Goal: Transaction & Acquisition: Complete application form

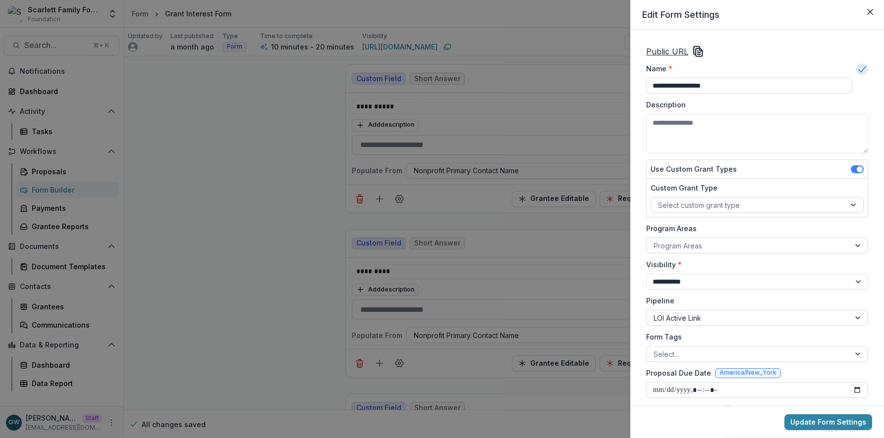
click at [695, 52] on icon "Copy Link" at bounding box center [698, 52] width 12 height 12
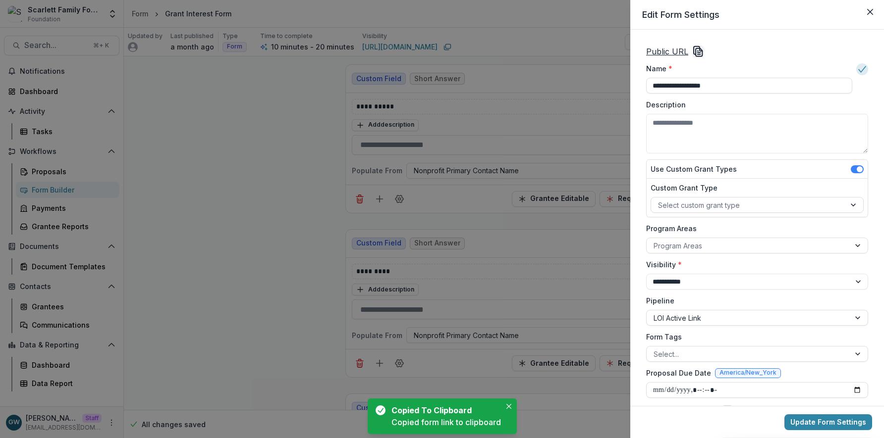
click at [699, 51] on icon "Copy Link" at bounding box center [700, 50] width 2 height 2
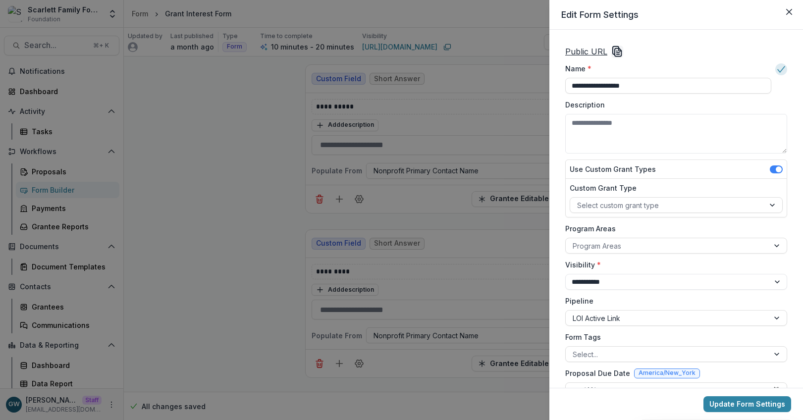
click at [185, 139] on div "**********" at bounding box center [401, 210] width 803 height 420
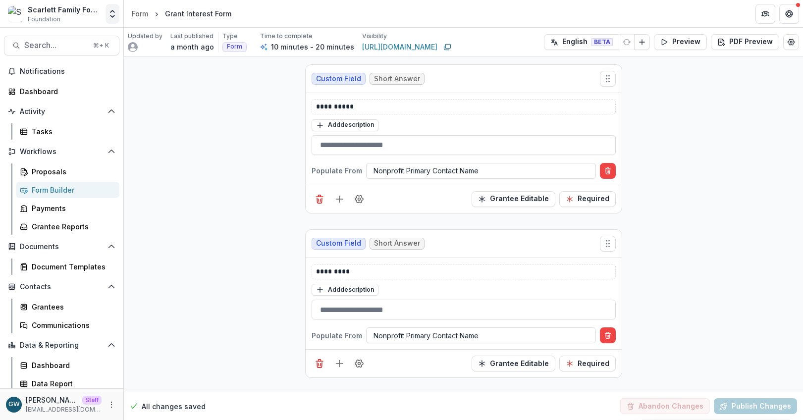
click at [114, 13] on icon "Open entity switcher" at bounding box center [112, 14] width 10 height 10
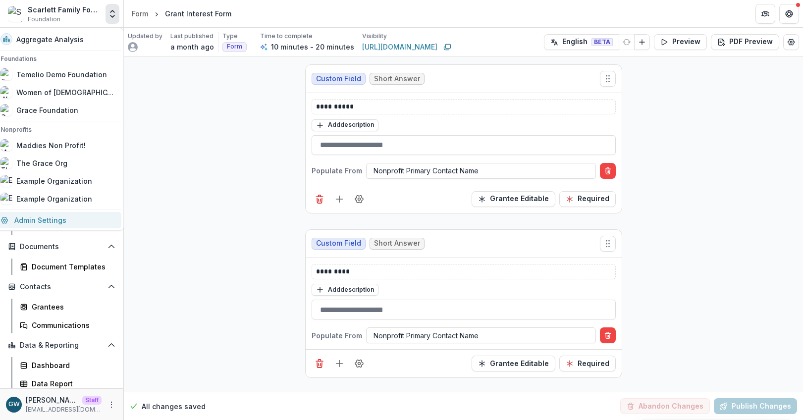
click at [46, 217] on link "Admin Settings" at bounding box center [58, 220] width 127 height 16
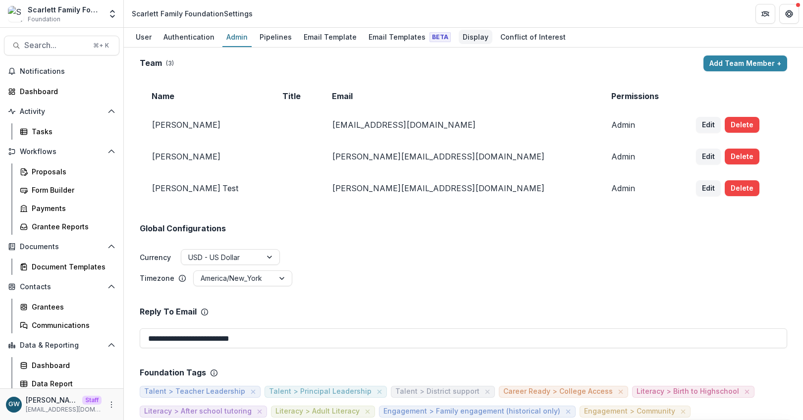
click at [459, 37] on div "Display" at bounding box center [476, 37] width 34 height 14
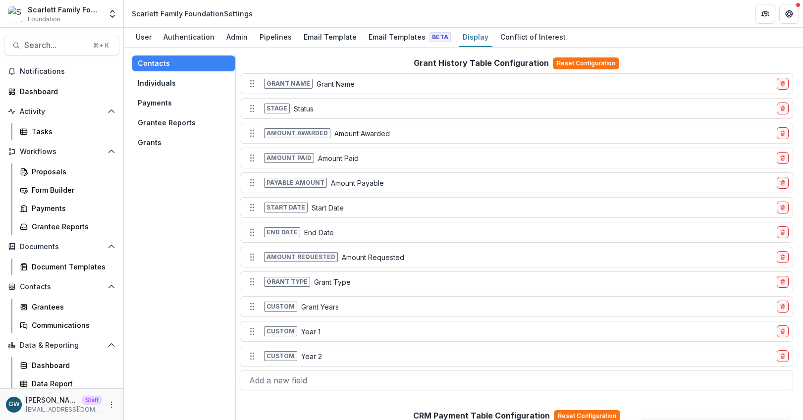
click at [172, 84] on button "Individuals" at bounding box center [184, 83] width 104 height 16
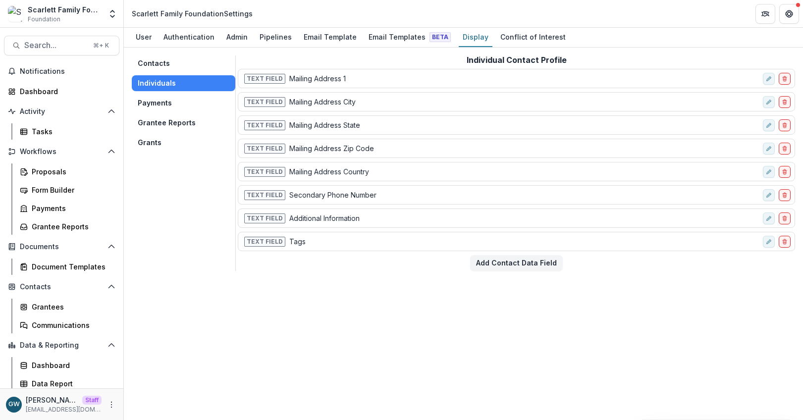
click at [171, 104] on button "Payments" at bounding box center [184, 103] width 104 height 16
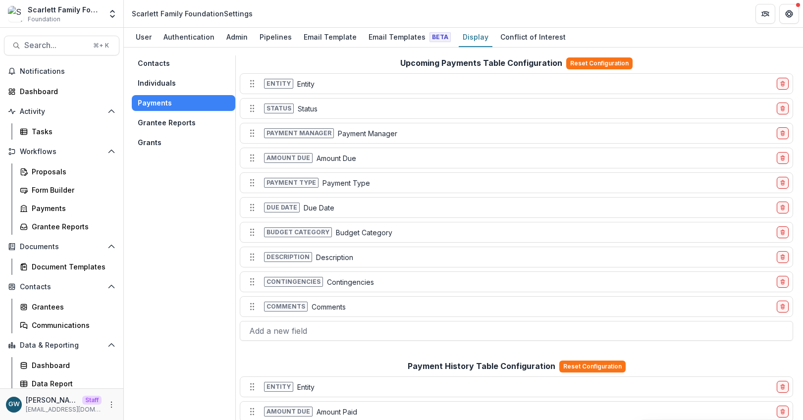
click at [170, 120] on button "Grantee Reports" at bounding box center [184, 123] width 104 height 16
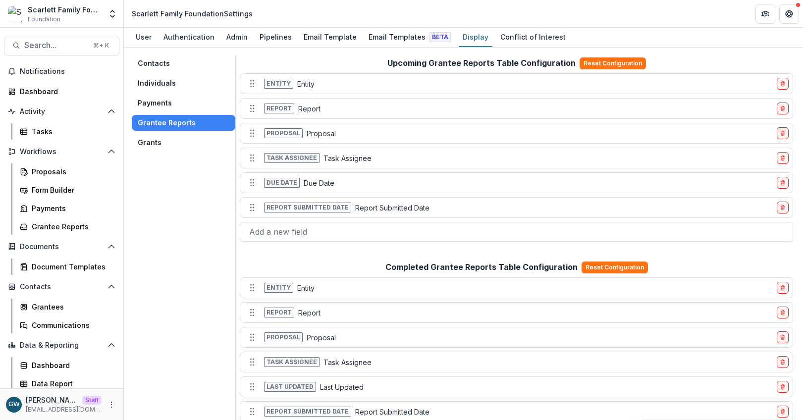
click at [161, 144] on button "Grants" at bounding box center [184, 143] width 104 height 16
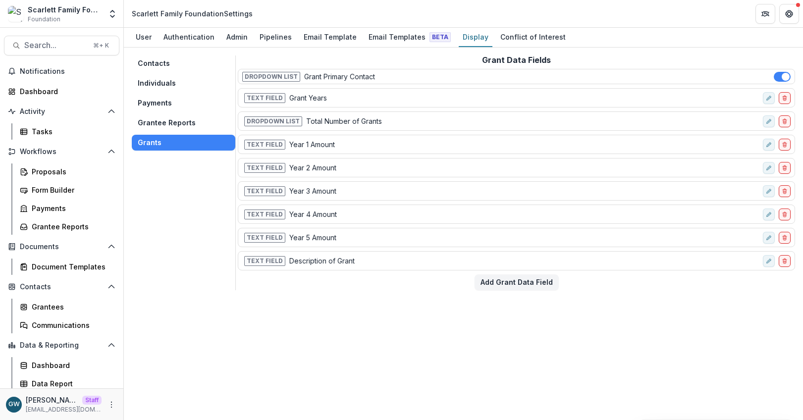
click at [178, 65] on button "Contacts" at bounding box center [184, 63] width 104 height 16
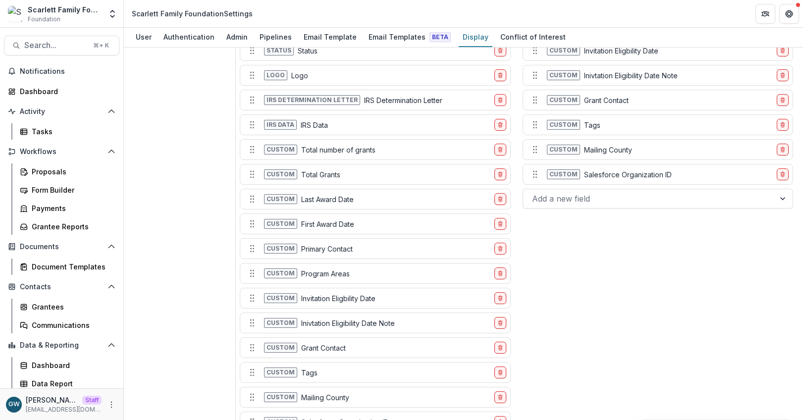
scroll to position [1420, 0]
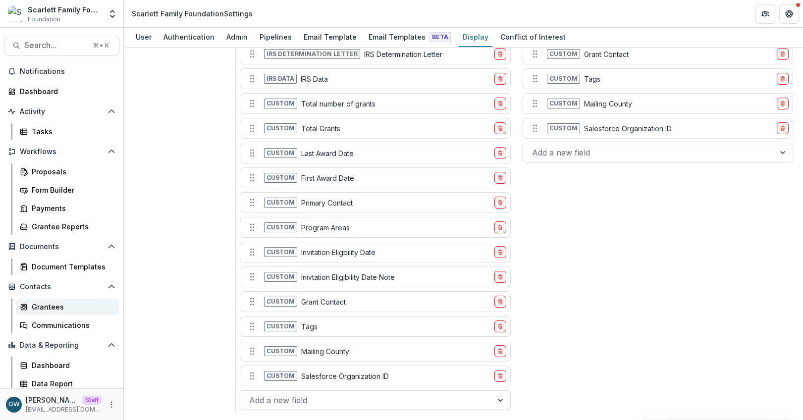
click at [47, 307] on div "Grantees" at bounding box center [72, 307] width 80 height 10
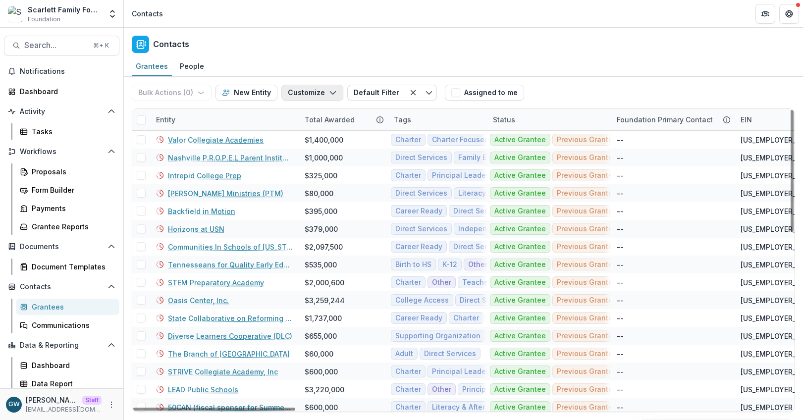
click at [294, 93] on button "Customize" at bounding box center [312, 93] width 62 height 16
click at [285, 130] on button "Manage Custom Fields" at bounding box center [282, 131] width 109 height 16
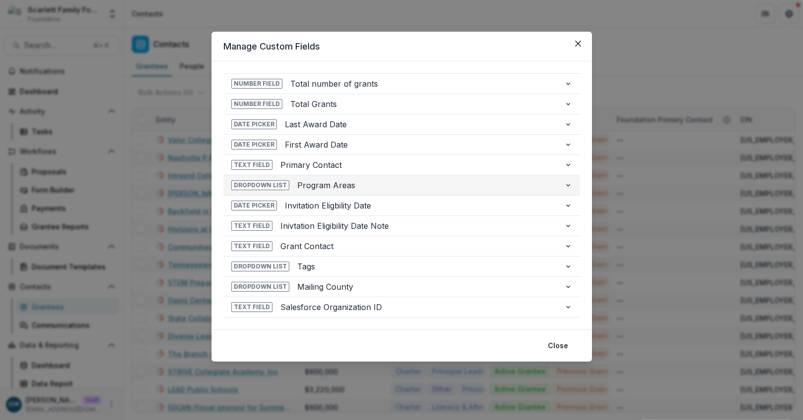
click at [365, 185] on span "Program Areas" at bounding box center [426, 185] width 259 height 12
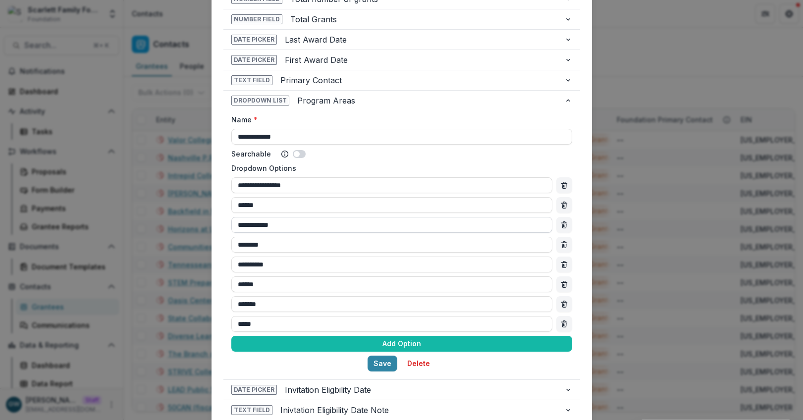
scroll to position [83, 0]
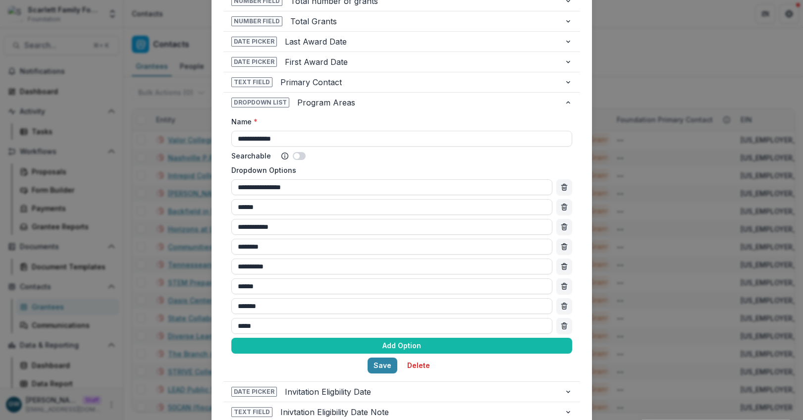
click at [183, 218] on div "**********" at bounding box center [401, 210] width 803 height 420
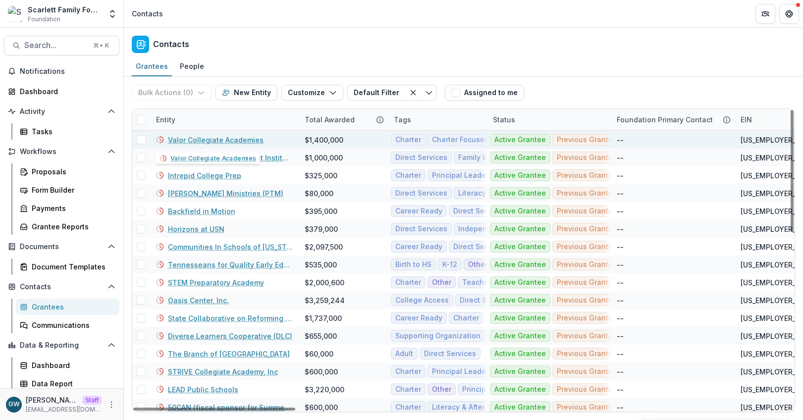
click at [236, 140] on link "Valor Collegiate Academies" at bounding box center [216, 140] width 96 height 10
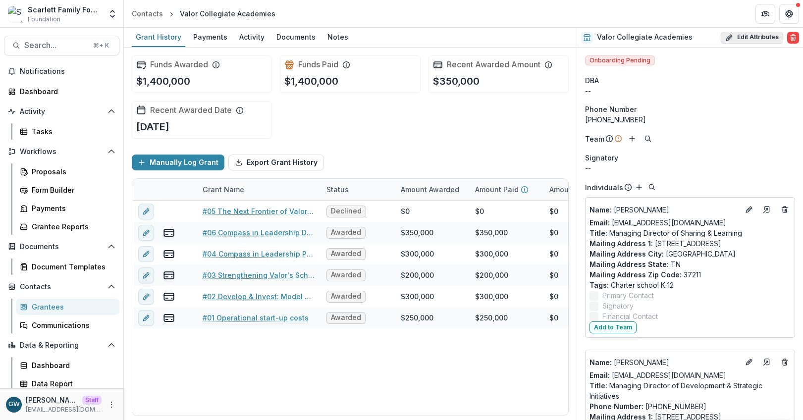
click at [743, 38] on button "Edit Attributes" at bounding box center [752, 38] width 62 height 12
select select
select select "******"
select select "**********"
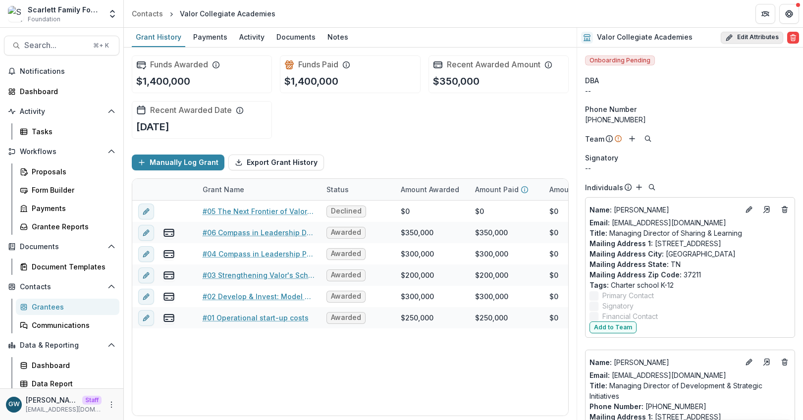
select select "********"
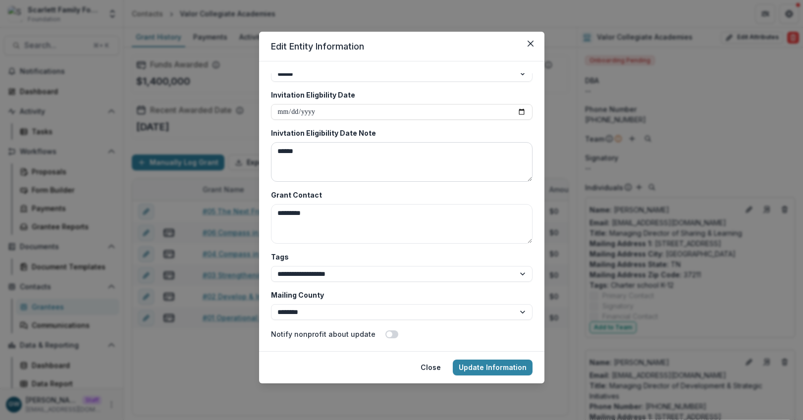
scroll to position [1949, 0]
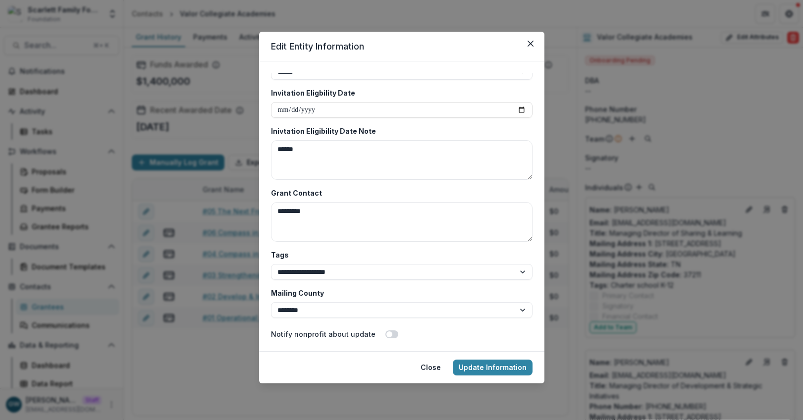
click at [392, 131] on label "Inivtation Eligibility Date Note" at bounding box center [399, 131] width 256 height 10
click at [392, 140] on textarea "******" at bounding box center [402, 160] width 262 height 40
click at [374, 129] on label "Inivtation Eligibility Date Note" at bounding box center [399, 131] width 256 height 10
click at [374, 140] on textarea "******" at bounding box center [402, 160] width 262 height 40
click at [360, 126] on label "Inivtation Eligibility Date Note" at bounding box center [399, 131] width 256 height 10
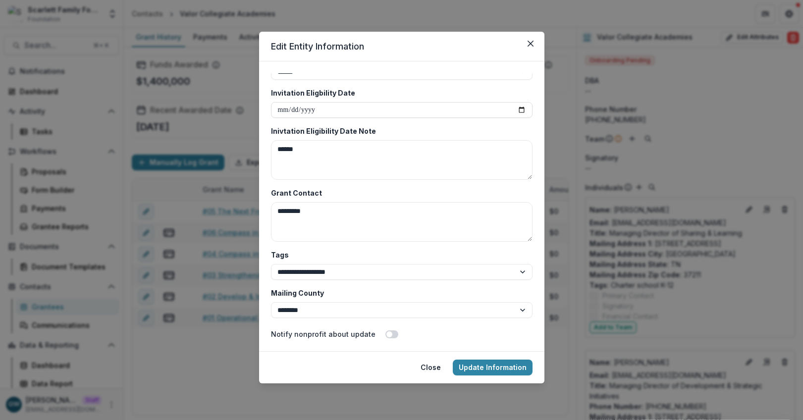
click at [360, 140] on textarea "******" at bounding box center [402, 160] width 262 height 40
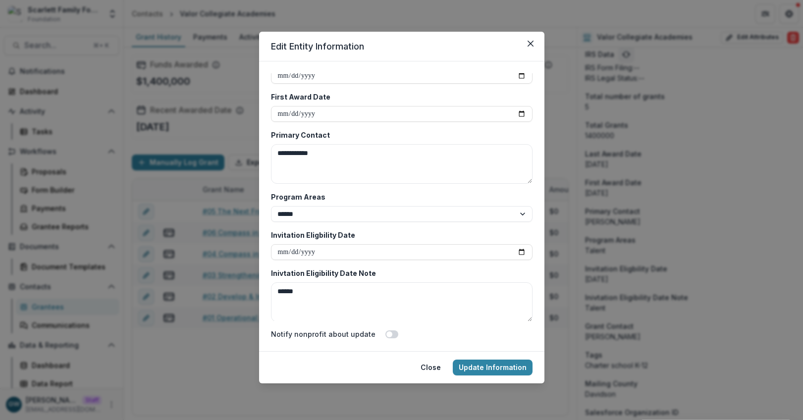
scroll to position [608, 0]
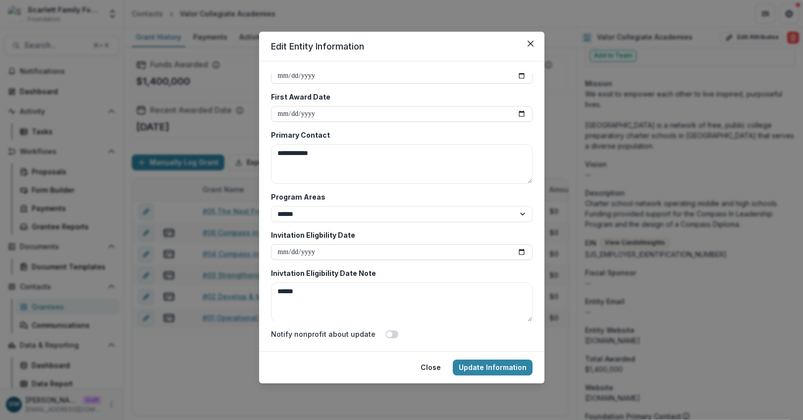
click at [531, 44] on icon "Close" at bounding box center [531, 44] width 6 height 6
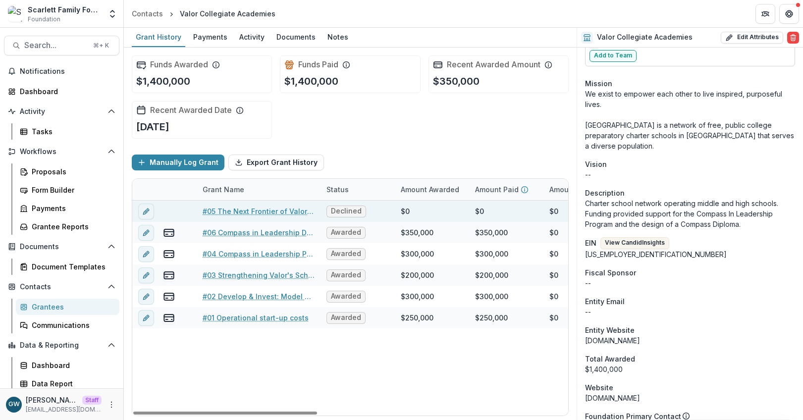
click at [262, 213] on link "#05 The Next Frontier of Valor Leadership Development" at bounding box center [259, 211] width 112 height 10
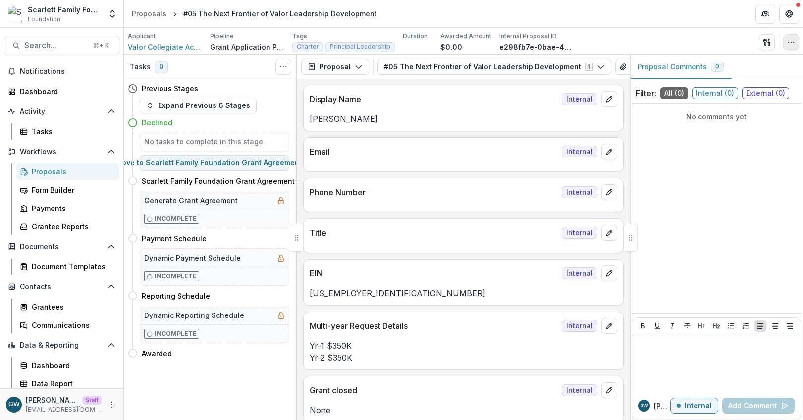
click at [795, 44] on icon "button" at bounding box center [791, 42] width 8 height 8
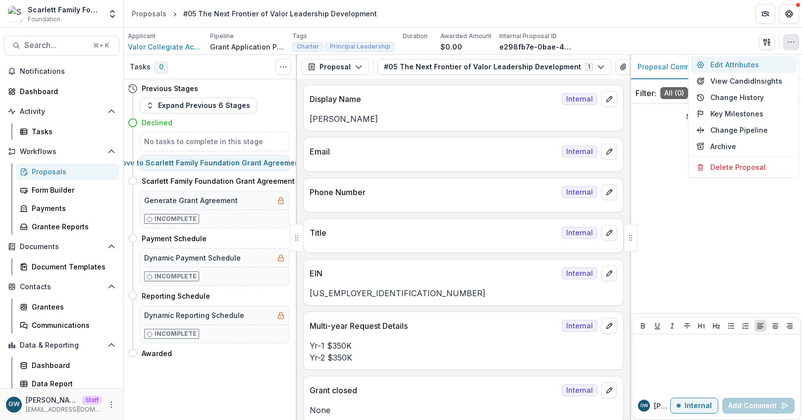
click at [742, 66] on button "Edit Attributes" at bounding box center [743, 64] width 106 height 16
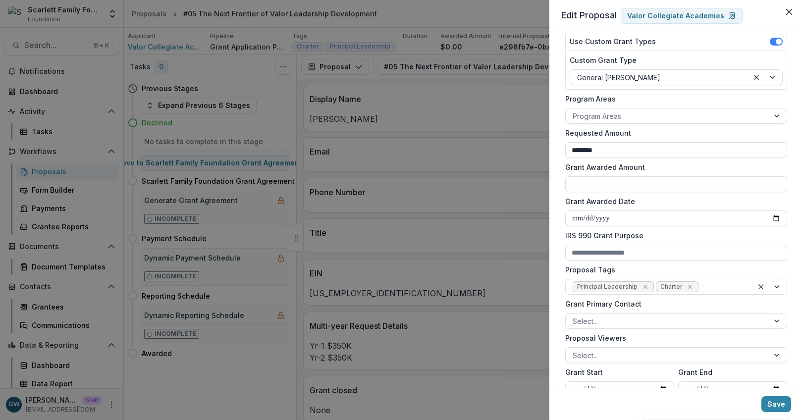
scroll to position [106, 0]
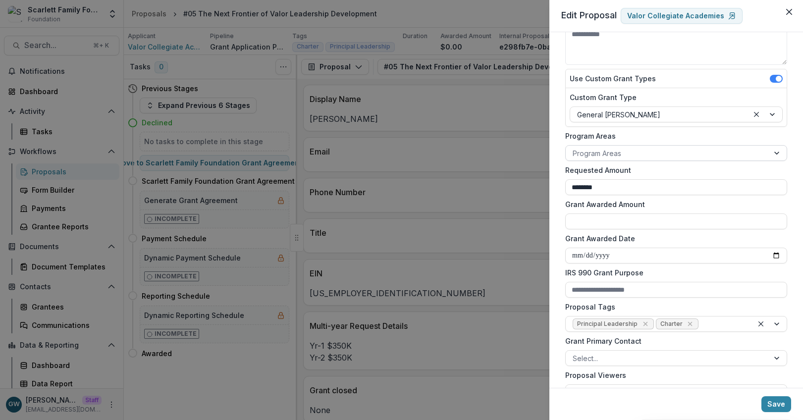
click at [628, 154] on div at bounding box center [667, 153] width 189 height 12
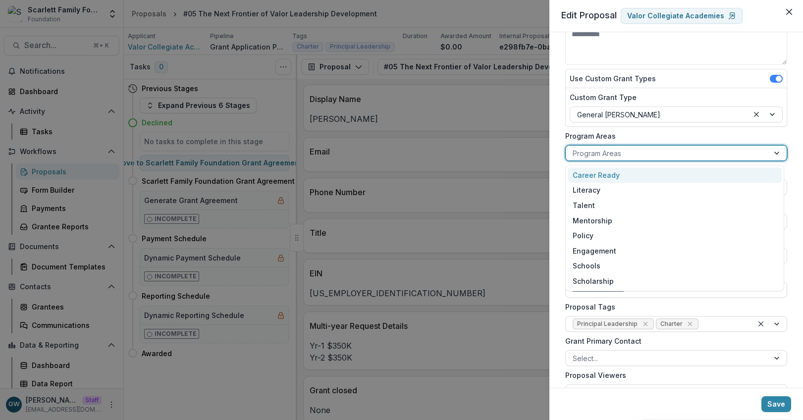
click at [649, 131] on label "Program Areas" at bounding box center [673, 136] width 216 height 10
click at [575, 148] on input "Program Areas" at bounding box center [574, 153] width 2 height 10
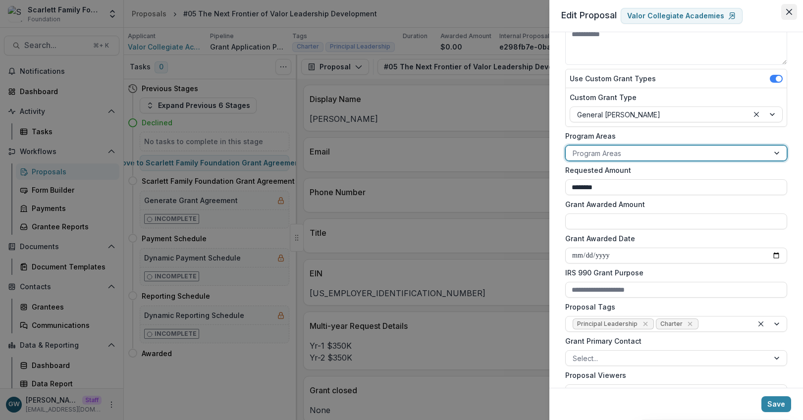
click at [795, 7] on button "Close" at bounding box center [789, 12] width 16 height 16
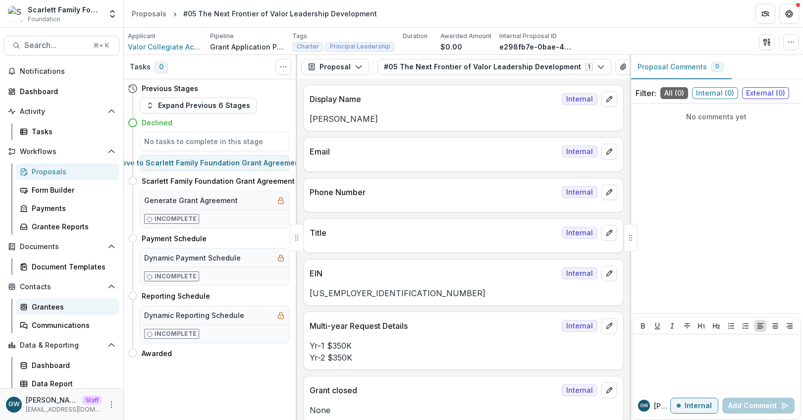
click at [53, 307] on div "Grantees" at bounding box center [72, 307] width 80 height 10
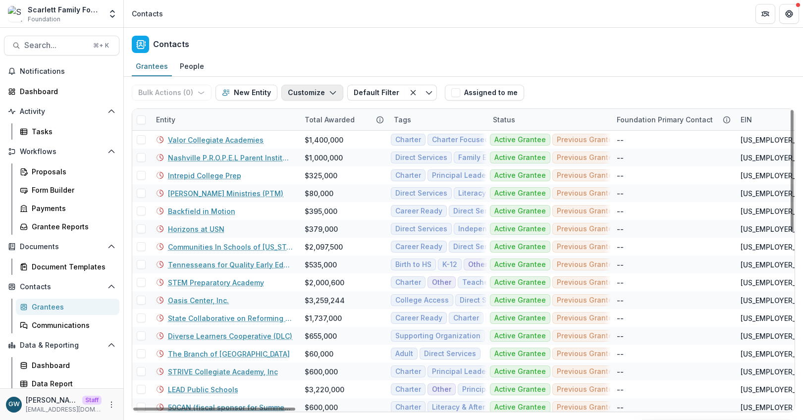
click at [307, 94] on button "Customize" at bounding box center [312, 93] width 62 height 16
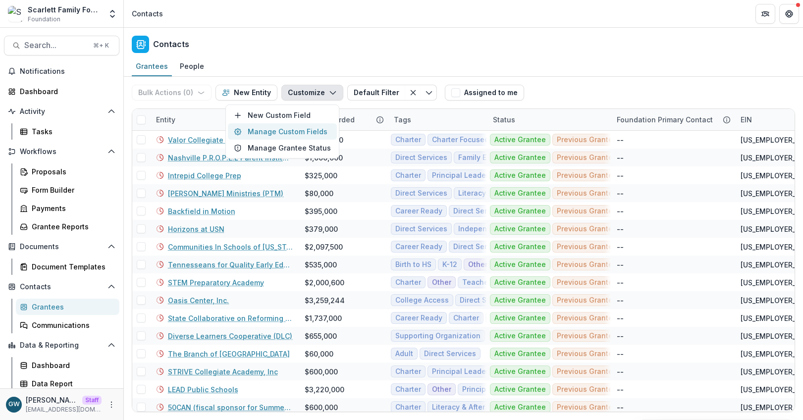
click at [287, 136] on button "Manage Custom Fields" at bounding box center [282, 131] width 109 height 16
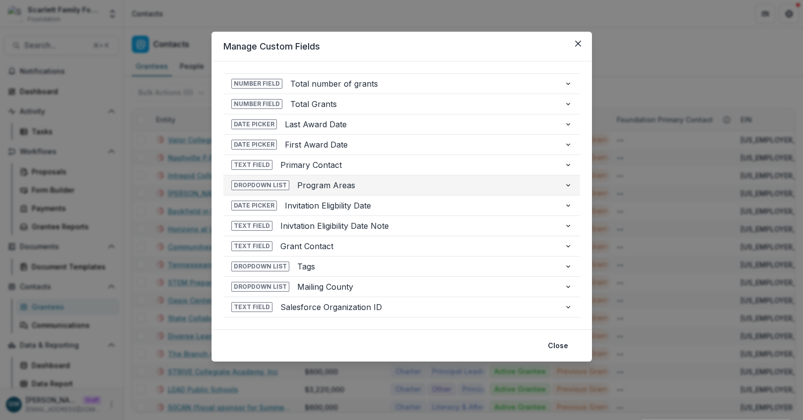
click at [318, 184] on span "Program Areas" at bounding box center [426, 185] width 259 height 12
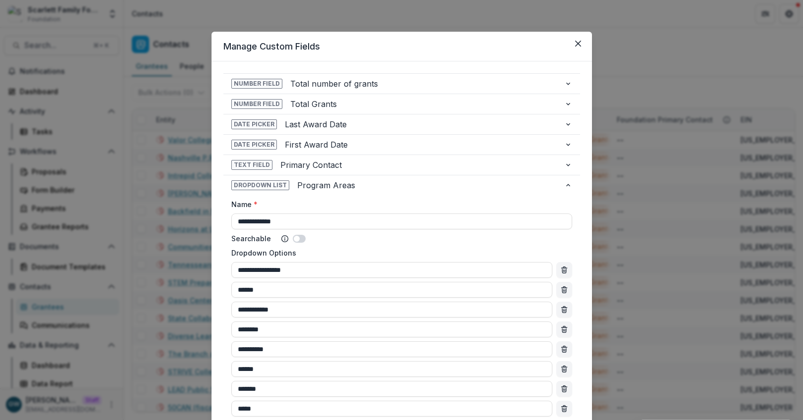
click at [141, 257] on div "**********" at bounding box center [401, 210] width 803 height 420
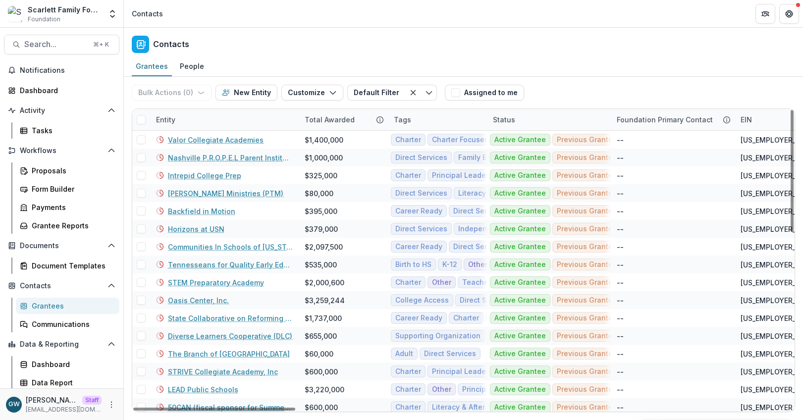
scroll to position [3, 0]
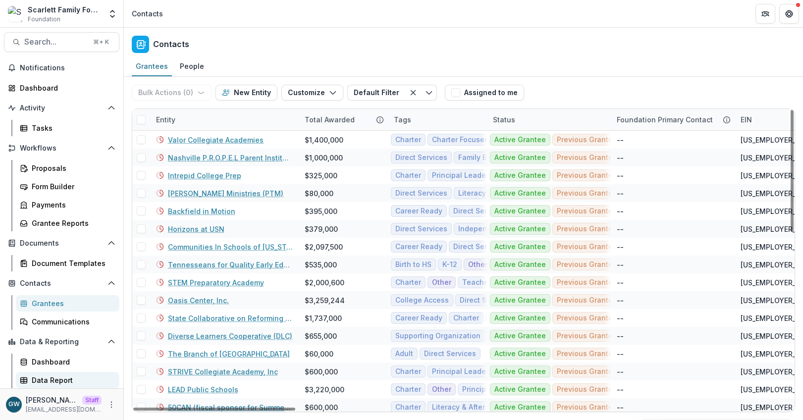
click at [47, 378] on div "Data Report" at bounding box center [72, 380] width 80 height 10
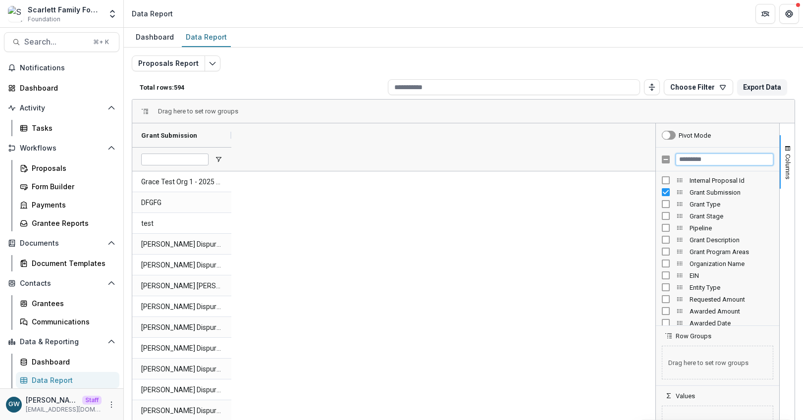
click at [705, 158] on input "Filter Columns Input" at bounding box center [725, 160] width 98 height 12
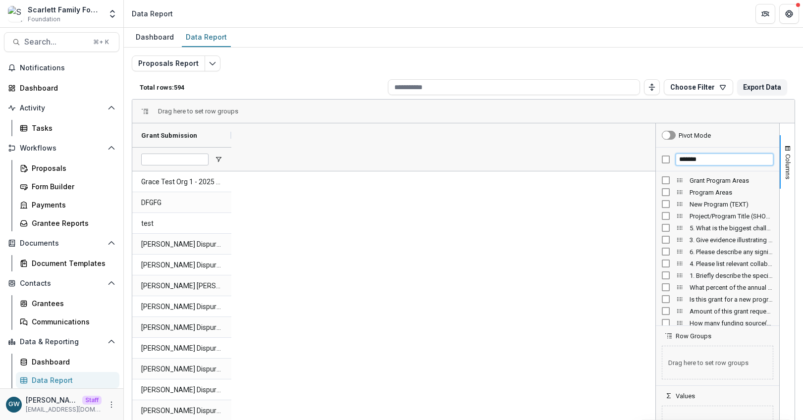
type input "*******"
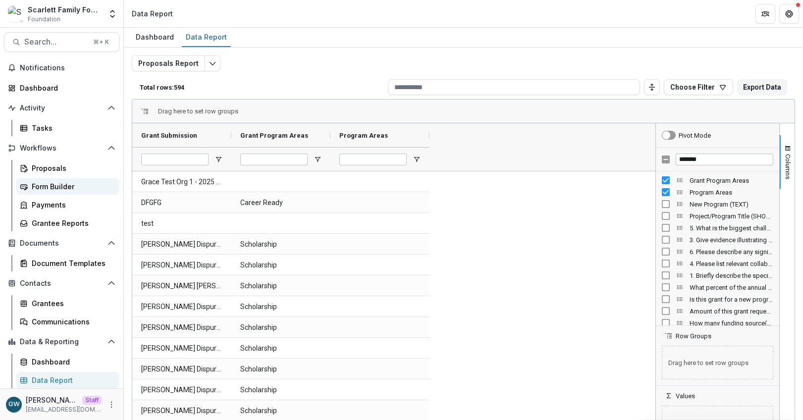
click at [58, 188] on div "Form Builder" at bounding box center [72, 186] width 80 height 10
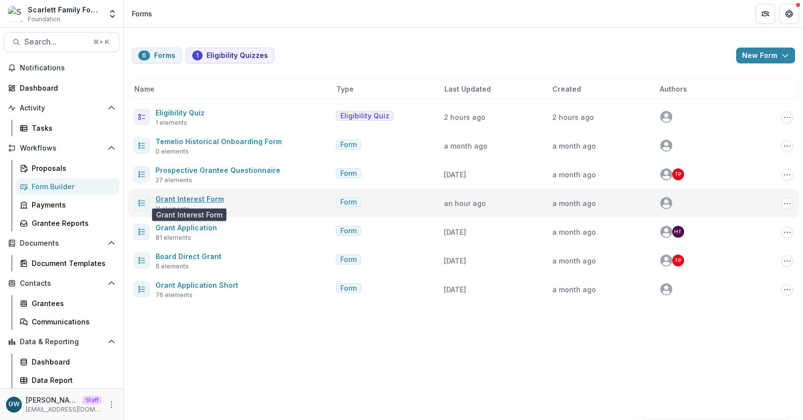
click at [187, 200] on link "Grant Interest Form" at bounding box center [190, 199] width 68 height 8
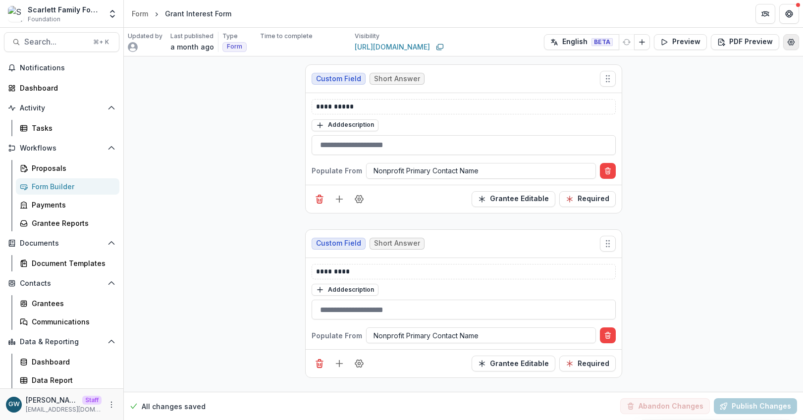
click at [791, 39] on icon "Edit Form Settings" at bounding box center [791, 42] width 8 height 8
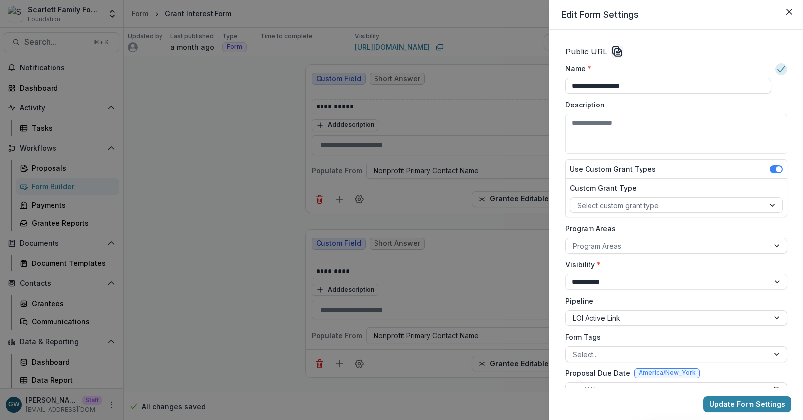
click at [616, 50] on icon "Copy Link" at bounding box center [617, 52] width 12 height 12
click at [621, 57] on div "**********" at bounding box center [676, 404] width 230 height 724
click at [617, 53] on icon "Copy Link" at bounding box center [617, 52] width 12 height 12
click at [621, 50] on icon "Copy Link" at bounding box center [617, 52] width 12 height 12
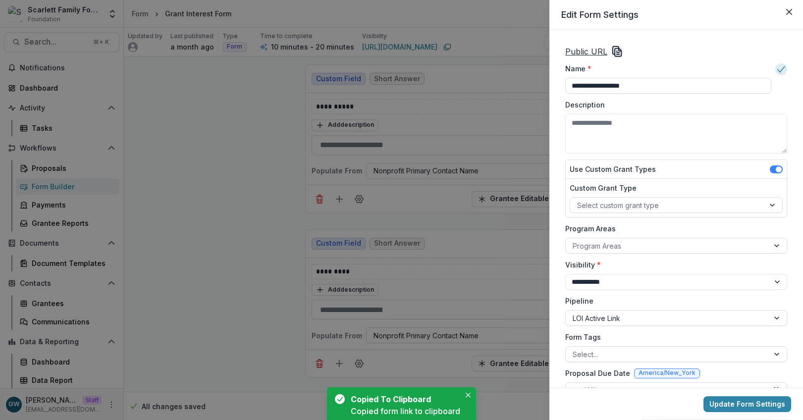
click at [615, 51] on icon "Copy Link" at bounding box center [618, 53] width 6 height 8
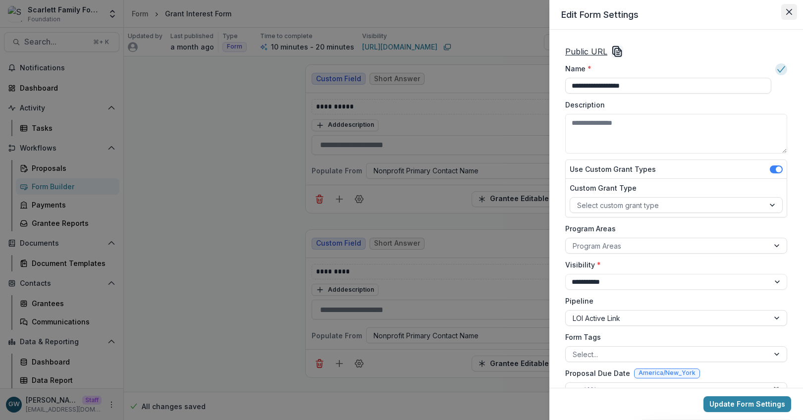
click at [786, 9] on icon "Close" at bounding box center [789, 12] width 6 height 6
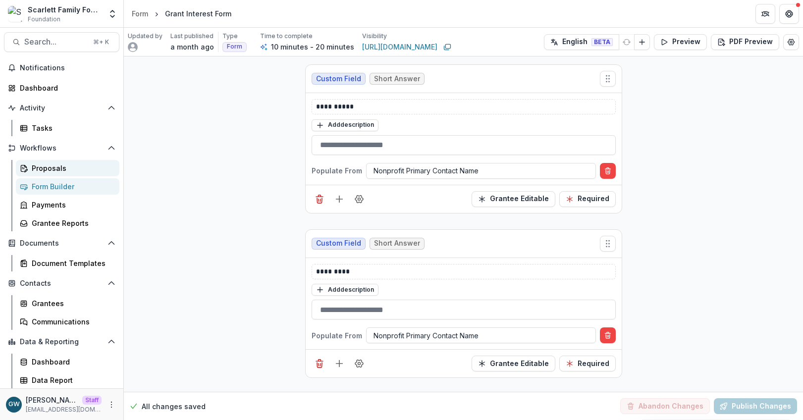
click at [76, 161] on link "Proposals" at bounding box center [68, 168] width 104 height 16
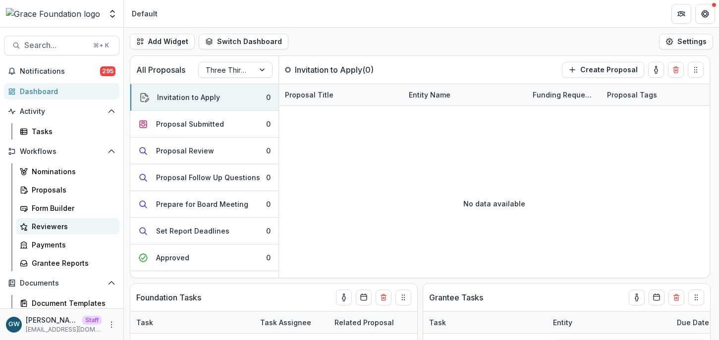
select select "******"
click at [58, 197] on link "Proposals" at bounding box center [68, 190] width 104 height 16
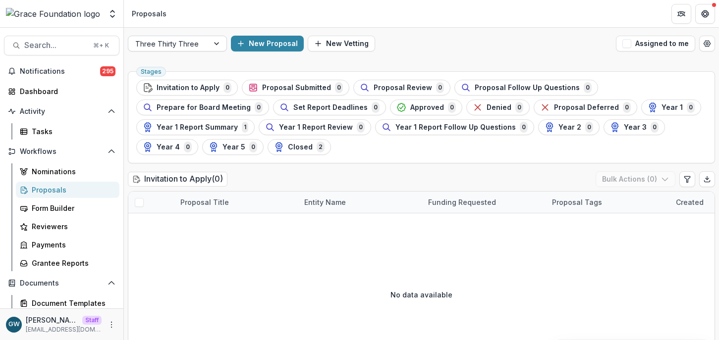
click at [217, 35] on div "Three Thirty Three New Proposal New Vetting Assigned to me" at bounding box center [421, 44] width 595 height 32
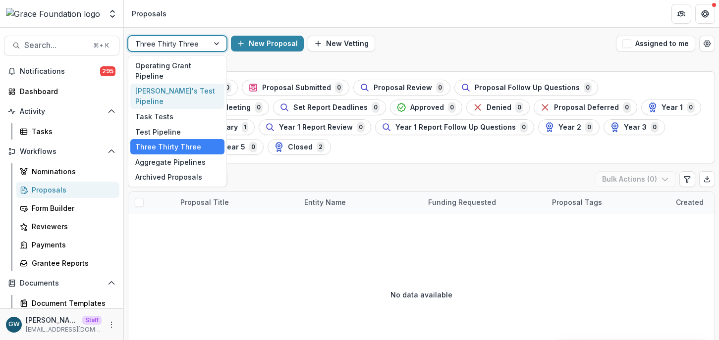
click at [184, 84] on div "Grace's Test Pipeline" at bounding box center [177, 97] width 94 height 26
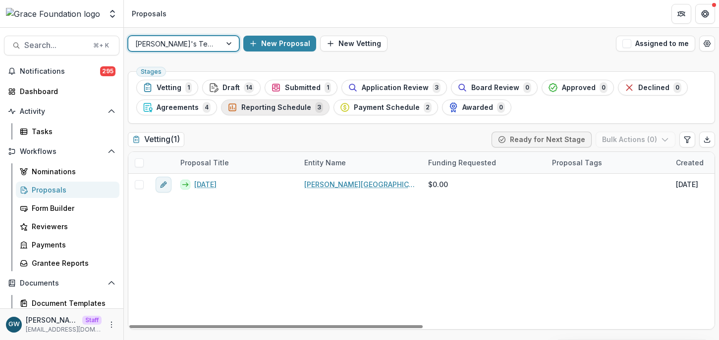
click at [288, 107] on span "Reporting Schedule" at bounding box center [276, 108] width 70 height 8
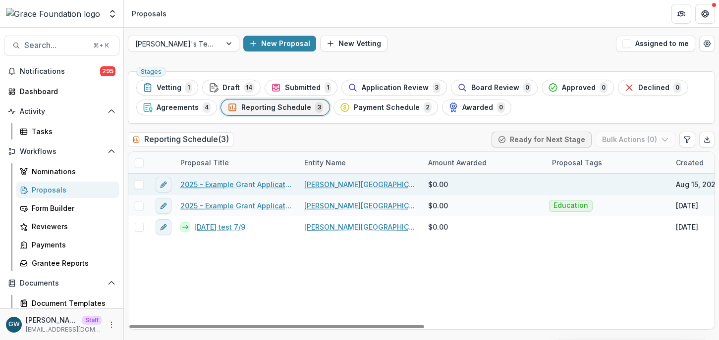
click at [138, 182] on span at bounding box center [139, 184] width 9 height 9
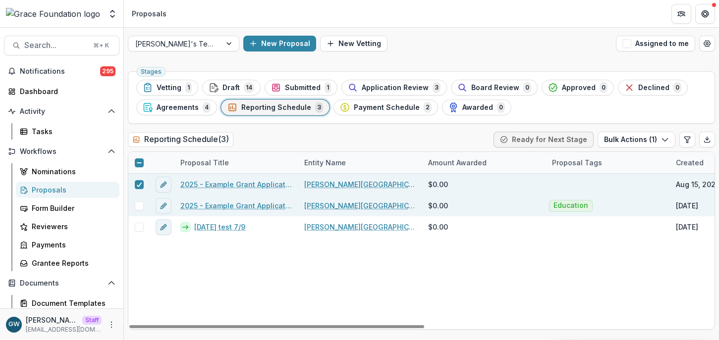
click at [140, 200] on div at bounding box center [138, 205] width 21 height 21
click at [138, 208] on span at bounding box center [139, 206] width 9 height 9
click at [622, 137] on button "Bulk Actions ( 2 )" at bounding box center [635, 140] width 79 height 16
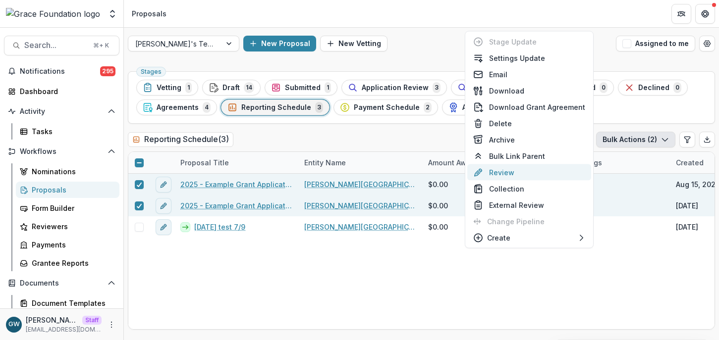
click at [514, 171] on button "Review" at bounding box center [529, 172] width 124 height 16
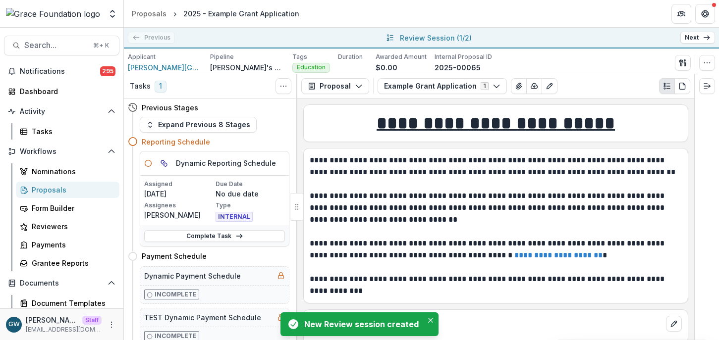
click at [701, 34] on link "Next" at bounding box center [697, 38] width 35 height 12
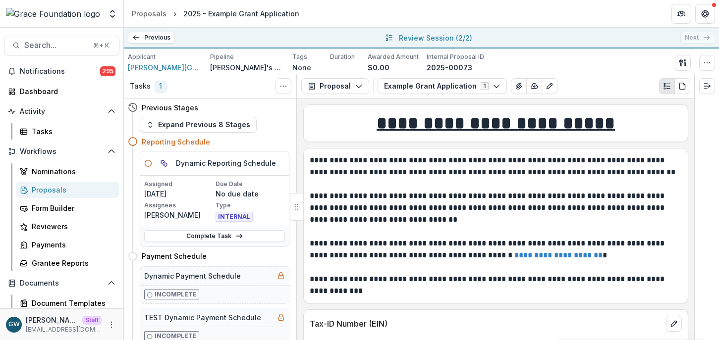
click at [154, 38] on link "Previous" at bounding box center [151, 38] width 47 height 12
click at [155, 38] on div "Previous All Proposals 2025 - Example Grant Application 2025 - Example Grant Ap…" at bounding box center [421, 38] width 595 height 21
click at [457, 37] on p "Review Session ( 1/2 )" at bounding box center [436, 38] width 72 height 10
click at [703, 36] on icon at bounding box center [706, 38] width 8 height 8
click at [700, 37] on div "Previous All Proposals 2025 - Example Grant Application 2025 - Example Grant Ap…" at bounding box center [421, 38] width 595 height 21
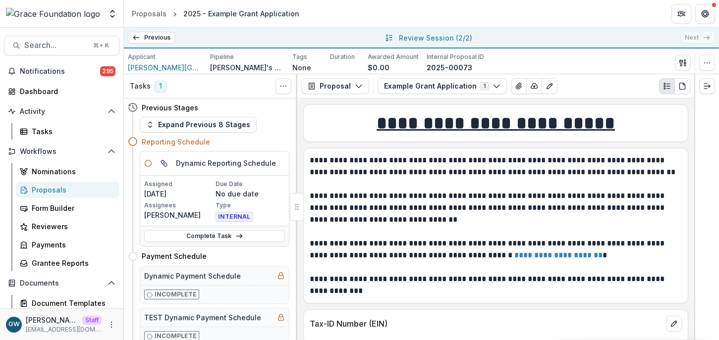
click at [56, 194] on div "Proposals" at bounding box center [72, 190] width 80 height 10
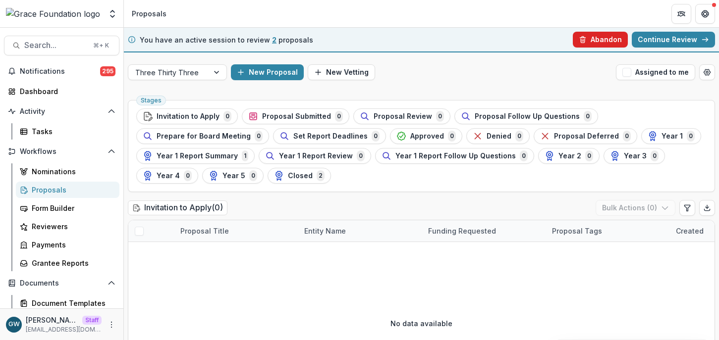
click at [590, 39] on button "Abandon" at bounding box center [600, 40] width 55 height 16
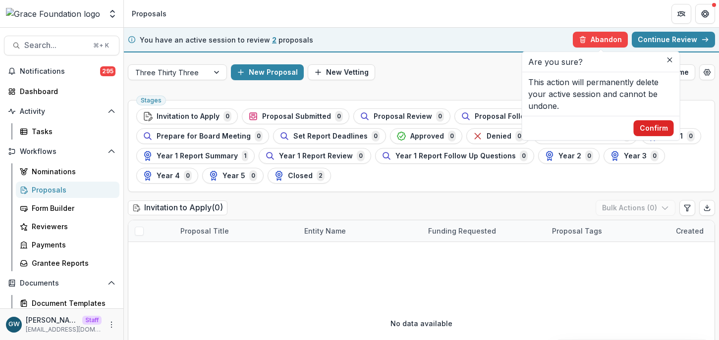
click at [657, 128] on button "Confirm" at bounding box center [654, 128] width 40 height 16
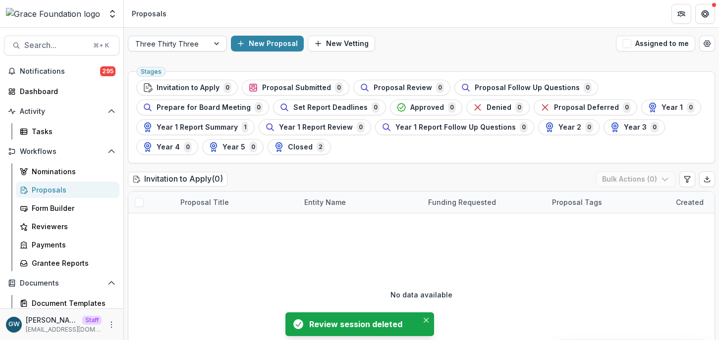
click at [211, 49] on div at bounding box center [218, 43] width 18 height 15
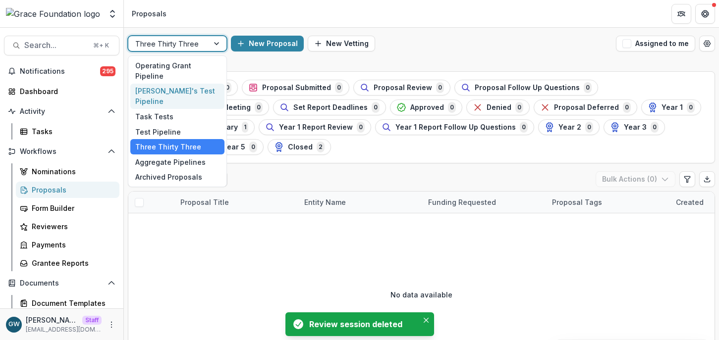
click at [189, 84] on div "Grace's Test Pipeline" at bounding box center [177, 97] width 94 height 26
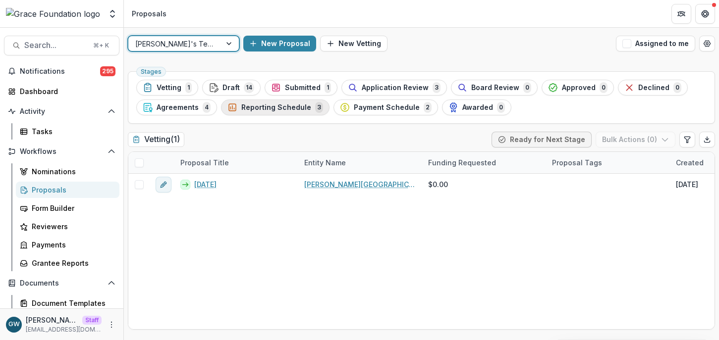
click at [282, 106] on span "Reporting Schedule" at bounding box center [276, 108] width 70 height 8
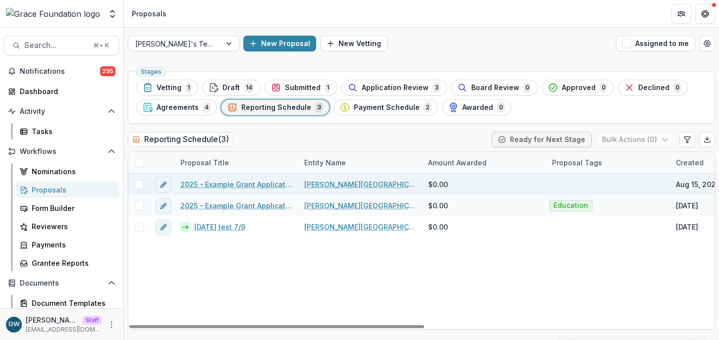
click at [142, 183] on span at bounding box center [139, 184] width 9 height 9
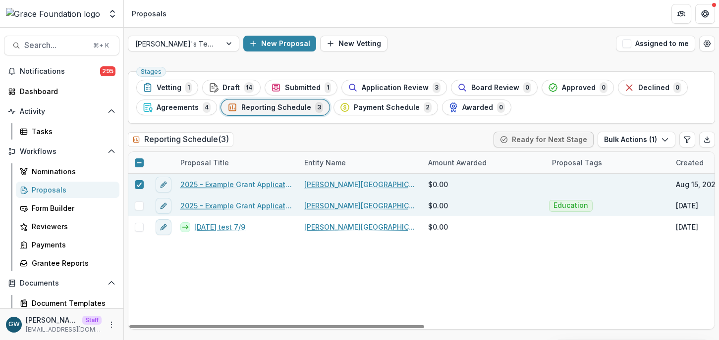
click at [139, 205] on span at bounding box center [139, 206] width 9 height 9
click at [642, 139] on button "Bulk Actions ( 2 )" at bounding box center [635, 140] width 79 height 16
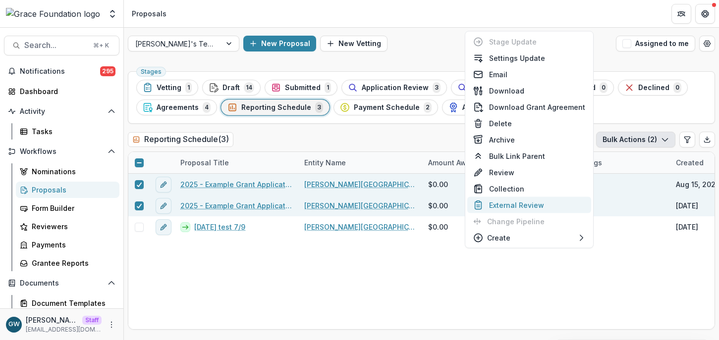
click at [525, 204] on button "External Review" at bounding box center [529, 205] width 124 height 16
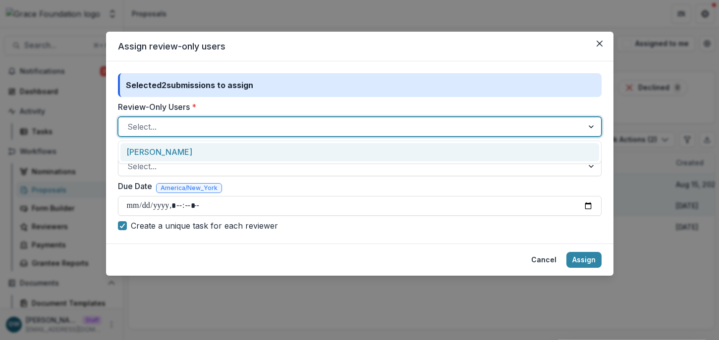
click at [264, 132] on div at bounding box center [350, 127] width 447 height 14
click at [530, 12] on div "Assign review-only users Selected 2 submissions to assign Review-Only Users * G…" at bounding box center [359, 170] width 719 height 340
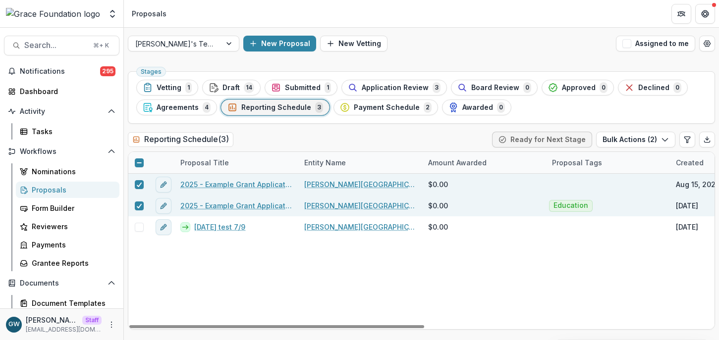
click at [109, 318] on div "GW Grace Willig Staff grace@trytemelio.com" at bounding box center [61, 324] width 111 height 19
click at [108, 321] on icon "More" at bounding box center [111, 325] width 8 height 8
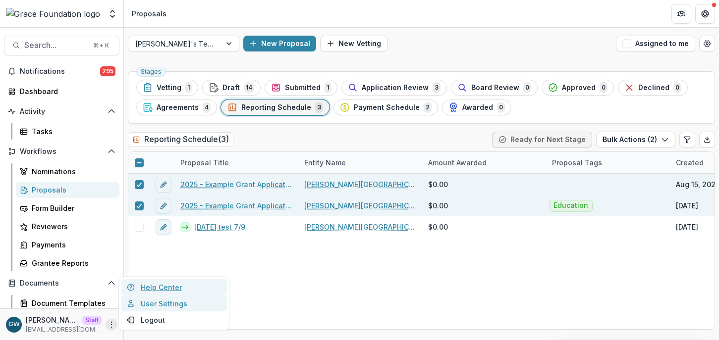
drag, startPoint x: 154, startPoint y: 299, endPoint x: 167, endPoint y: 292, distance: 14.4
click at [154, 299] on link "User Settings" at bounding box center [174, 304] width 106 height 16
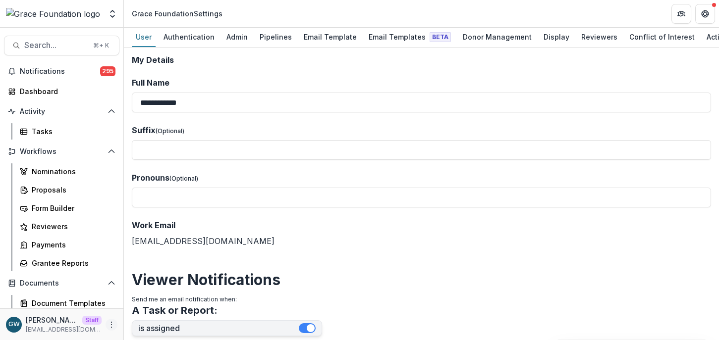
click at [107, 324] on icon "More" at bounding box center [111, 325] width 8 height 8
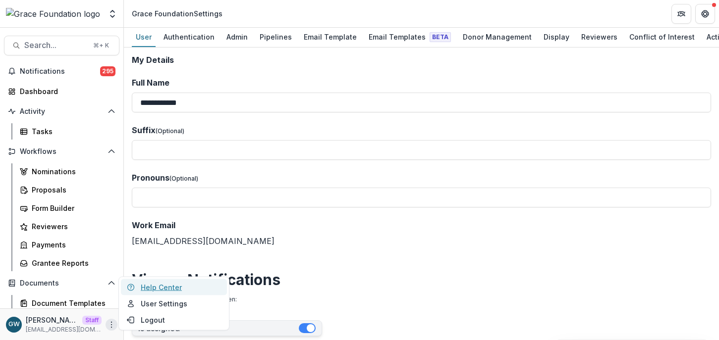
click at [163, 287] on link "Help Center" at bounding box center [174, 287] width 106 height 16
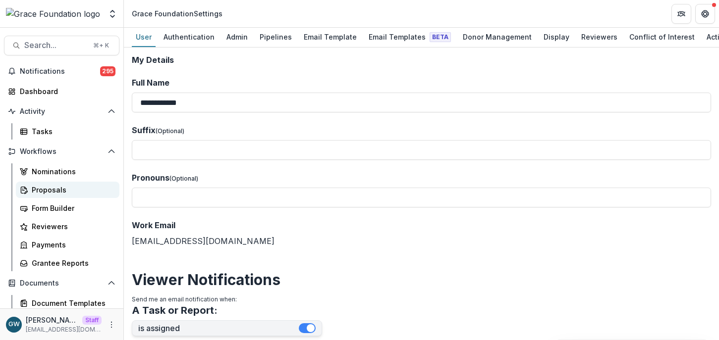
click at [65, 186] on div "Proposals" at bounding box center [72, 190] width 80 height 10
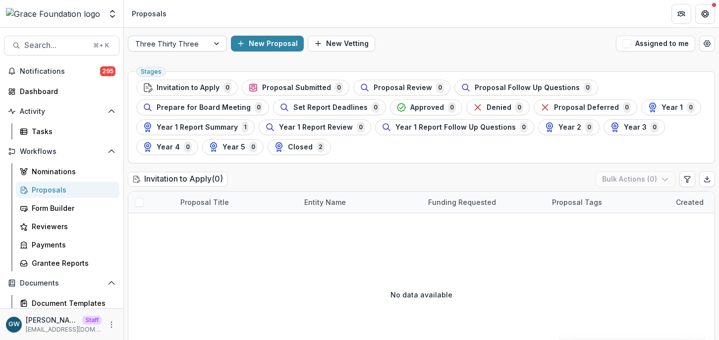
click at [204, 39] on div "Three Thirty Three" at bounding box center [168, 44] width 80 height 14
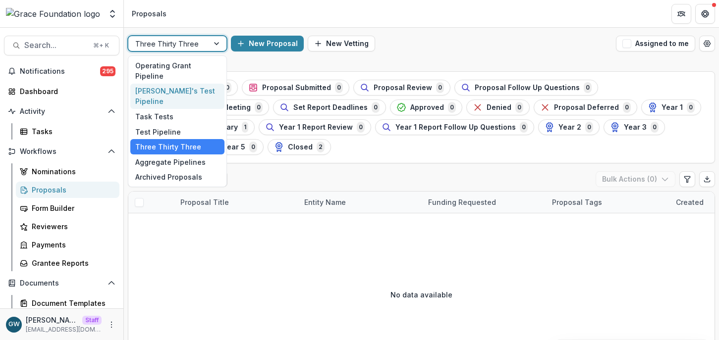
click at [181, 84] on div "Grace's Test Pipeline" at bounding box center [177, 97] width 94 height 26
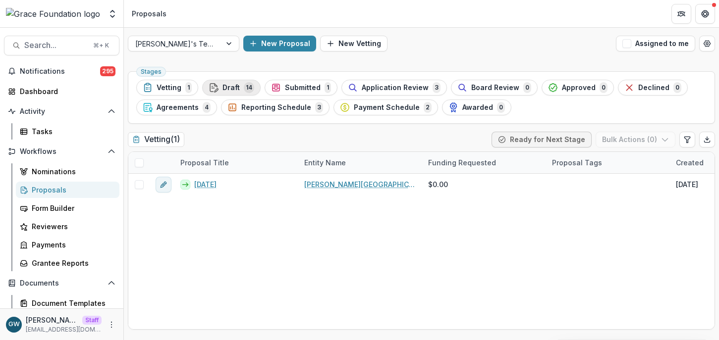
click at [244, 87] on span "14" at bounding box center [249, 87] width 10 height 11
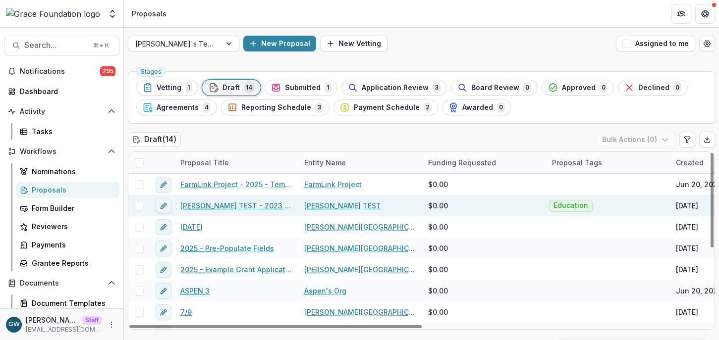
click at [139, 205] on span at bounding box center [139, 206] width 9 height 9
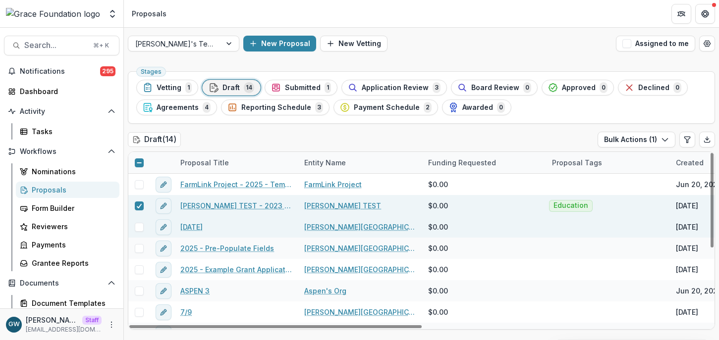
click at [138, 223] on span at bounding box center [139, 227] width 9 height 9
click at [606, 141] on button "Bulk Actions ( 2 )" at bounding box center [635, 140] width 79 height 16
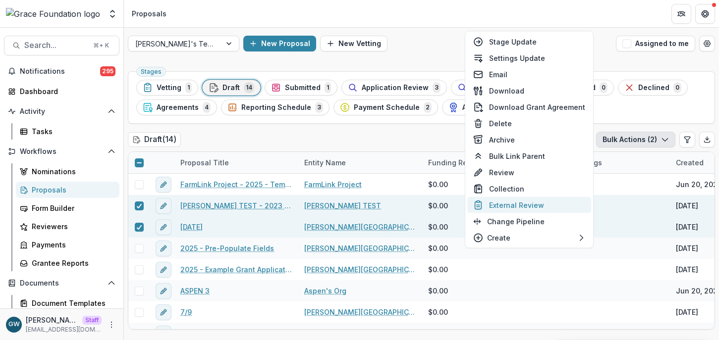
click at [526, 206] on button "External Review" at bounding box center [529, 205] width 124 height 16
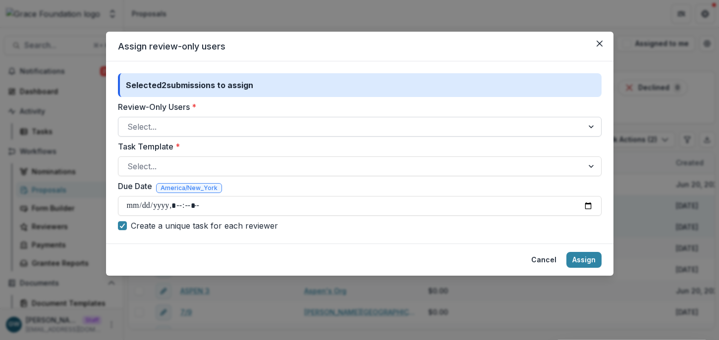
click at [339, 126] on div at bounding box center [350, 127] width 447 height 14
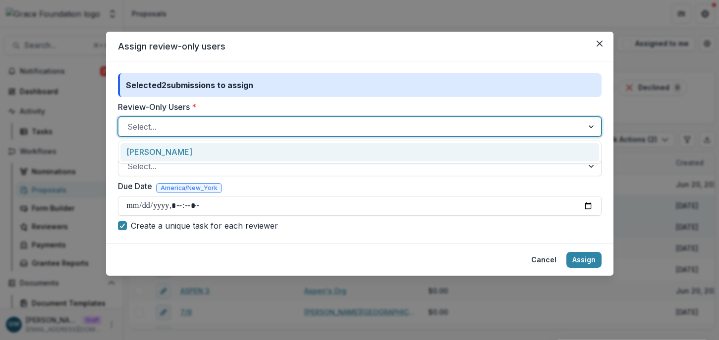
click at [346, 106] on label "Review-Only Users *" at bounding box center [356, 107] width 477 height 12
click at [130, 121] on input "Review-Only Users *" at bounding box center [128, 127] width 2 height 12
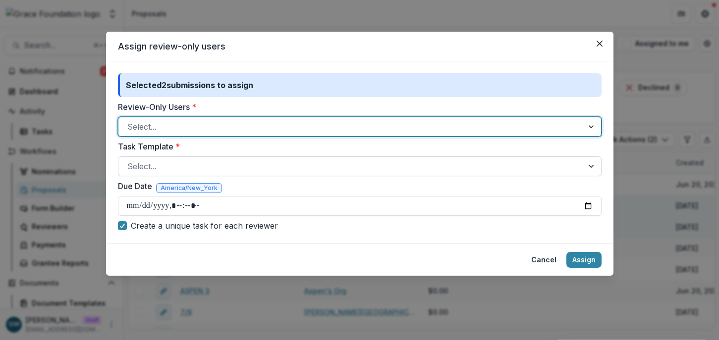
click at [219, 163] on div at bounding box center [350, 166] width 447 height 14
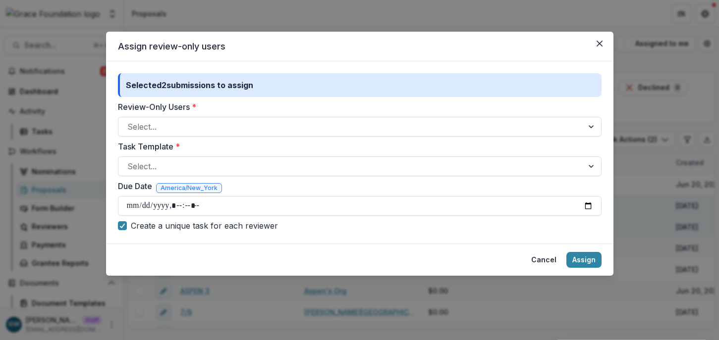
click at [246, 146] on label "Task Template *" at bounding box center [356, 147] width 477 height 12
click at [130, 160] on input "Task Template *" at bounding box center [128, 166] width 2 height 12
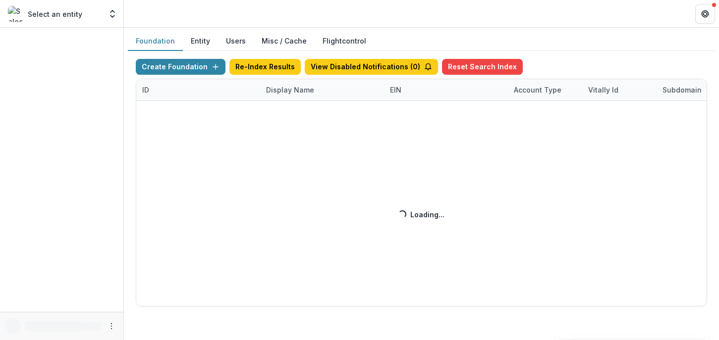
click at [275, 92] on div "Create Foundation Re-Index Results View Disabled Notifications ( 0 ) Reset Sear…" at bounding box center [421, 183] width 571 height 248
click at [303, 94] on div "Create Foundation Re-Index Results View Disabled Notifications ( 0 ) Reset Sear…" at bounding box center [421, 183] width 571 height 248
click at [299, 95] on div "Create Foundation Re-Index Results View Disabled Notifications ( 0 ) Reset Sear…" at bounding box center [421, 183] width 571 height 248
click at [299, 91] on div "Create Foundation Re-Index Results View Disabled Notifications ( 0 ) Reset Sear…" at bounding box center [421, 183] width 571 height 248
click at [296, 89] on div "Create Foundation Re-Index Results View Disabled Notifications ( 0 ) Reset Sear…" at bounding box center [421, 183] width 571 height 248
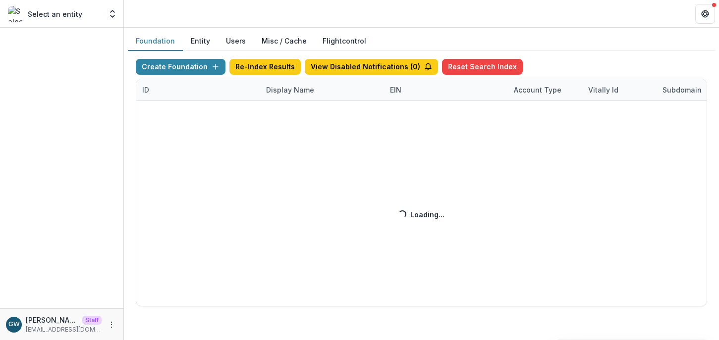
click at [296, 89] on div "Create Foundation Re-Index Results View Disabled Notifications ( 0 ) Reset Sear…" at bounding box center [421, 183] width 571 height 248
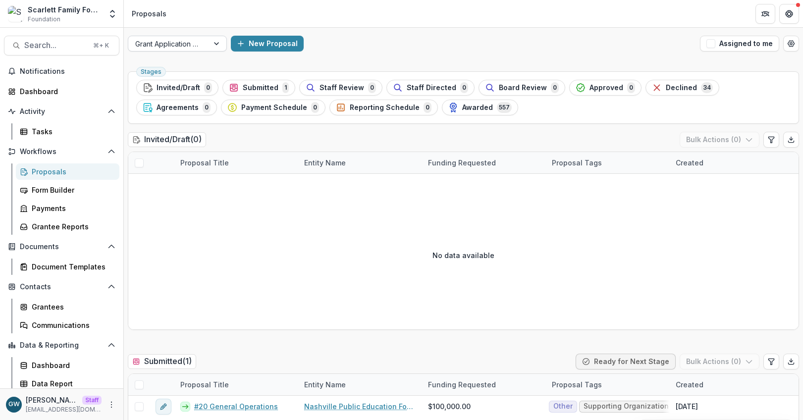
click at [186, 48] on div at bounding box center [168, 44] width 66 height 12
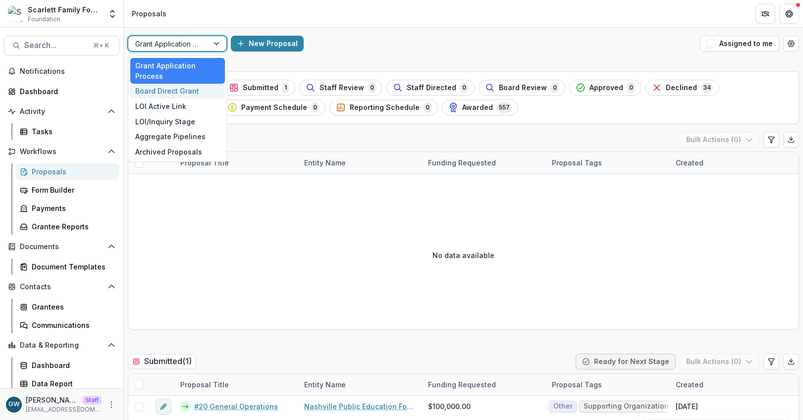
click at [176, 90] on div "Board Direct Grant" at bounding box center [177, 91] width 95 height 15
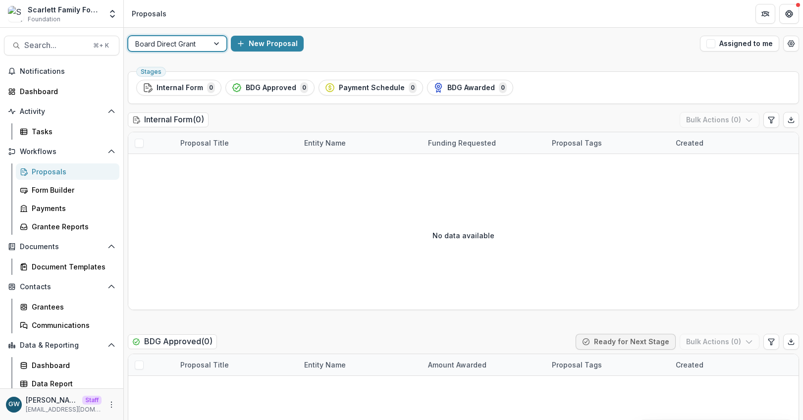
click at [201, 45] on div at bounding box center [168, 44] width 66 height 12
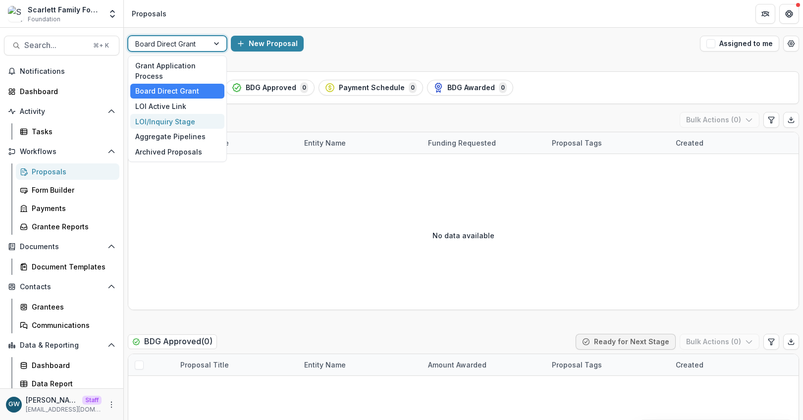
click at [173, 117] on div "LOI/Inquiry Stage" at bounding box center [177, 121] width 94 height 15
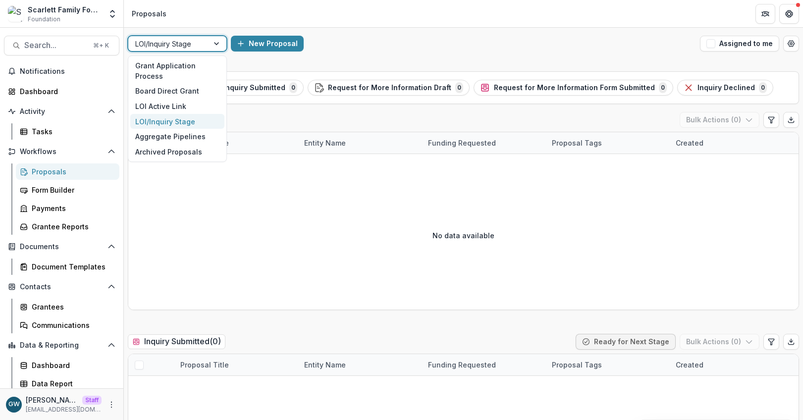
click at [201, 48] on div at bounding box center [168, 44] width 66 height 12
click at [173, 101] on div "LOI Active Link" at bounding box center [177, 106] width 94 height 15
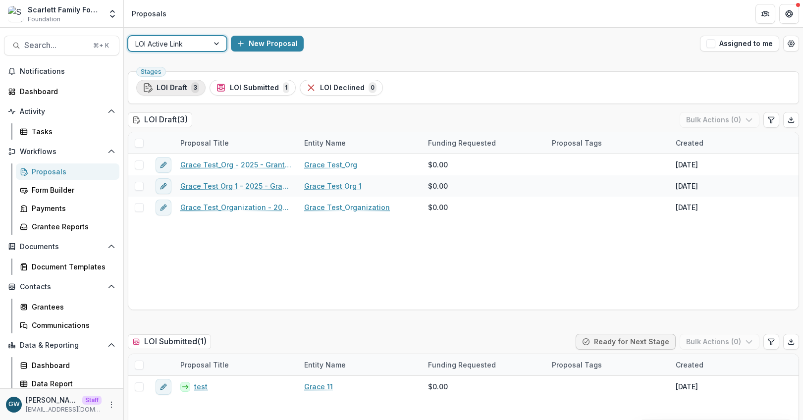
click at [191, 88] on span "3" at bounding box center [195, 87] width 8 height 11
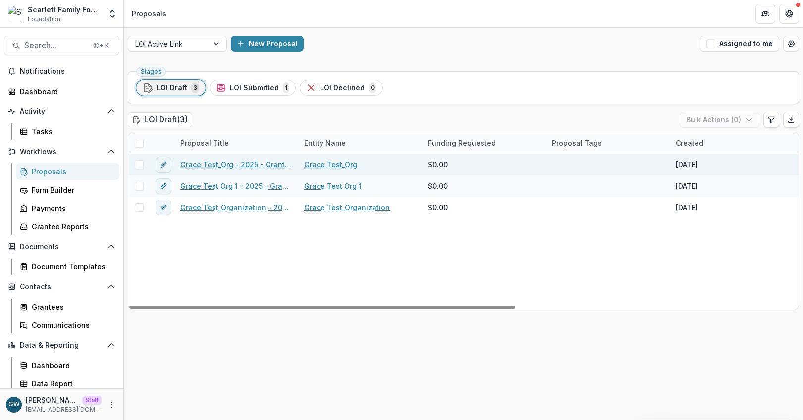
click at [139, 166] on span at bounding box center [139, 164] width 9 height 9
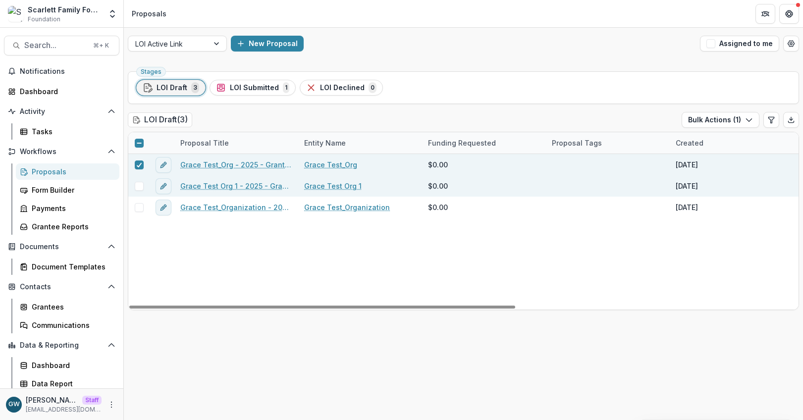
click at [139, 190] on span at bounding box center [139, 186] width 9 height 9
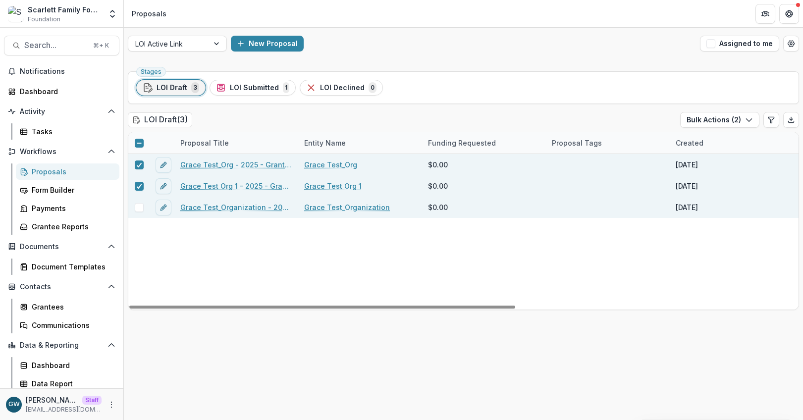
click at [141, 208] on span at bounding box center [139, 207] width 9 height 9
click at [714, 123] on button "Bulk Actions ( 3 )" at bounding box center [719, 120] width 79 height 16
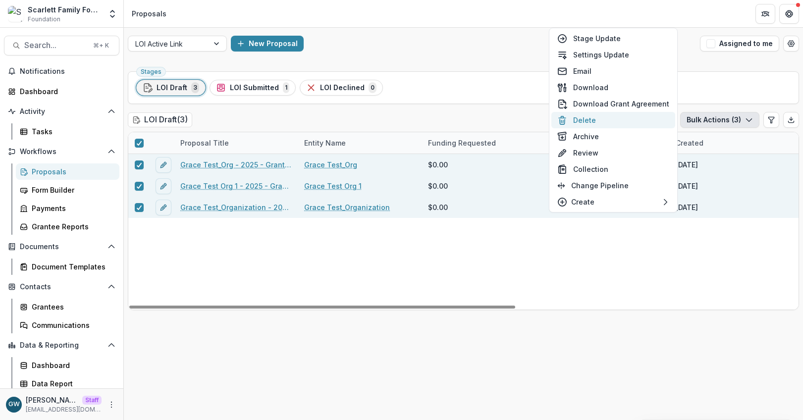
click at [591, 119] on button "Delete" at bounding box center [613, 120] width 124 height 16
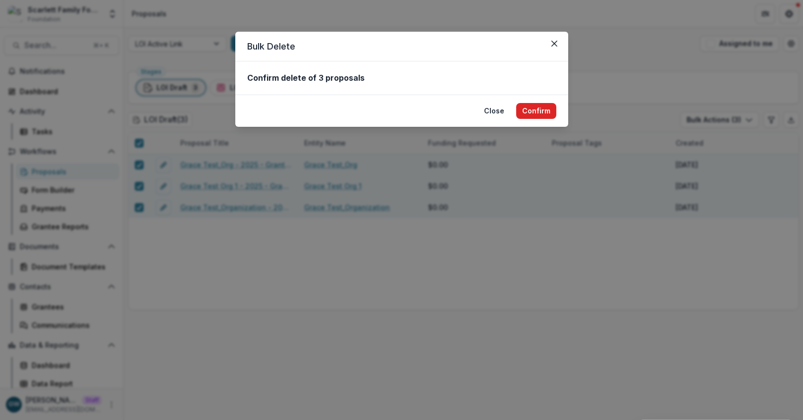
click at [546, 112] on button "Confirm" at bounding box center [536, 111] width 40 height 16
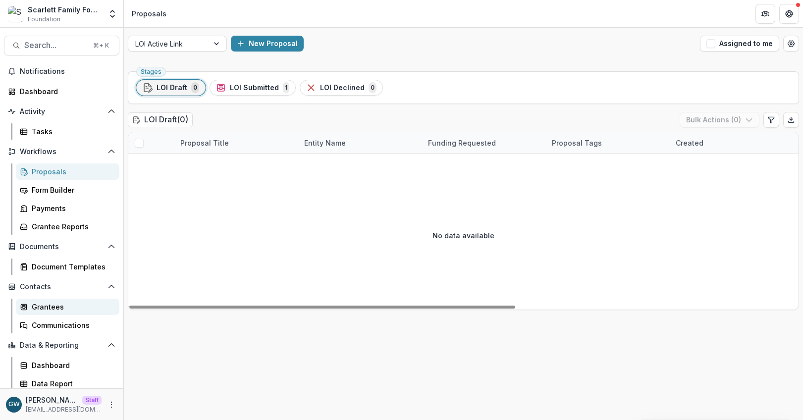
click at [47, 302] on div "Grantees" at bounding box center [72, 307] width 80 height 10
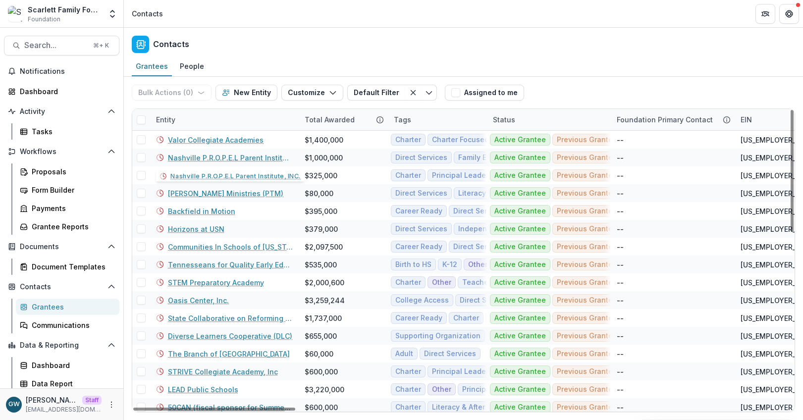
click at [200, 115] on div "Entity" at bounding box center [224, 119] width 149 height 21
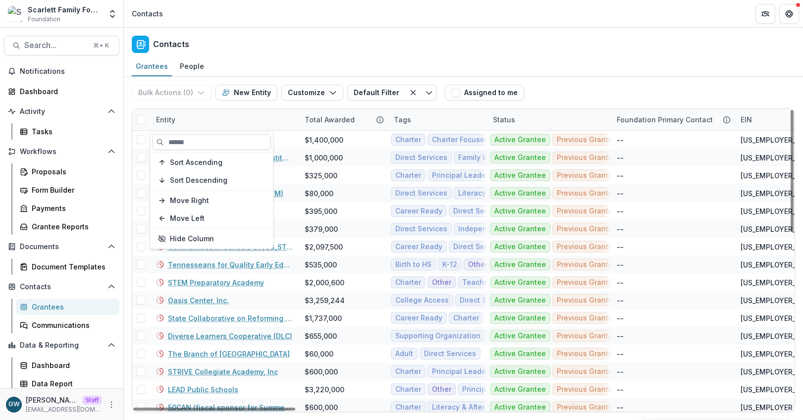
click at [195, 143] on input at bounding box center [211, 142] width 119 height 16
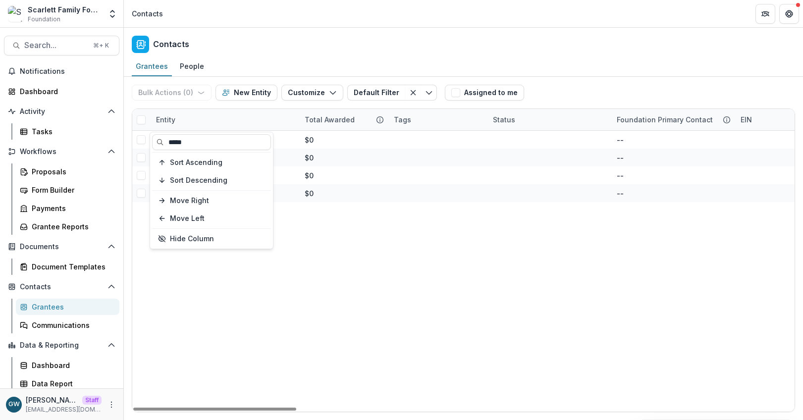
type input "*****"
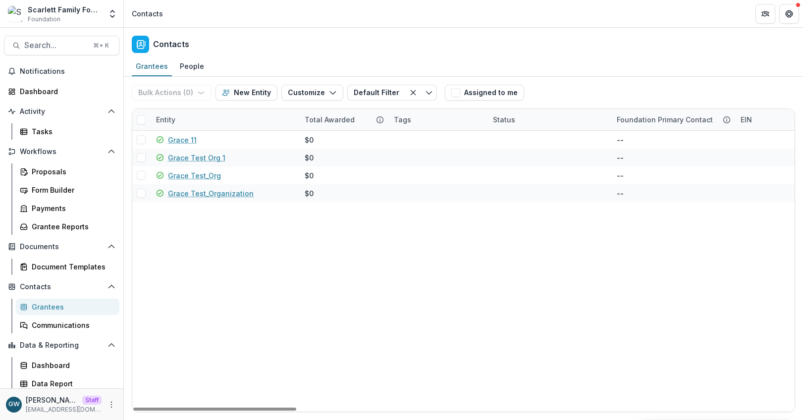
click at [630, 85] on div "Bulk Actions ( 0 ) Send Email Create Proposals Create Tasks New Entity Customiz…" at bounding box center [463, 93] width 663 height 32
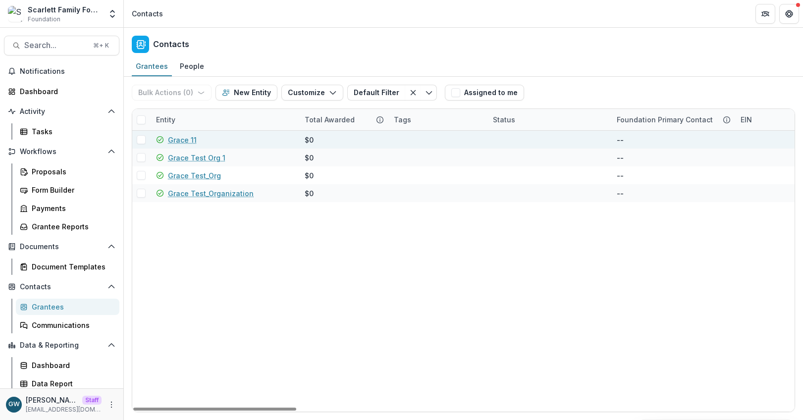
click at [181, 138] on link "Grace 11" at bounding box center [182, 140] width 29 height 10
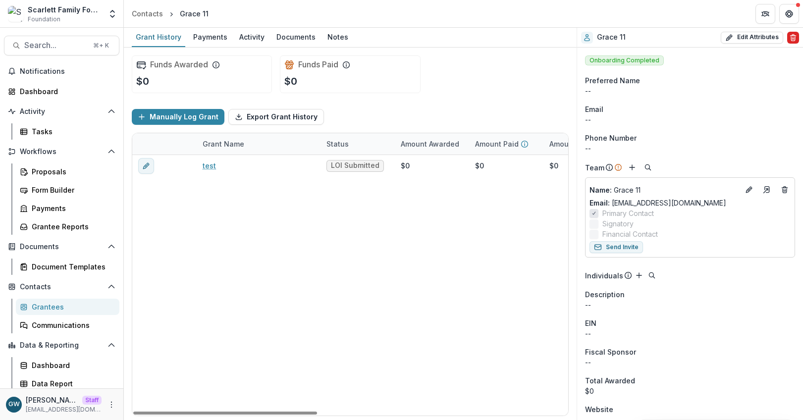
click at [794, 37] on line "Delete" at bounding box center [794, 38] width 0 height 2
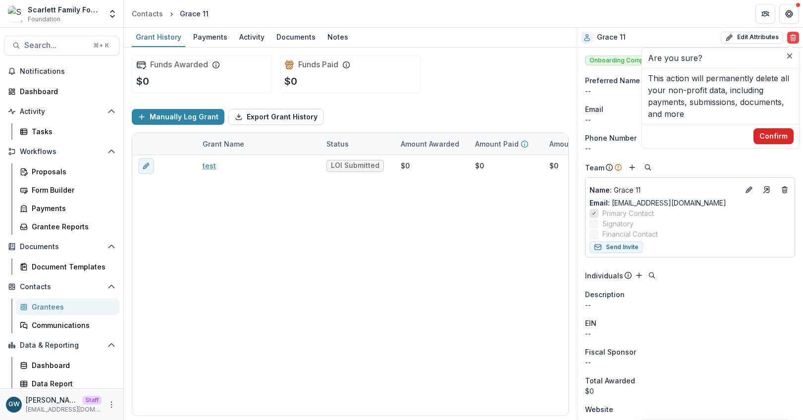
click at [783, 132] on button "Confirm" at bounding box center [773, 136] width 40 height 16
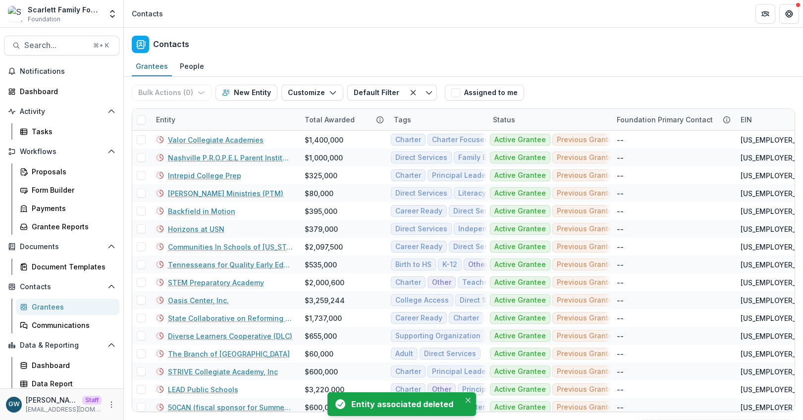
click at [60, 307] on div "Grantees" at bounding box center [72, 307] width 80 height 10
click at [184, 120] on div "Entity" at bounding box center [224, 119] width 149 height 21
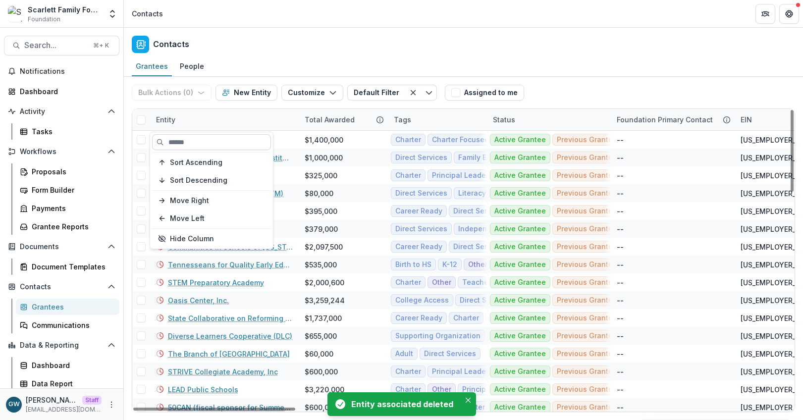
click at [177, 140] on input at bounding box center [211, 142] width 119 height 16
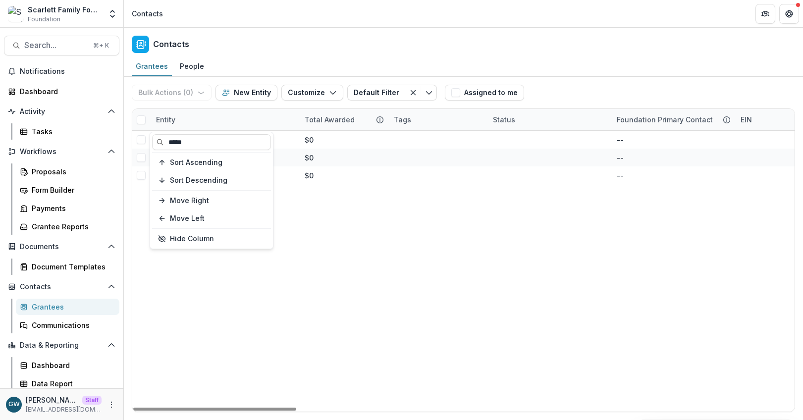
type input "*****"
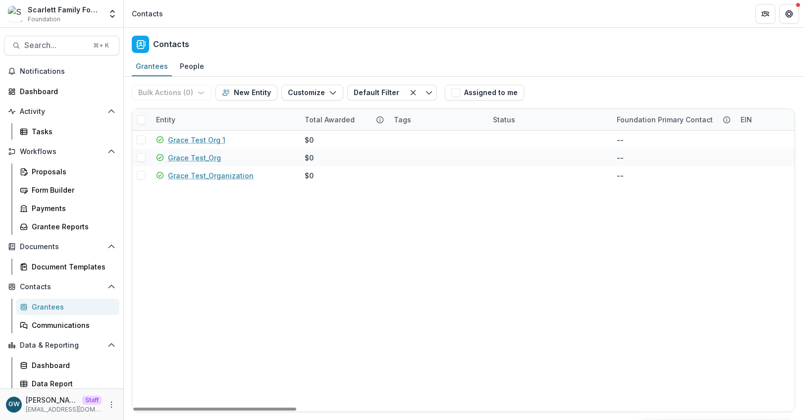
click at [637, 59] on div "Grantees People" at bounding box center [463, 67] width 679 height 20
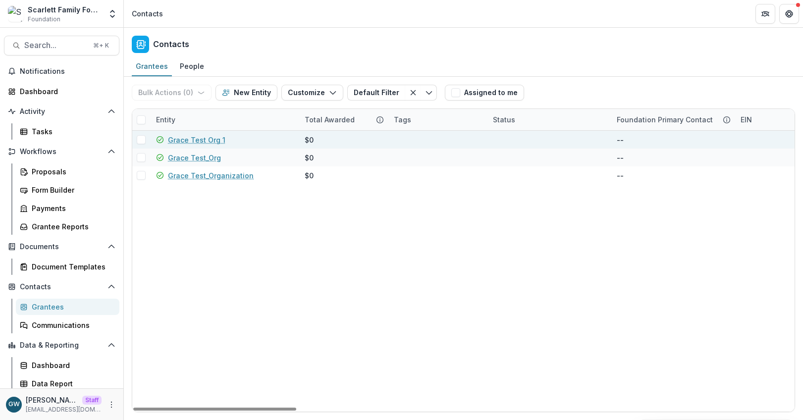
click at [195, 139] on link "Grace Test Org 1" at bounding box center [196, 140] width 57 height 10
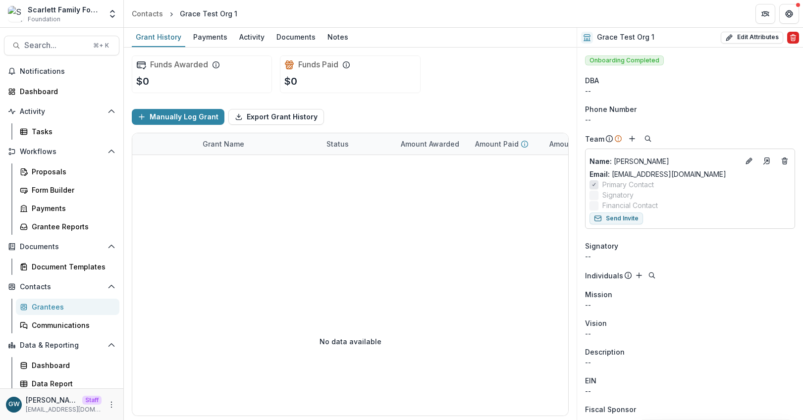
click at [791, 39] on icon "Delete" at bounding box center [793, 38] width 8 height 8
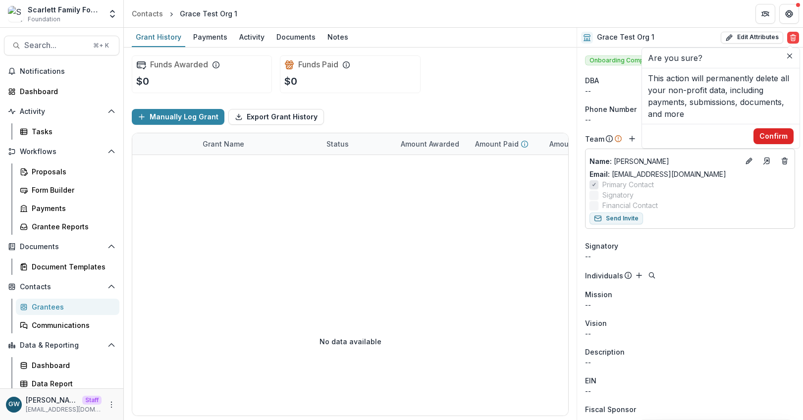
click at [772, 133] on button "Confirm" at bounding box center [773, 136] width 40 height 16
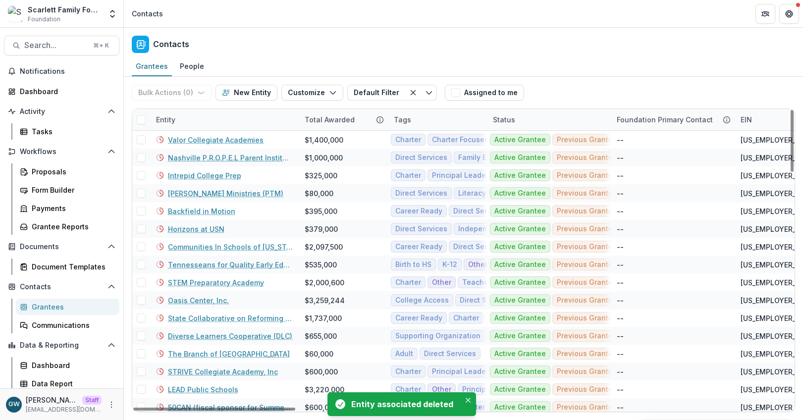
drag, startPoint x: 215, startPoint y: 123, endPoint x: 212, endPoint y: 128, distance: 6.0
click at [215, 123] on div "Entity" at bounding box center [224, 119] width 149 height 21
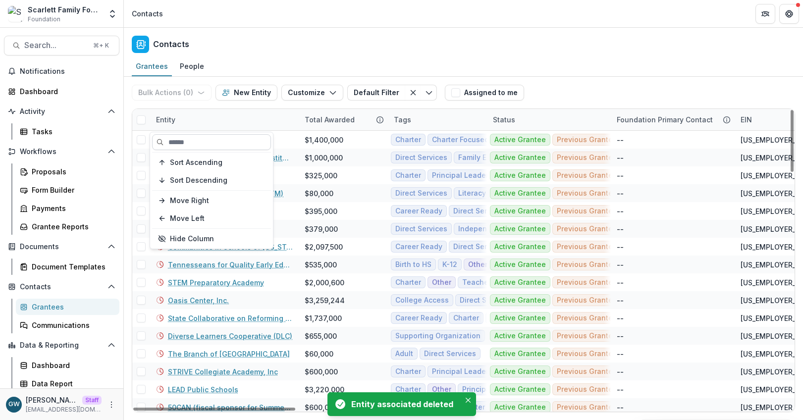
click at [203, 142] on input at bounding box center [211, 142] width 119 height 16
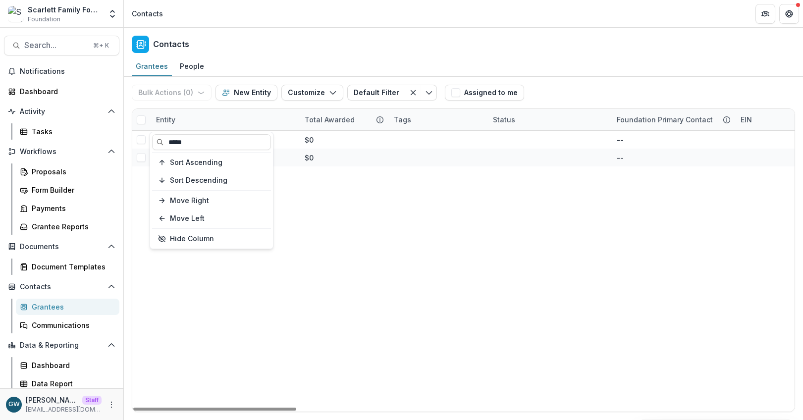
type input "*****"
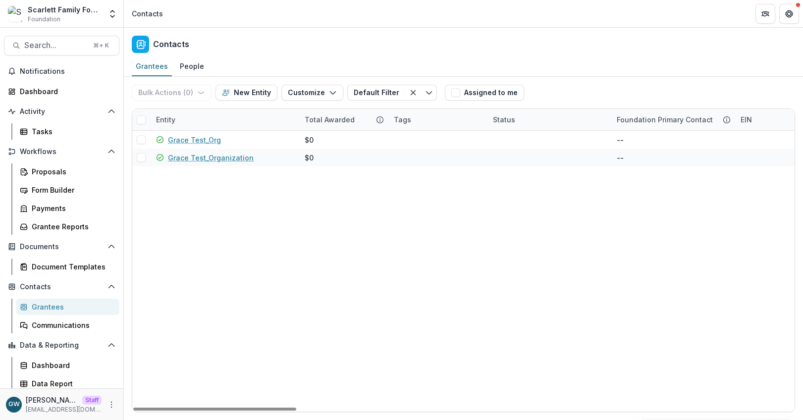
click at [556, 85] on div "Bulk Actions ( 0 ) Send Email Create Proposals Create Tasks New Entity Customiz…" at bounding box center [463, 93] width 663 height 32
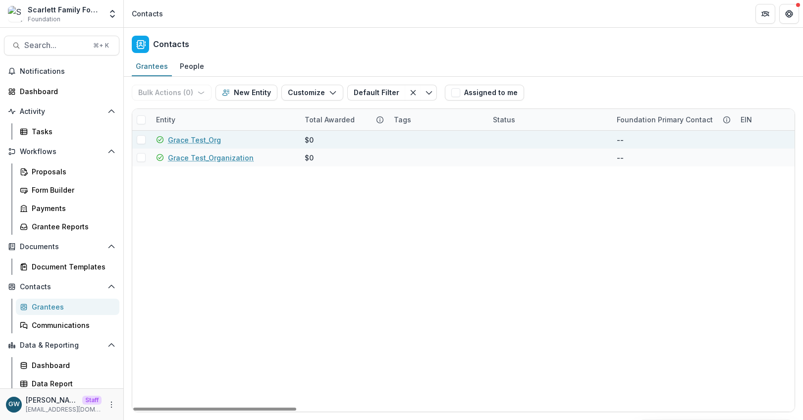
click at [177, 139] on link "Grace Test_Org" at bounding box center [194, 140] width 53 height 10
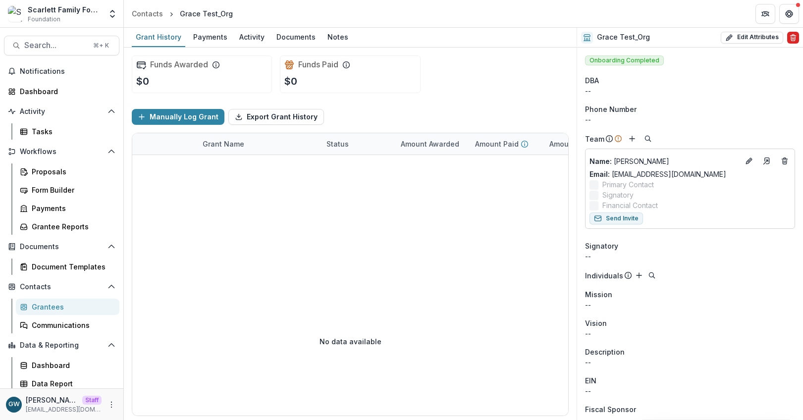
click at [789, 41] on icon "Delete" at bounding box center [793, 38] width 8 height 8
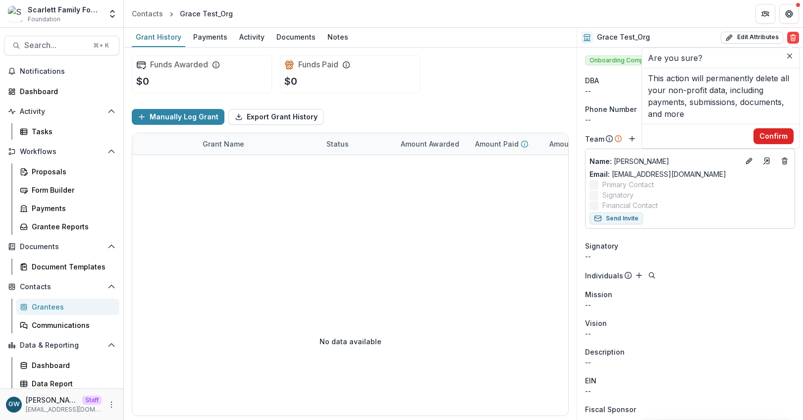
click at [779, 129] on button "Confirm" at bounding box center [773, 136] width 40 height 16
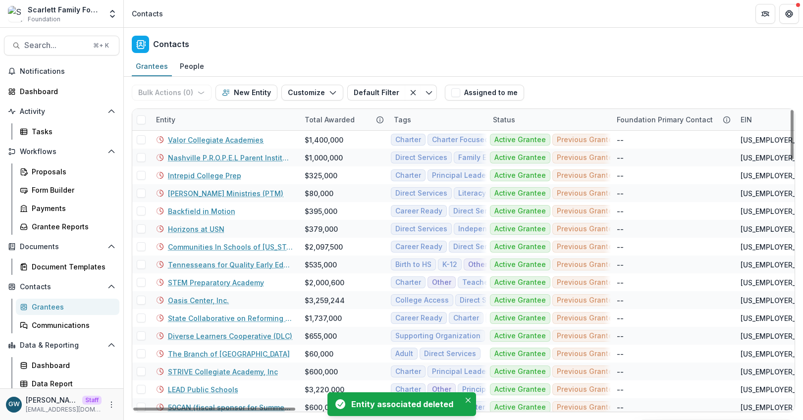
click at [191, 117] on div "Entity" at bounding box center [224, 119] width 149 height 21
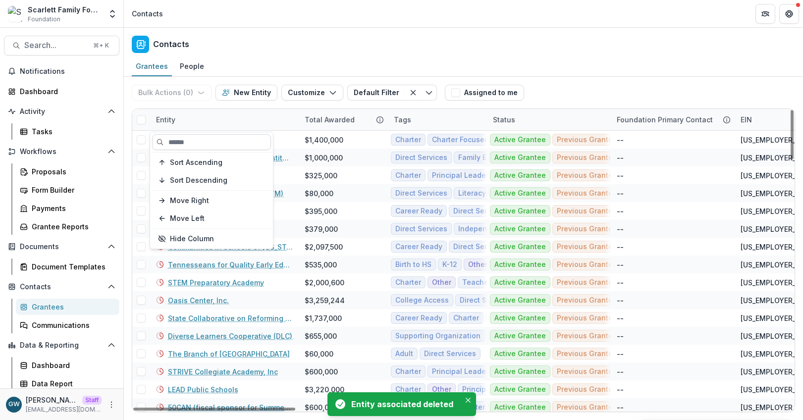
click at [189, 149] on input at bounding box center [211, 142] width 119 height 16
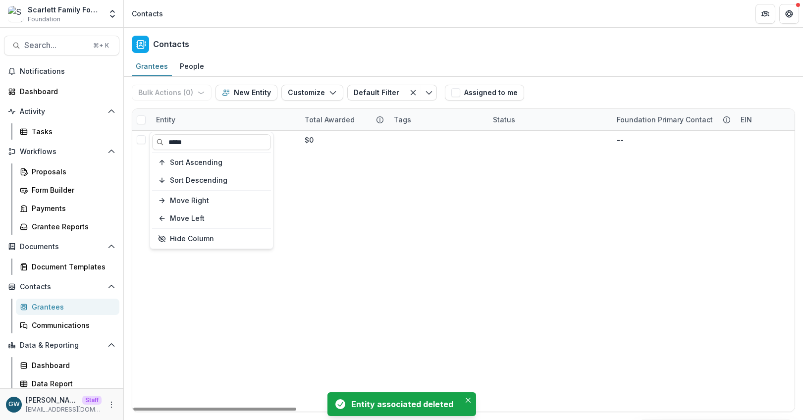
type input "*****"
click at [611, 77] on div "Bulk Actions ( 0 ) Send Email Create Proposals Create Tasks New Entity Customiz…" at bounding box center [463, 93] width 663 height 32
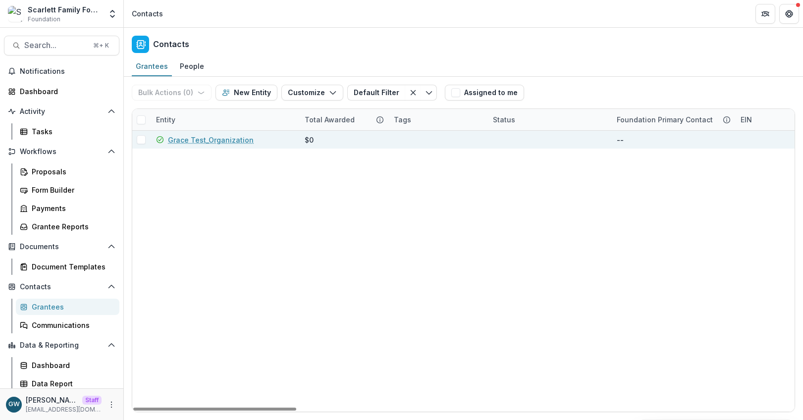
click at [219, 142] on link "Grace Test_Organization" at bounding box center [211, 140] width 86 height 10
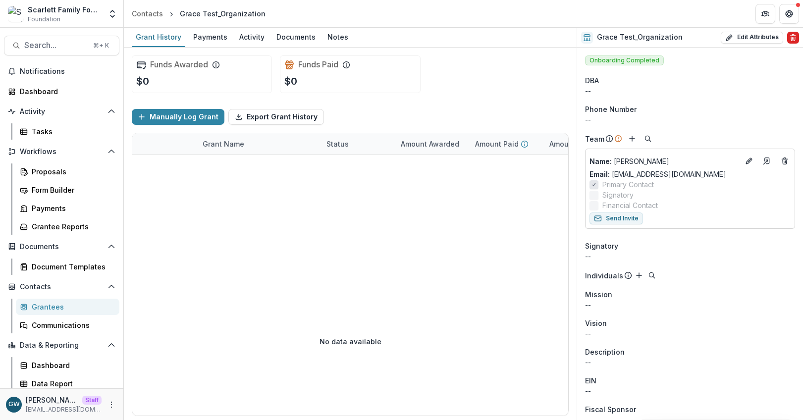
click at [789, 36] on icon "Delete" at bounding box center [793, 38] width 8 height 8
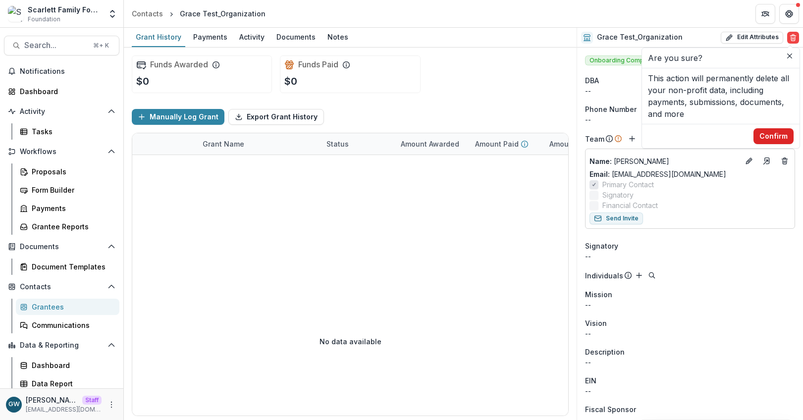
click at [778, 132] on button "Confirm" at bounding box center [773, 136] width 40 height 16
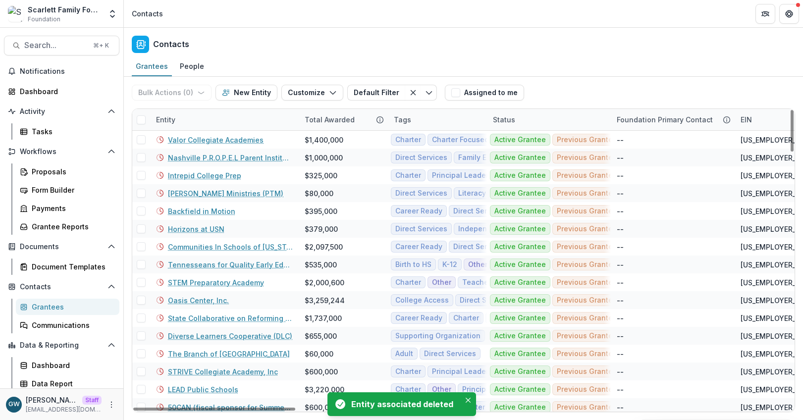
click at [188, 119] on div "Entity" at bounding box center [224, 119] width 149 height 21
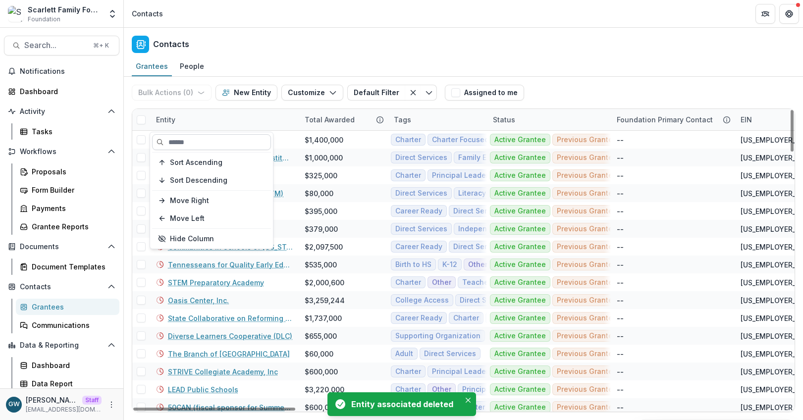
click at [189, 142] on input at bounding box center [211, 142] width 119 height 16
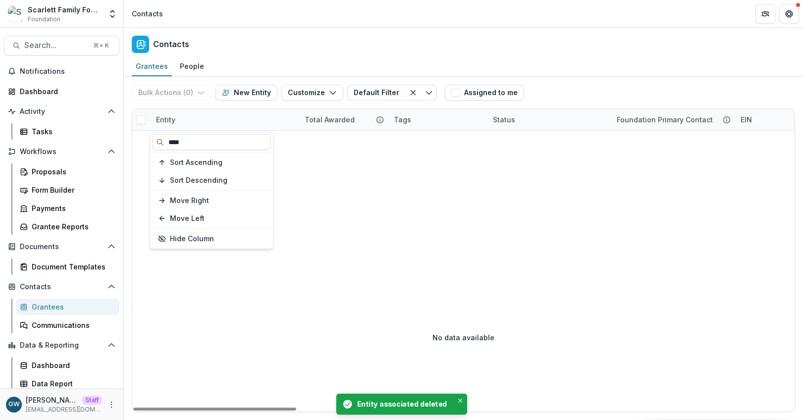
type input "****"
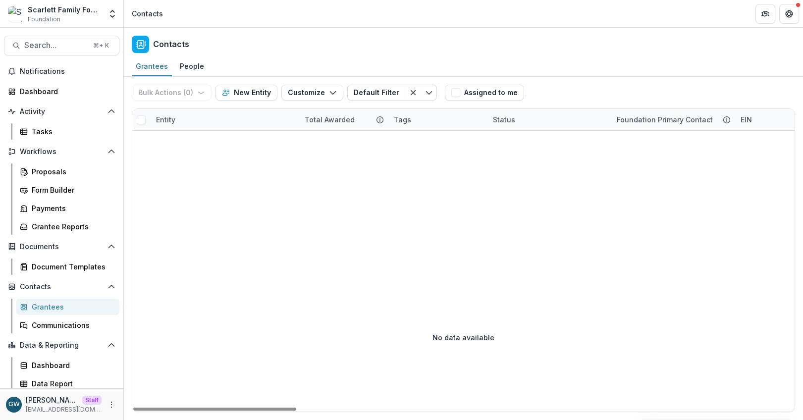
click at [593, 87] on div "Bulk Actions ( 0 ) Send Email Create Proposals Create Tasks New Entity Customiz…" at bounding box center [463, 93] width 663 height 32
click at [249, 127] on div "Entity" at bounding box center [224, 119] width 149 height 21
click at [234, 149] on input "****" at bounding box center [211, 142] width 119 height 16
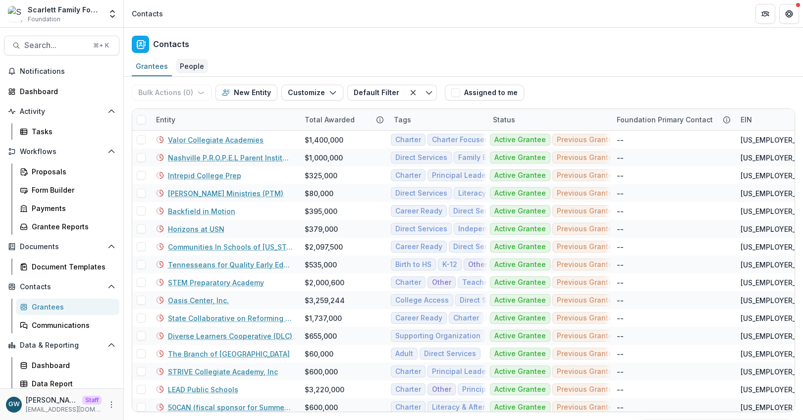
click at [202, 66] on div "People" at bounding box center [192, 66] width 32 height 14
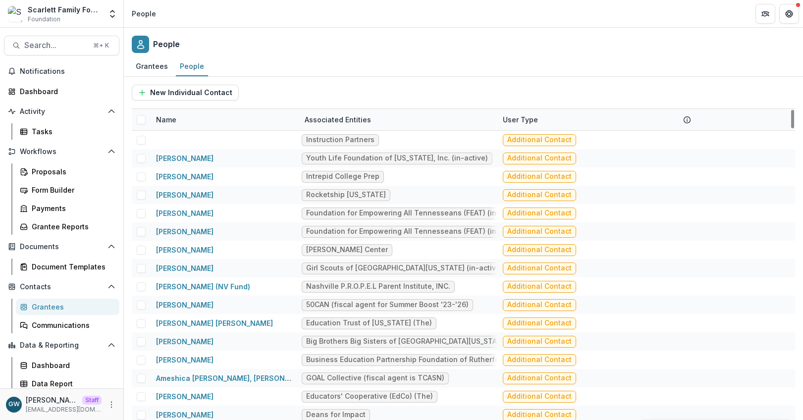
click at [182, 118] on div "Name" at bounding box center [224, 119] width 149 height 21
click at [181, 138] on input at bounding box center [211, 142] width 119 height 16
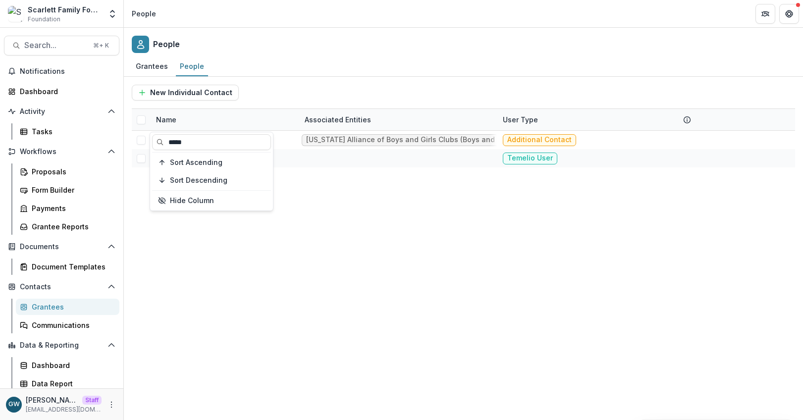
type input "*****"
click at [385, 86] on div "New Individual Contact" at bounding box center [463, 93] width 663 height 16
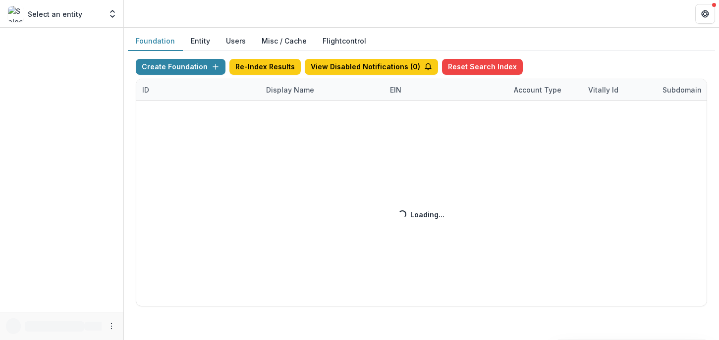
click at [276, 92] on div "Create Foundation Re-Index Results View Disabled Notifications ( 0 ) Reset Sear…" at bounding box center [421, 183] width 571 height 248
click at [285, 90] on div "Create Foundation Re-Index Results View Disabled Notifications ( 0 ) Reset Sear…" at bounding box center [421, 183] width 571 height 248
click at [295, 93] on div "Create Foundation Re-Index Results View Disabled Notifications ( 0 ) Reset Sear…" at bounding box center [421, 183] width 571 height 248
click at [294, 89] on div "Create Foundation Re-Index Results View Disabled Notifications ( 0 ) Reset Sear…" at bounding box center [421, 183] width 571 height 248
click at [281, 89] on div "Create Foundation Re-Index Results View Disabled Notifications ( 0 ) Reset Sear…" at bounding box center [421, 183] width 571 height 248
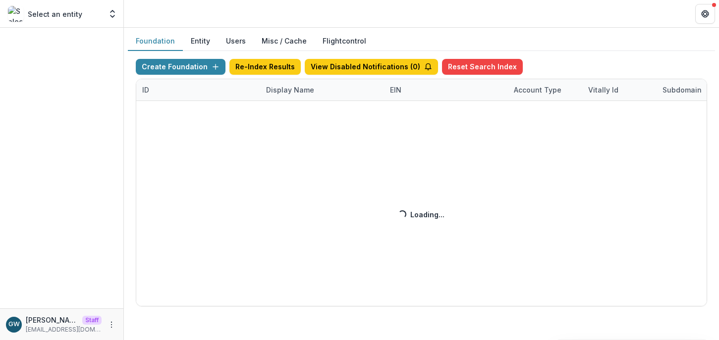
click at [282, 90] on div "Create Foundation Re-Index Results View Disabled Notifications ( 0 ) Reset Sear…" at bounding box center [421, 183] width 571 height 248
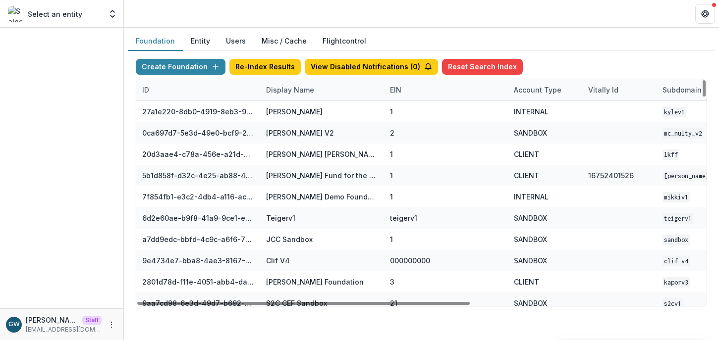
click at [282, 91] on div "Display Name" at bounding box center [290, 90] width 60 height 10
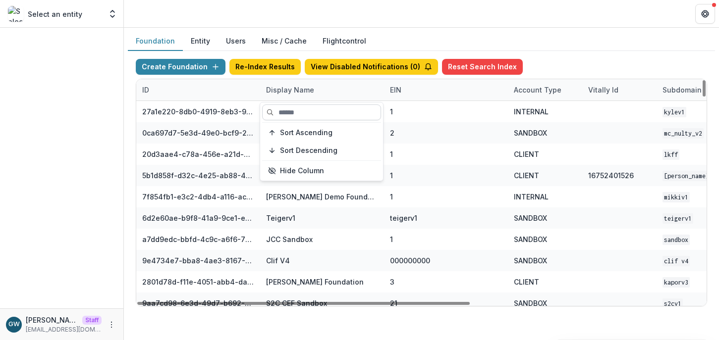
click at [294, 108] on input at bounding box center [321, 113] width 119 height 16
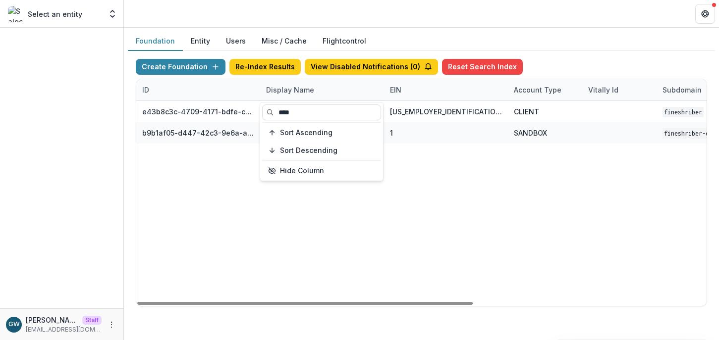
type input "****"
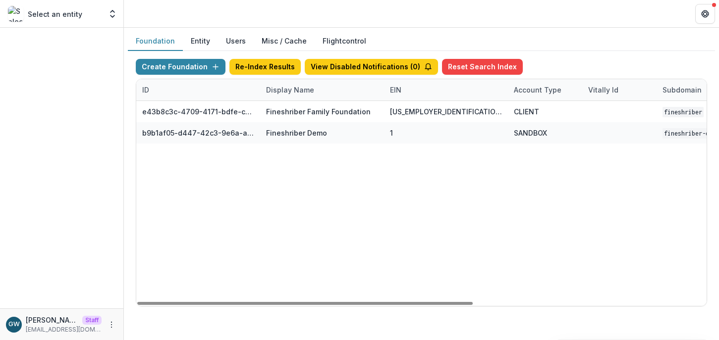
click at [617, 33] on div "Foundation Entity Users Misc / Cache Flightcontrol" at bounding box center [421, 41] width 587 height 19
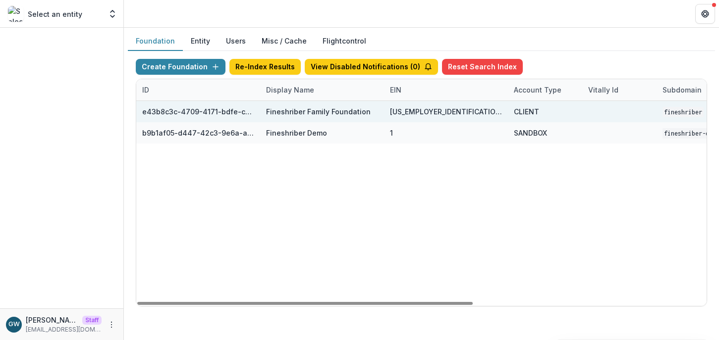
scroll to position [0, 396]
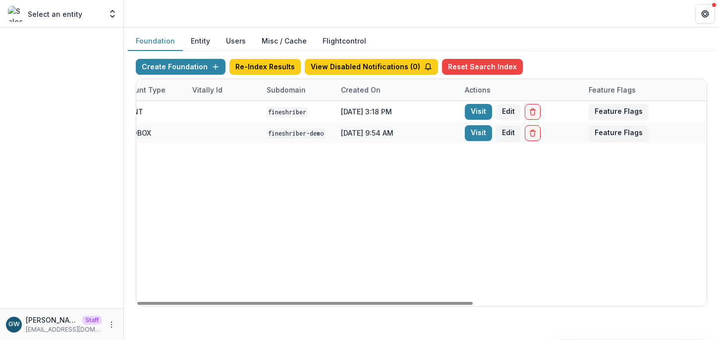
click at [477, 109] on link "Visit" at bounding box center [478, 112] width 27 height 16
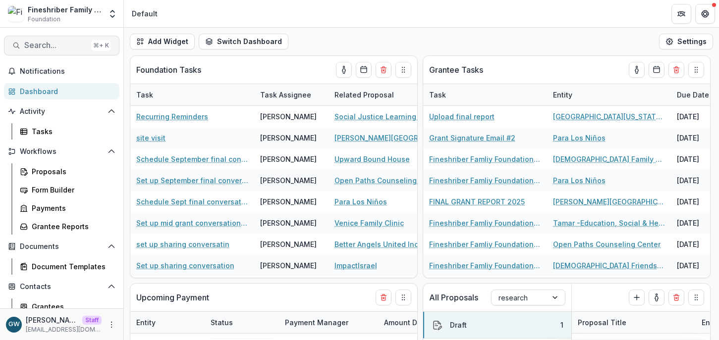
click at [54, 45] on span "Search..." at bounding box center [55, 45] width 63 height 9
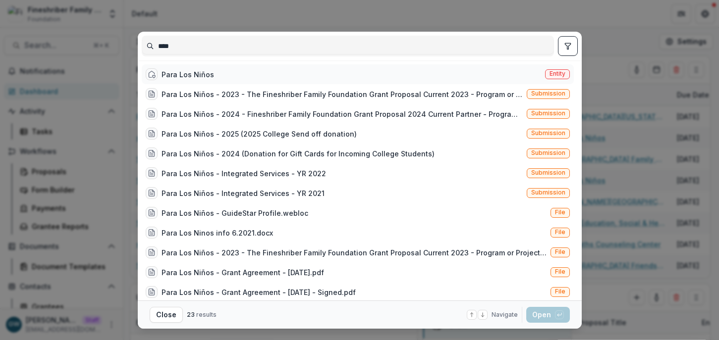
type input "****"
click at [217, 71] on div "Para Los Niños Entity" at bounding box center [358, 74] width 432 height 20
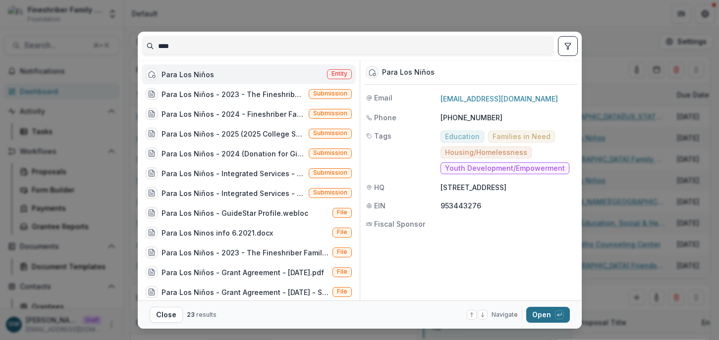
click at [556, 314] on icon "button" at bounding box center [559, 315] width 6 height 6
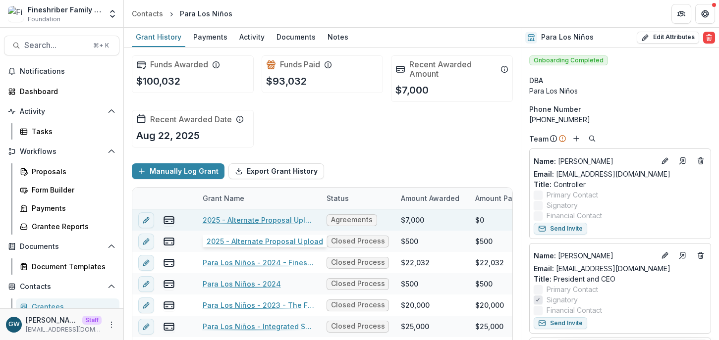
click at [257, 220] on link "2025 - Alternate Proposal Upload" at bounding box center [259, 220] width 112 height 10
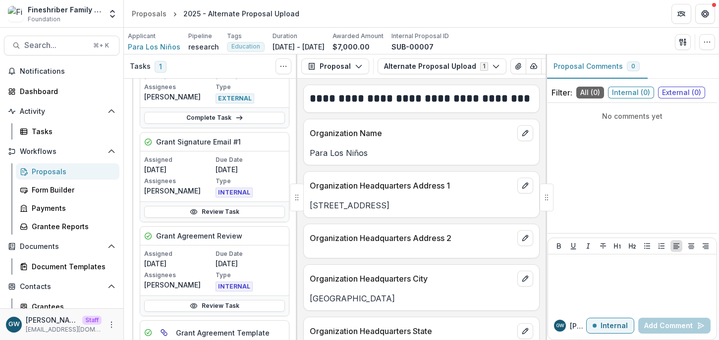
scroll to position [104, 0]
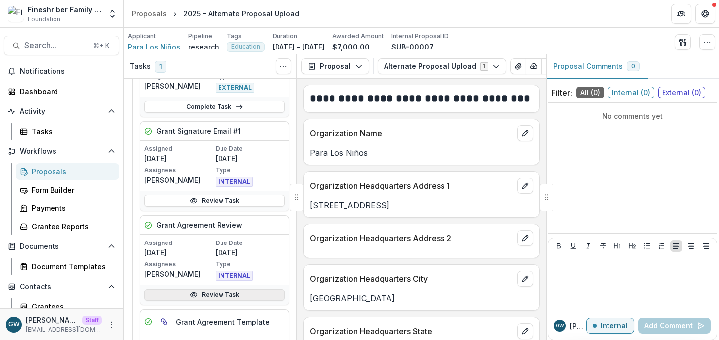
click at [210, 294] on link "Review Task" at bounding box center [214, 295] width 141 height 12
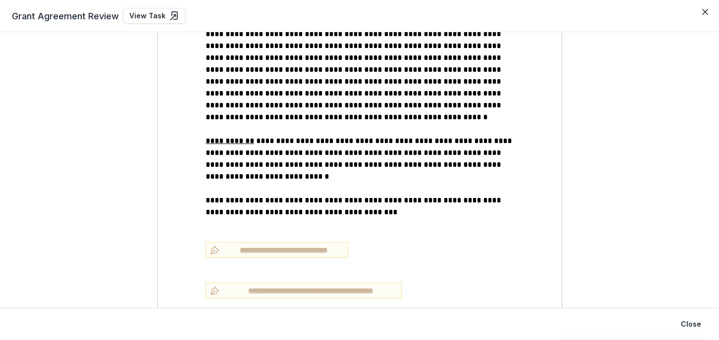
scroll to position [803, 0]
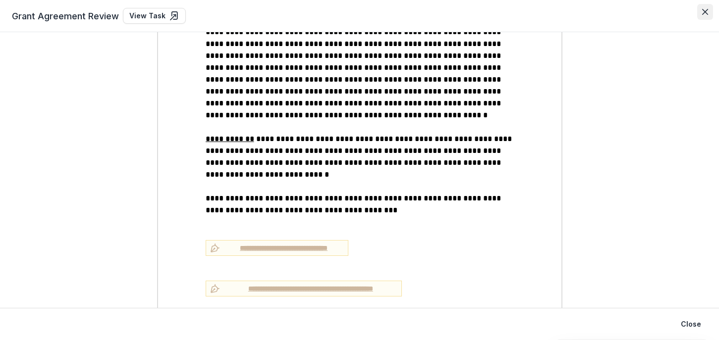
click at [708, 12] on button "Close" at bounding box center [705, 12] width 16 height 16
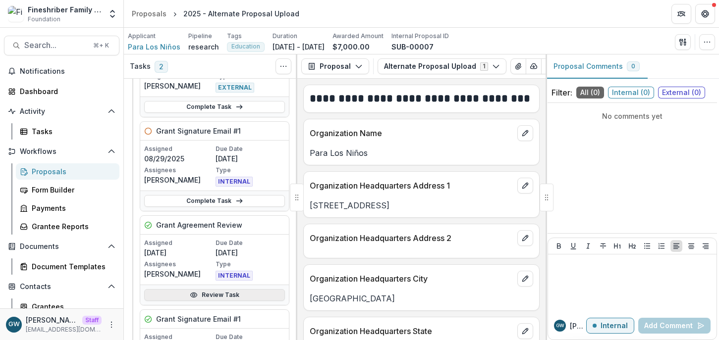
click at [170, 296] on link "Review Task" at bounding box center [214, 295] width 141 height 12
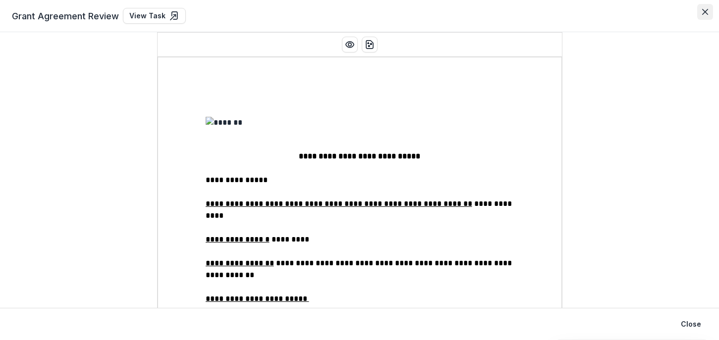
click at [707, 10] on icon "Close" at bounding box center [705, 12] width 6 height 6
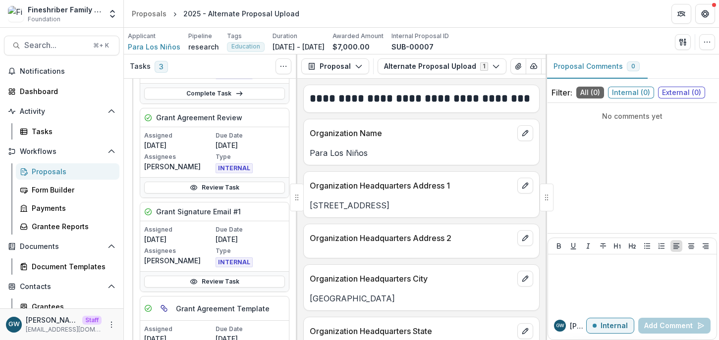
scroll to position [307, 0]
click at [108, 13] on icon "Open entity switcher" at bounding box center [112, 14] width 10 height 10
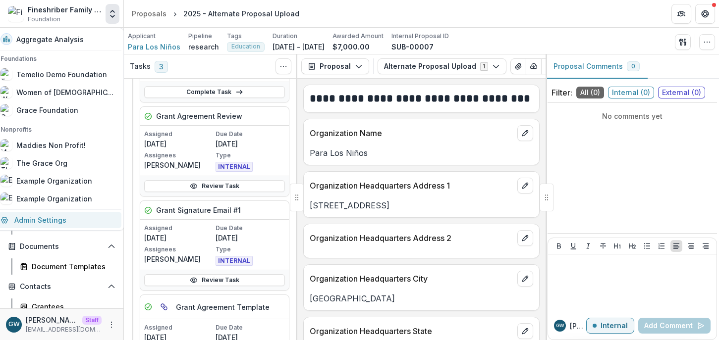
click link "Admin Settings"
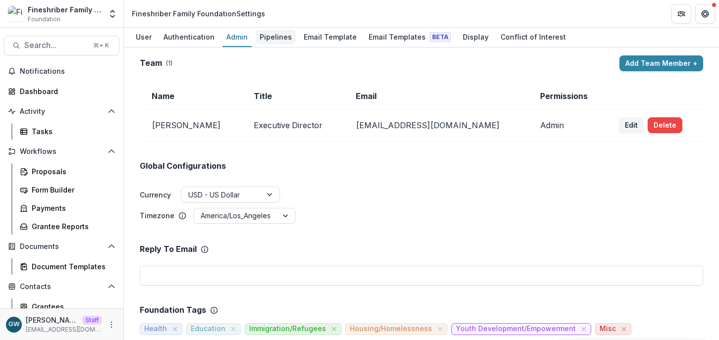
click div "Pipelines"
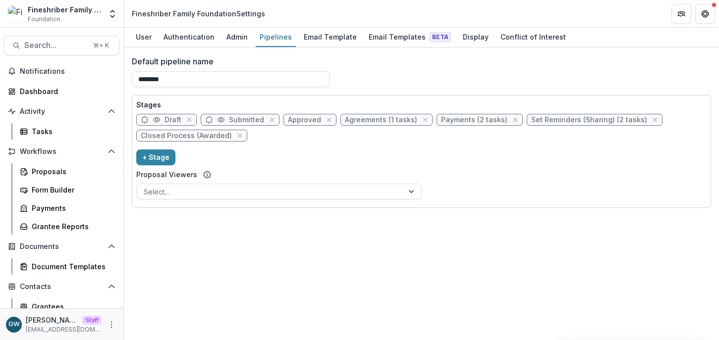
click span "Agreements (1 tasks)"
select select "********"
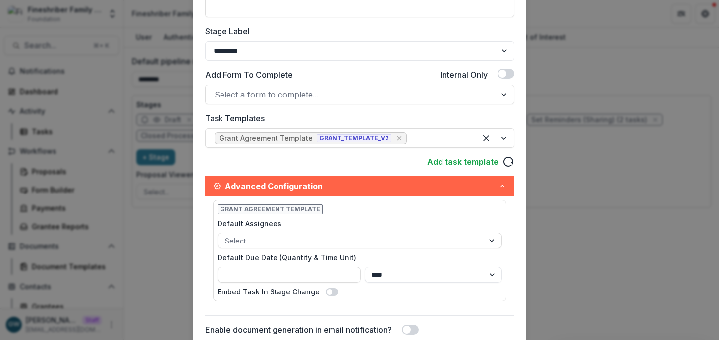
scroll to position [180, 0]
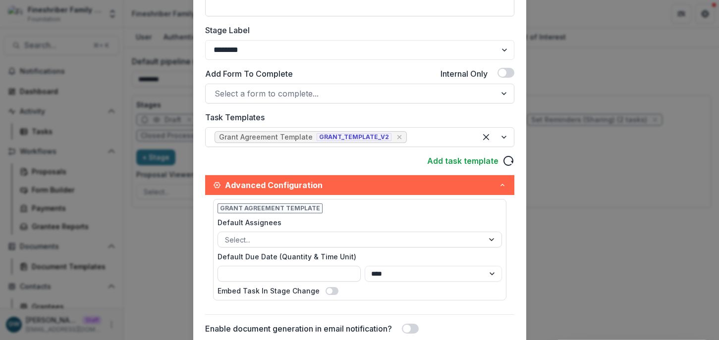
click div "**********"
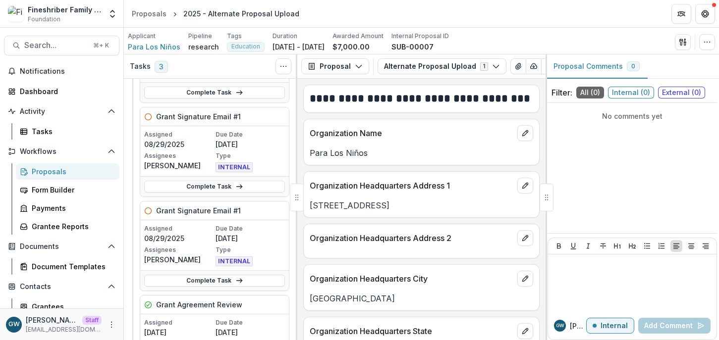
scroll to position [119, 0]
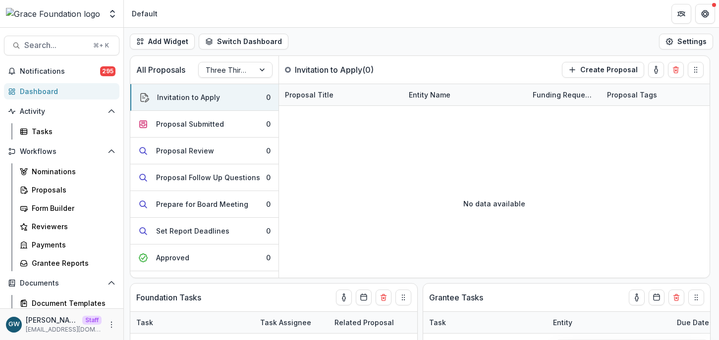
select select "******"
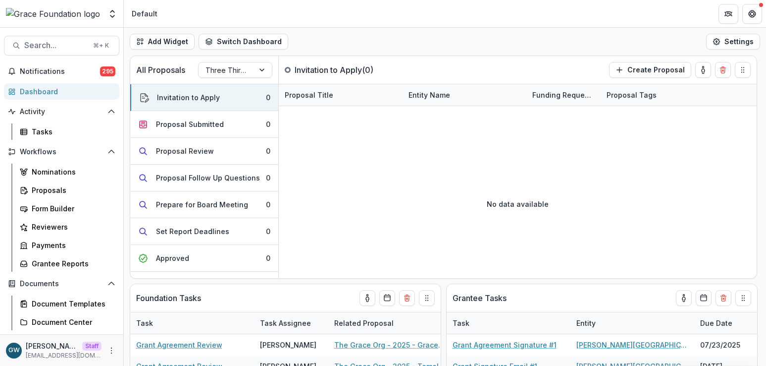
drag, startPoint x: 319, startPoint y: 36, endPoint x: 314, endPoint y: 38, distance: 5.6
click at [319, 36] on div "Add Widget Switch Dashboard Test Default New Dashboard Settings" at bounding box center [445, 42] width 642 height 28
select select "******"
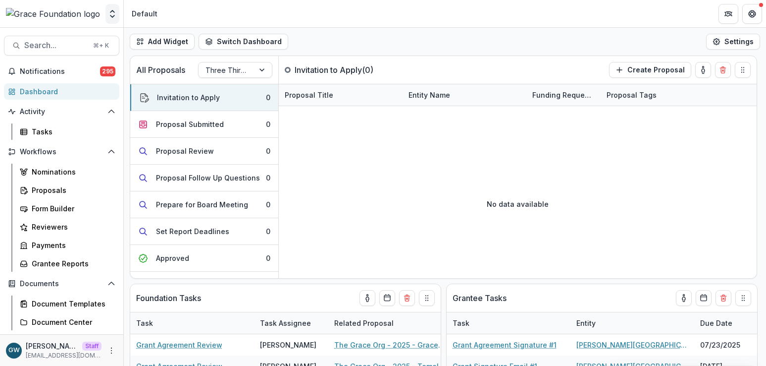
select select "******"
click at [112, 15] on icon "Open entity switcher" at bounding box center [112, 14] width 10 height 10
select select "******"
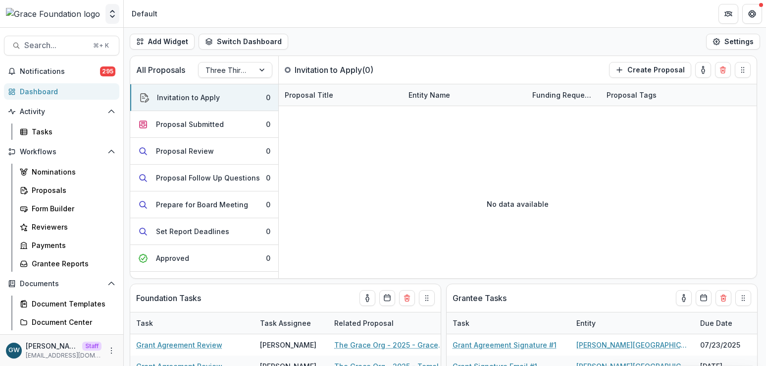
select select "******"
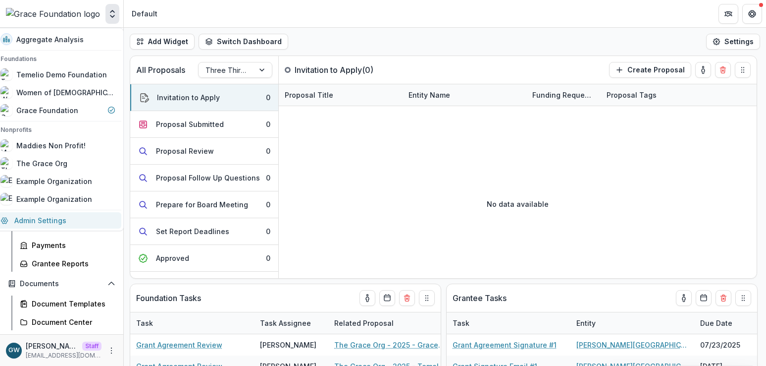
click at [50, 223] on link "Admin Settings" at bounding box center [58, 220] width 127 height 16
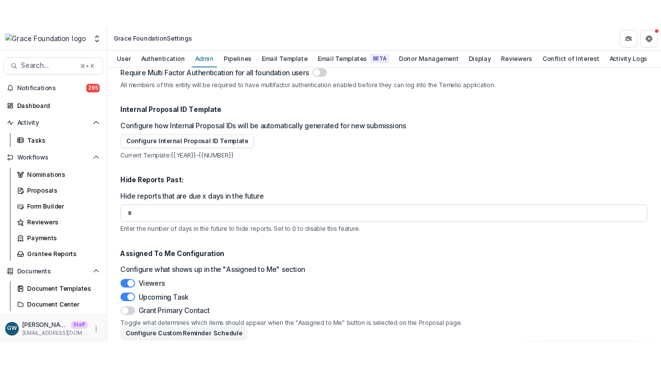
scroll to position [1407, 0]
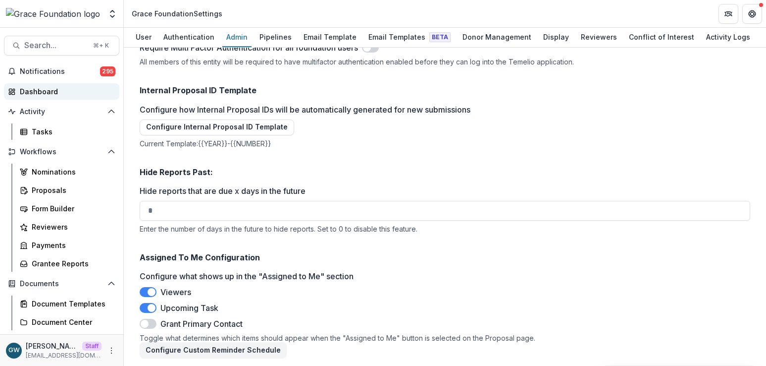
drag, startPoint x: 41, startPoint y: 92, endPoint x: 6, endPoint y: 99, distance: 34.9
click at [41, 92] on div "Dashboard" at bounding box center [66, 91] width 92 height 10
select select "******"
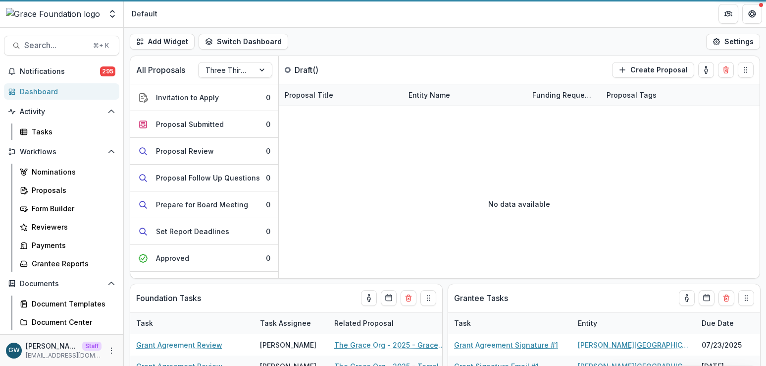
select select "******"
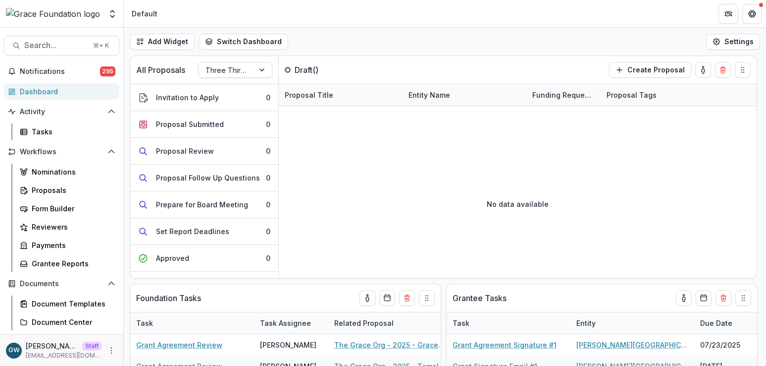
select select "******"
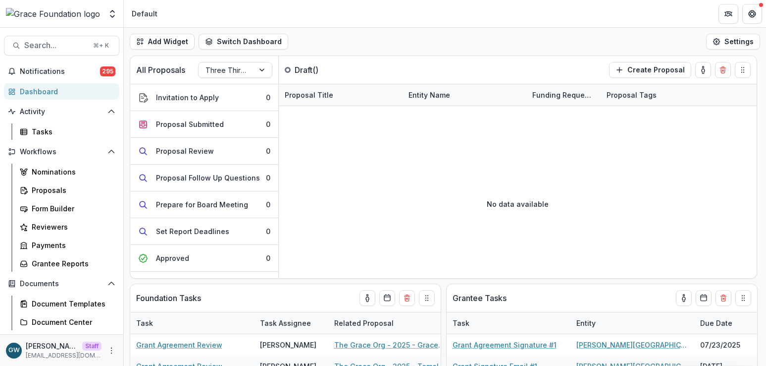
select select "******"
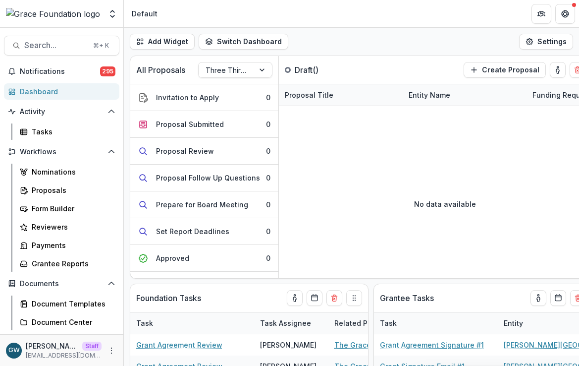
select select "******"
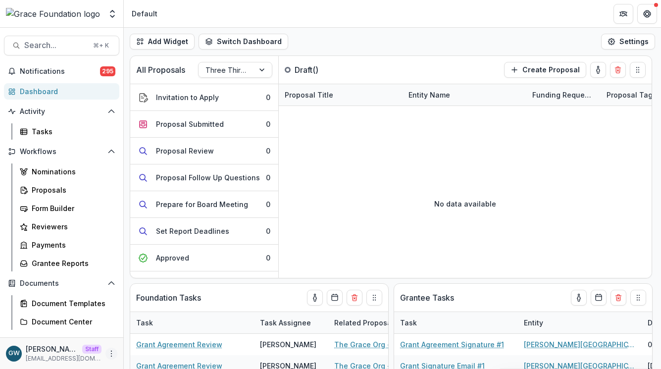
click at [110, 340] on icon "More" at bounding box center [111, 354] width 8 height 8
click at [164, 332] on link "User Settings" at bounding box center [174, 332] width 106 height 16
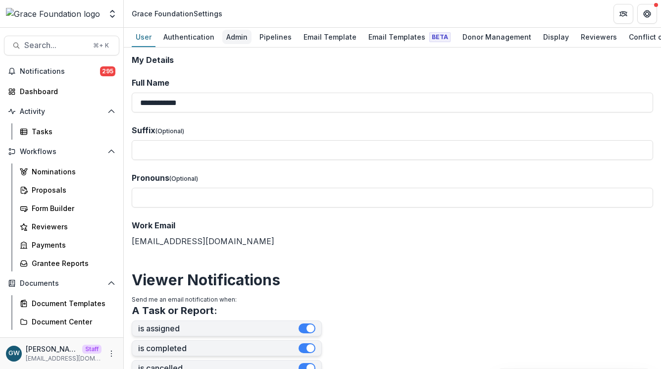
click at [235, 35] on div "Admin" at bounding box center [236, 37] width 29 height 14
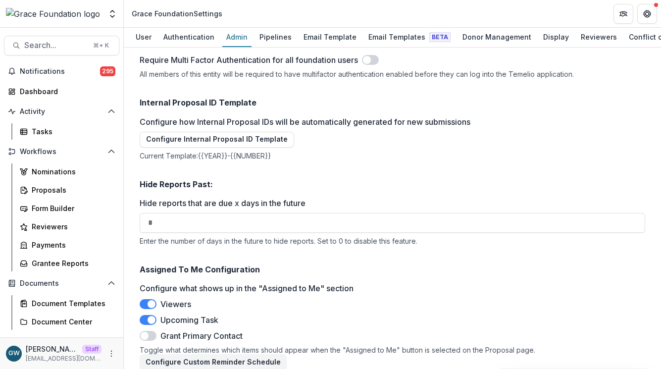
scroll to position [1414, 0]
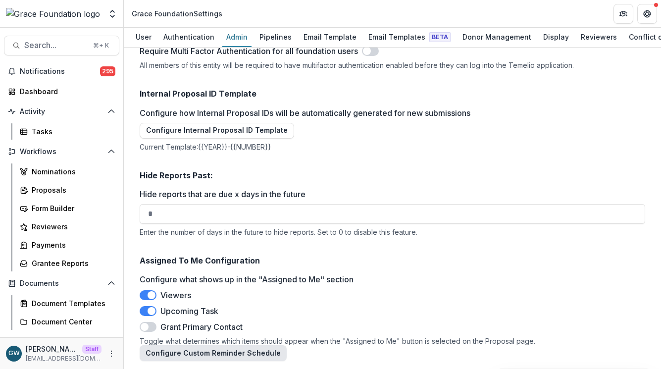
click at [191, 340] on button "Configure Custom Reminder Schedule" at bounding box center [213, 353] width 147 height 16
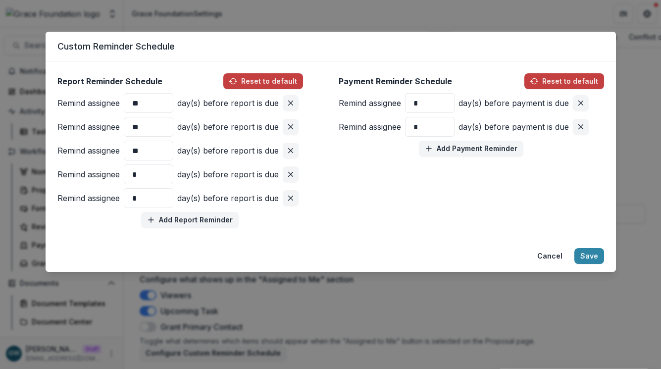
click at [197, 44] on header "Custom Reminder Schedule" at bounding box center [331, 47] width 571 height 30
click at [295, 102] on button "Remove pair" at bounding box center [291, 103] width 16 height 16
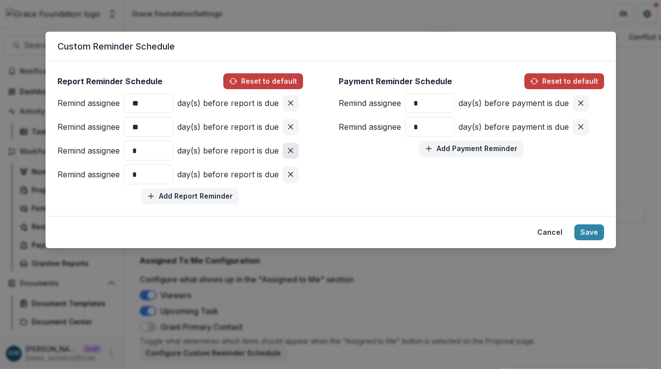
click at [287, 127] on icon "Remove pair" at bounding box center [291, 127] width 8 height 8
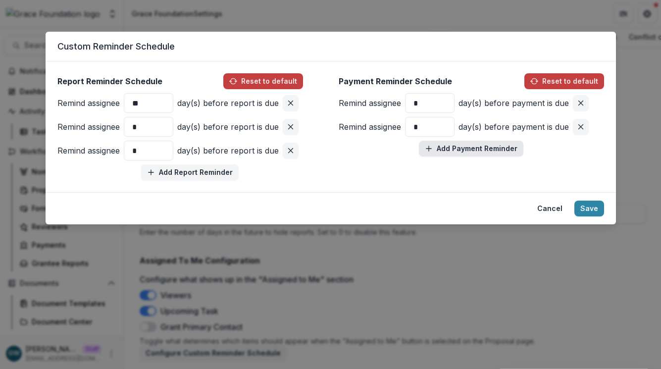
click at [455, 147] on button "Add Payment Reminder" at bounding box center [471, 149] width 105 height 16
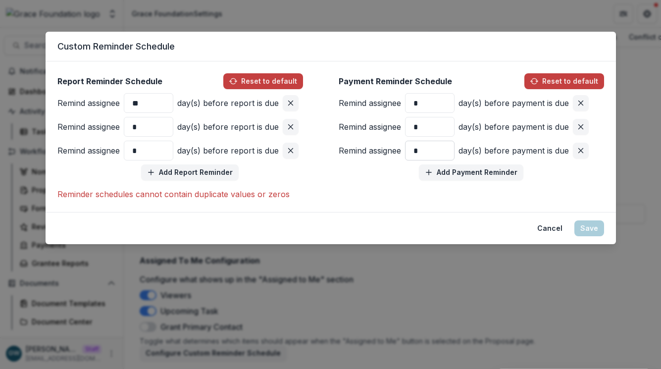
click at [435, 152] on input "*" at bounding box center [430, 151] width 50 height 20
click at [435, 151] on input "*" at bounding box center [430, 151] width 50 height 20
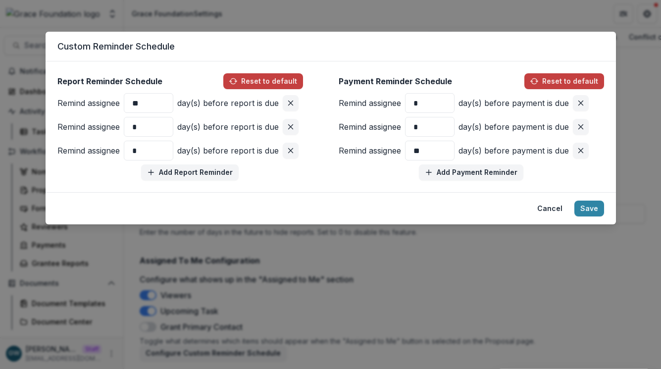
type input "**"
click at [388, 174] on div "Payment Reminder Schedule Reset to default Remind assignee * day(s) before paym…" at bounding box center [471, 126] width 265 height 107
click at [538, 84] on icon "button" at bounding box center [534, 81] width 8 height 8
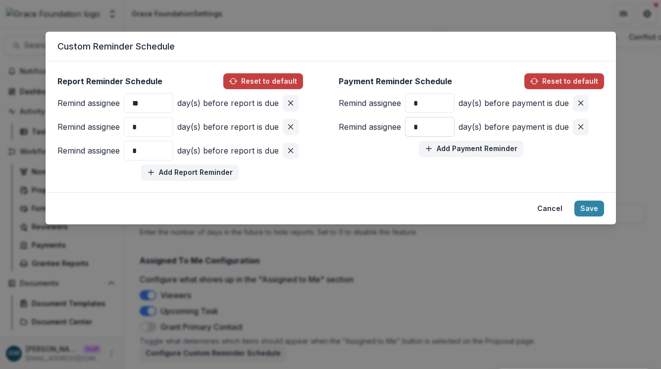
click at [418, 127] on input "*" at bounding box center [430, 127] width 50 height 20
click at [550, 81] on button "Reset to default" at bounding box center [565, 81] width 80 height 16
type input "*"
click at [582, 209] on button "Save" at bounding box center [590, 209] width 30 height 16
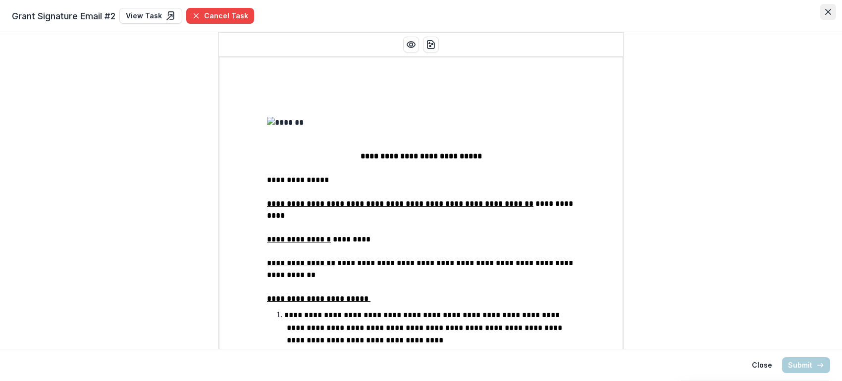
click at [826, 9] on icon "Close" at bounding box center [828, 12] width 6 height 6
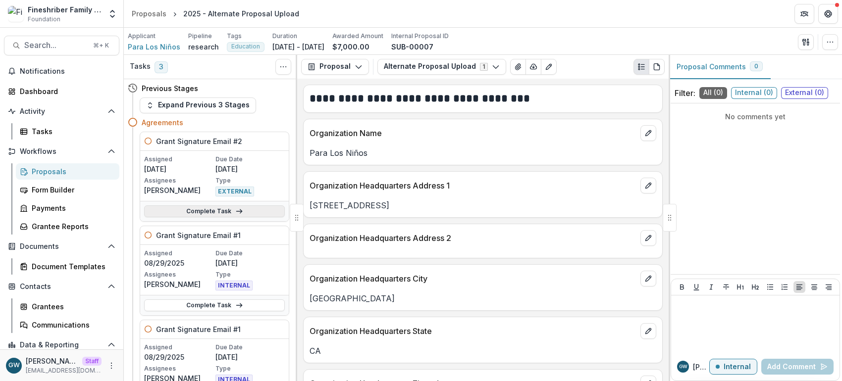
click at [214, 210] on link "Complete Task" at bounding box center [214, 212] width 141 height 12
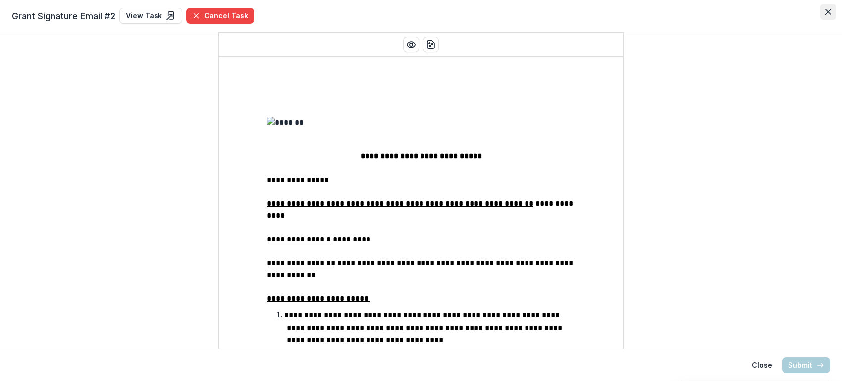
click at [825, 11] on icon "Close" at bounding box center [828, 12] width 6 height 6
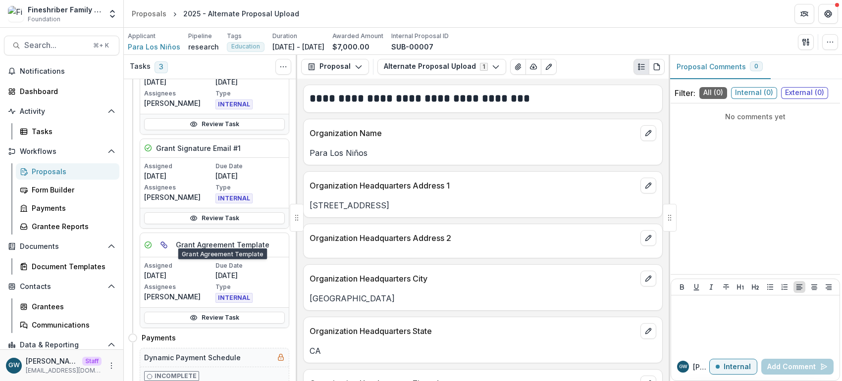
scroll to position [365, 0]
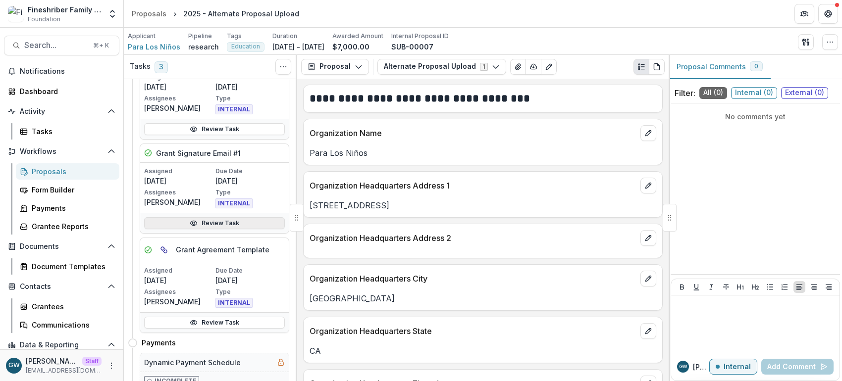
click at [191, 219] on icon at bounding box center [194, 223] width 8 height 8
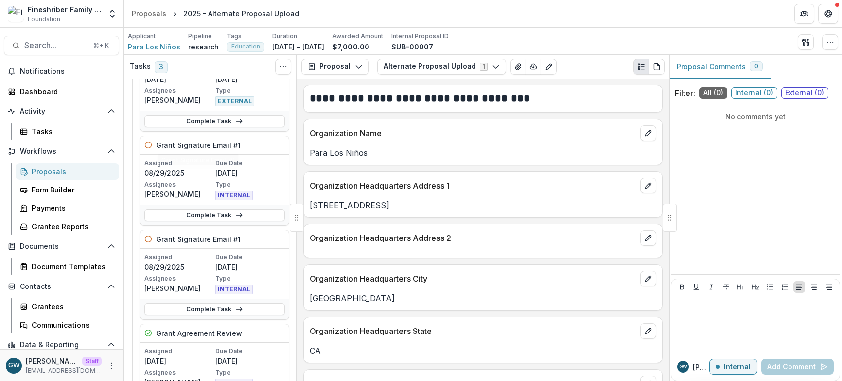
scroll to position [92, 0]
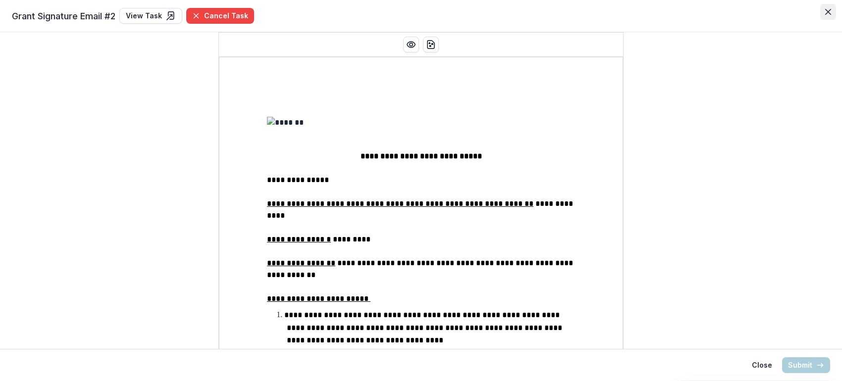
click at [831, 11] on button "Close" at bounding box center [828, 12] width 16 height 16
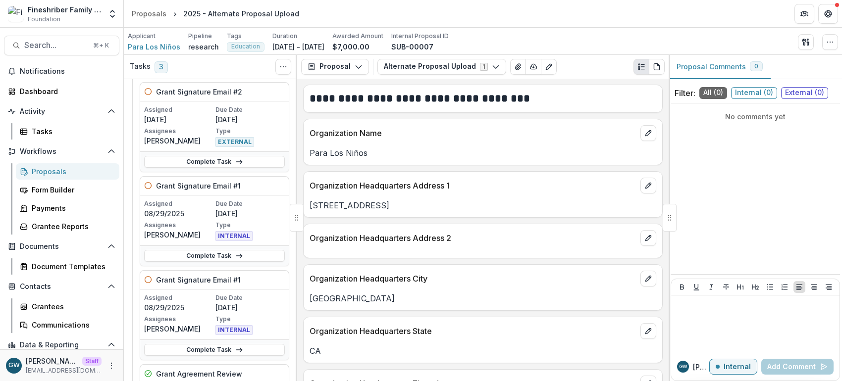
scroll to position [93, 0]
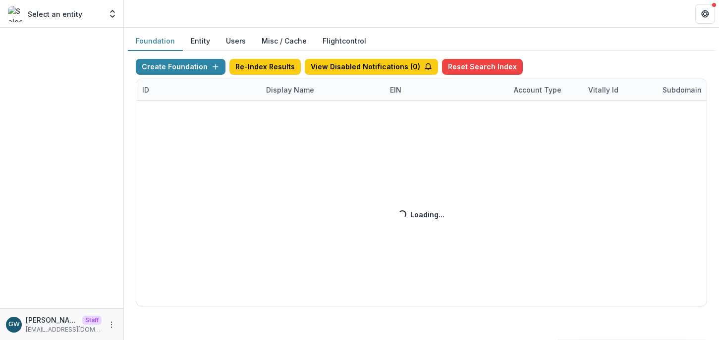
click at [290, 87] on div "Create Foundation Re-Index Results View Disabled Notifications ( 0 ) Reset Sear…" at bounding box center [421, 183] width 571 height 248
click at [295, 94] on div "Create Foundation Re-Index Results View Disabled Notifications ( 0 ) Reset Sear…" at bounding box center [421, 183] width 571 height 248
click at [295, 92] on div "Create Foundation Re-Index Results View Disabled Notifications ( 0 ) Reset Sear…" at bounding box center [421, 183] width 571 height 248
click at [295, 91] on div "Create Foundation Re-Index Results View Disabled Notifications ( 0 ) Reset Sear…" at bounding box center [421, 183] width 571 height 248
click at [292, 90] on div "Create Foundation Re-Index Results View Disabled Notifications ( 0 ) Reset Sear…" at bounding box center [421, 183] width 571 height 248
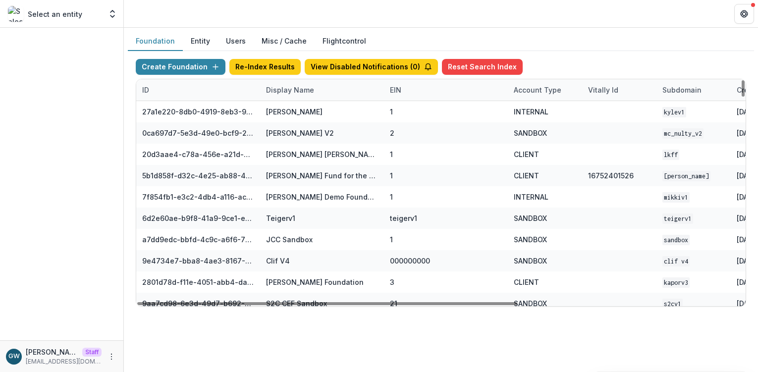
click at [297, 91] on div "Display Name" at bounding box center [290, 90] width 60 height 10
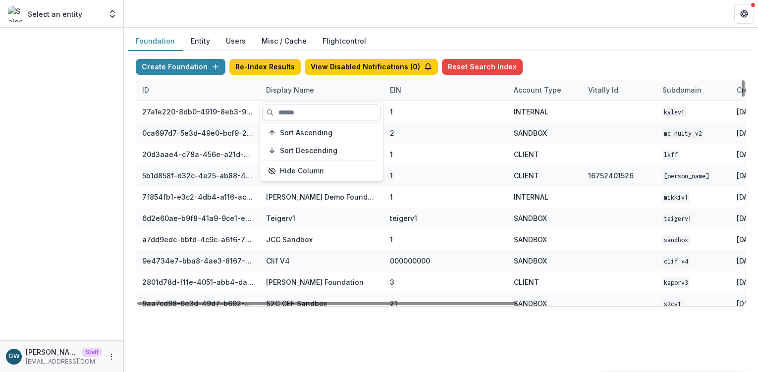
click at [302, 113] on input at bounding box center [321, 113] width 119 height 16
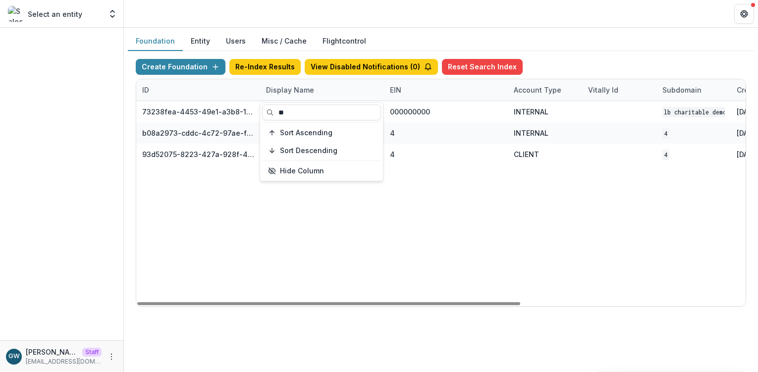
type input "**"
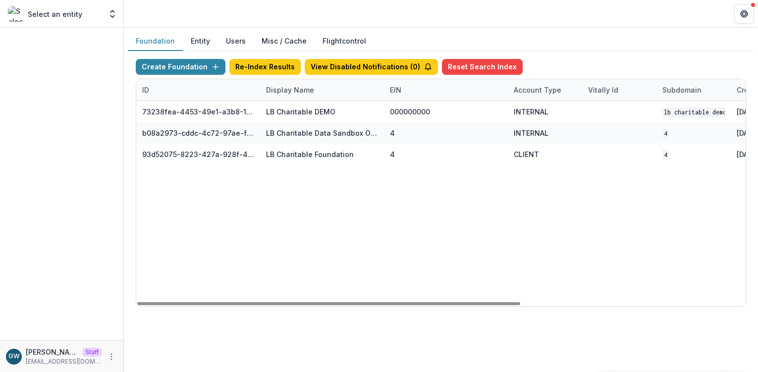
click at [583, 45] on div "Foundation Entity Users Misc / Cache Flightcontrol" at bounding box center [441, 41] width 626 height 19
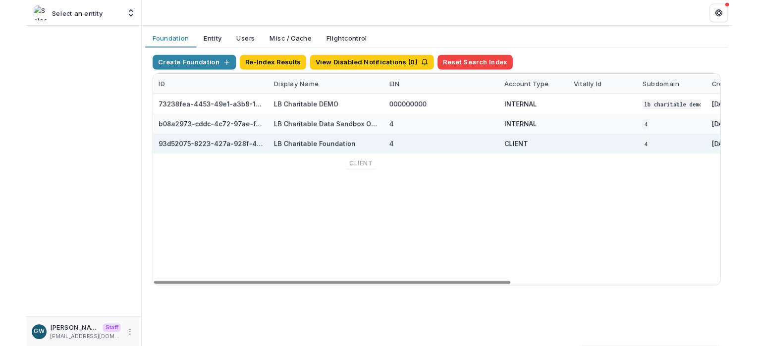
scroll to position [0, 357]
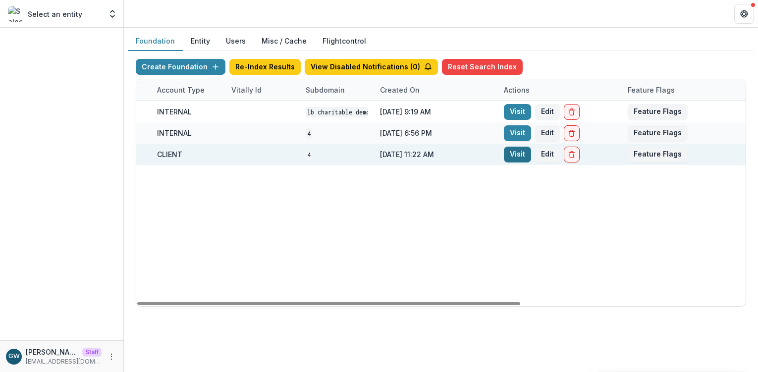
click at [522, 156] on link "Visit" at bounding box center [517, 155] width 27 height 16
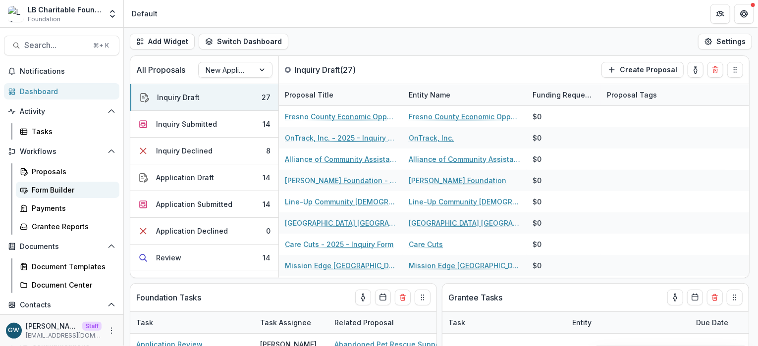
click at [45, 186] on div "Form Builder" at bounding box center [72, 190] width 80 height 10
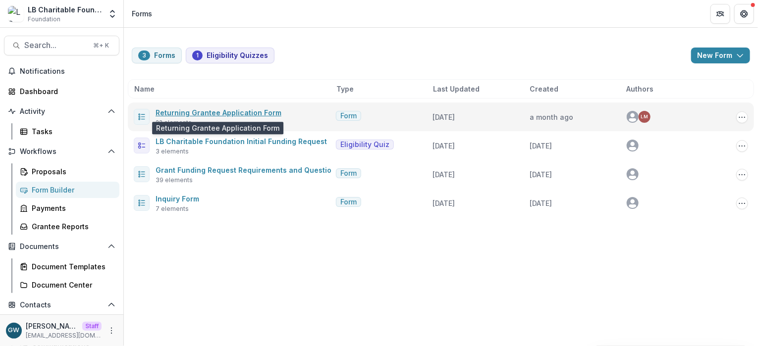
click at [213, 114] on link "Returning Grantee Application Form" at bounding box center [219, 112] width 126 height 8
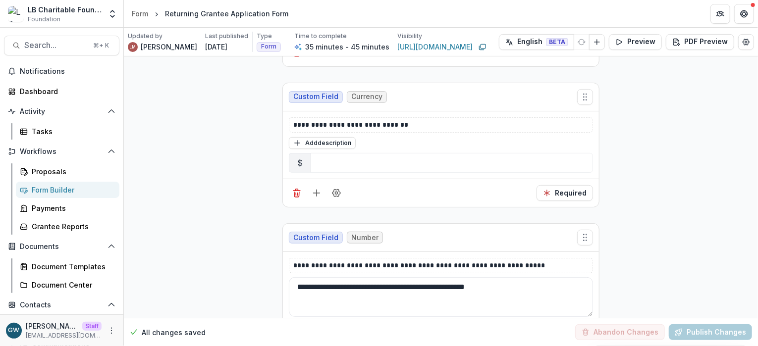
scroll to position [3939, 0]
click at [316, 189] on icon "Add field" at bounding box center [317, 194] width 10 height 10
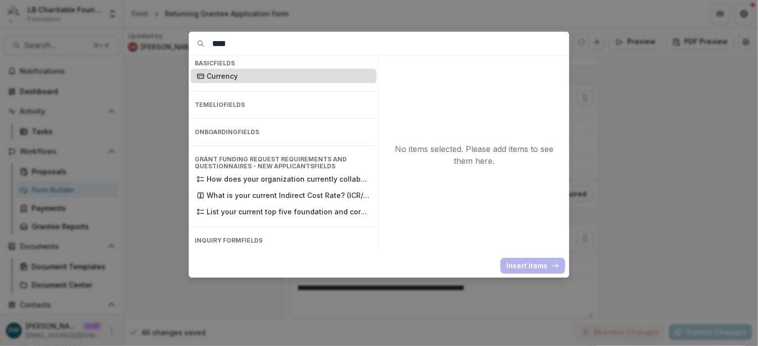
type input "****"
click at [227, 78] on p "Currency" at bounding box center [289, 76] width 164 height 10
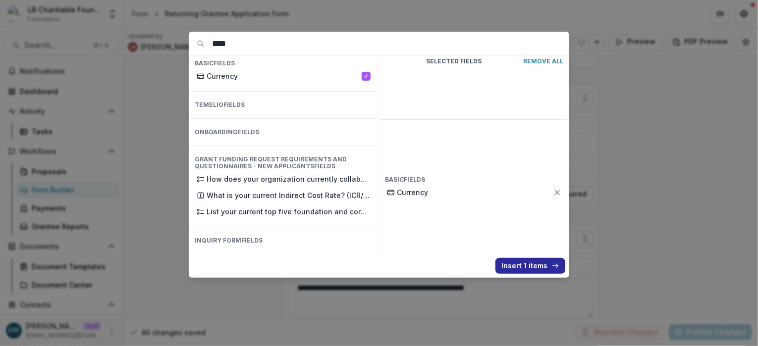
click at [518, 263] on button "Insert 1 items" at bounding box center [530, 266] width 70 height 16
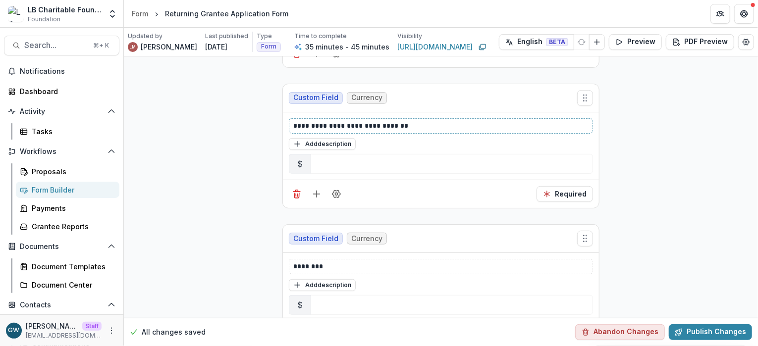
click at [344, 121] on p "**********" at bounding box center [441, 126] width 296 height 10
copy p "**********"
click at [313, 259] on div "********" at bounding box center [441, 266] width 304 height 15
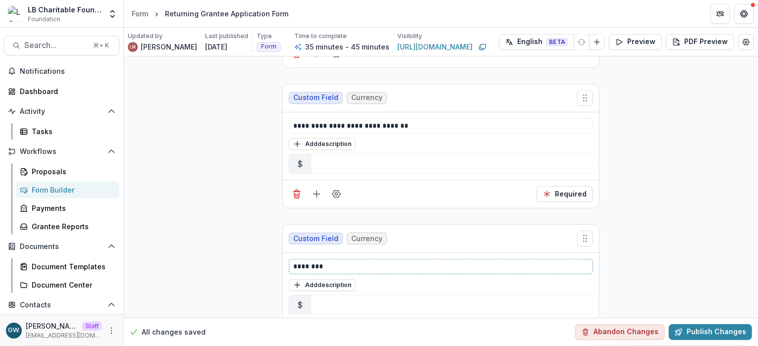
click at [313, 262] on p "********" at bounding box center [441, 267] width 296 height 10
drag, startPoint x: 375, startPoint y: 251, endPoint x: 320, endPoint y: 248, distance: 55.6
click at [319, 262] on p "**********" at bounding box center [441, 267] width 296 height 10
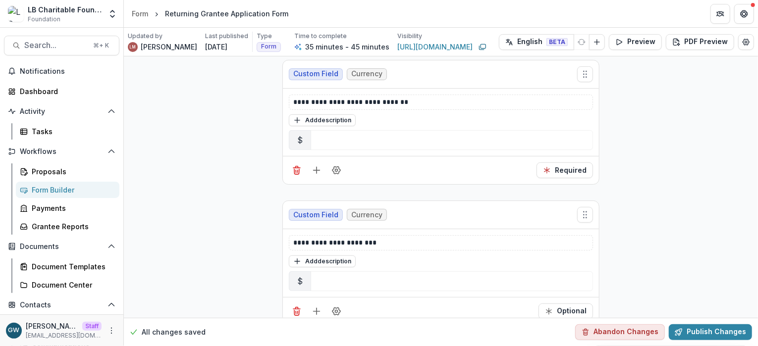
scroll to position [3976, 0]
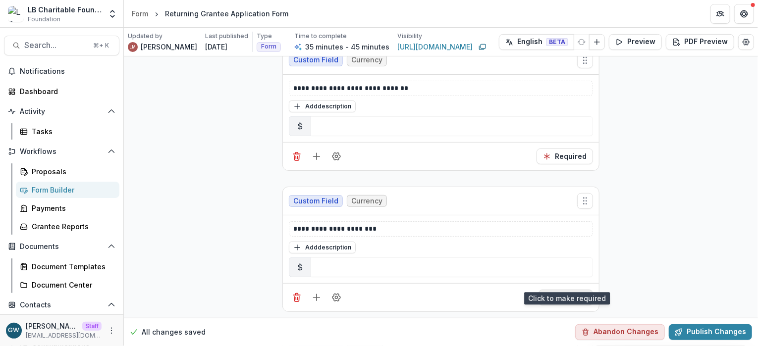
click at [556, 290] on button "Optional" at bounding box center [565, 298] width 54 height 16
click at [689, 333] on button "Publish Changes" at bounding box center [710, 332] width 83 height 16
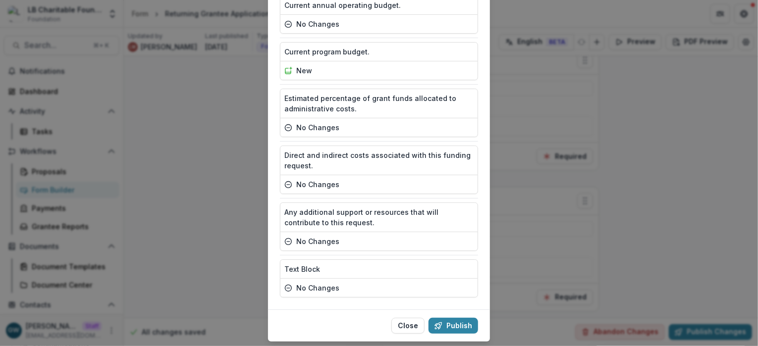
scroll to position [950, 0]
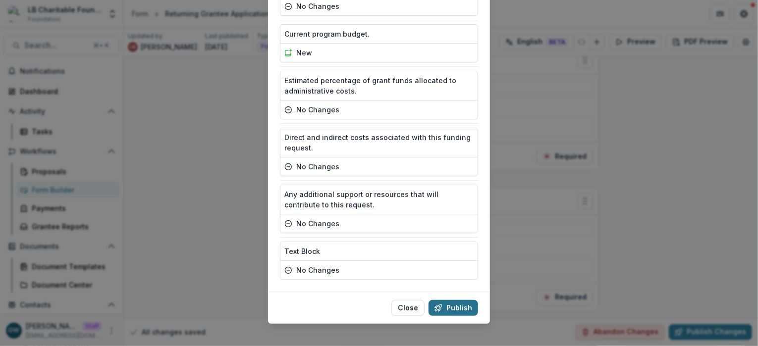
click at [456, 301] on button "Publish" at bounding box center [453, 308] width 50 height 16
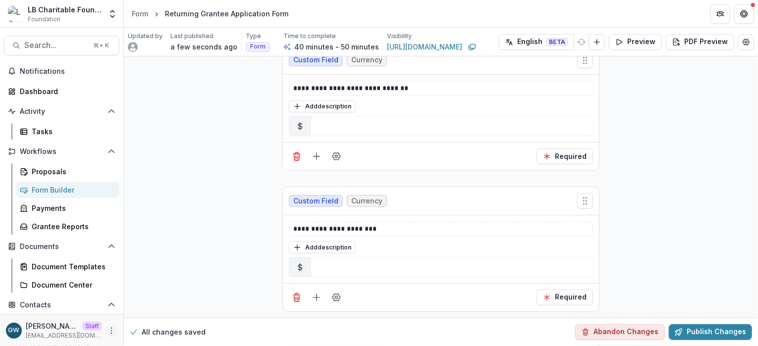
click at [109, 332] on icon "More" at bounding box center [111, 331] width 8 height 8
click at [110, 330] on icon "More" at bounding box center [111, 331] width 8 height 8
click at [107, 331] on icon "More" at bounding box center [111, 331] width 8 height 8
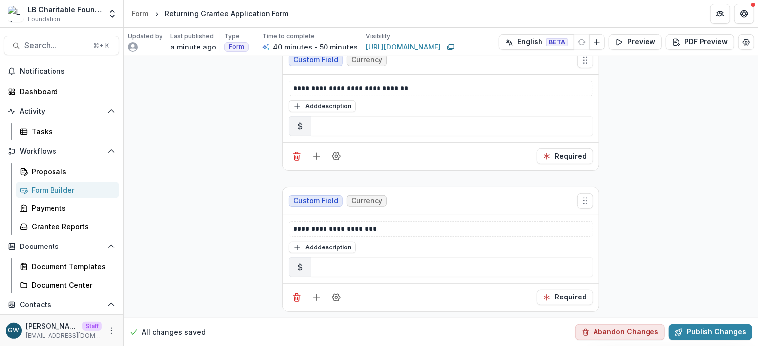
click at [63, 187] on div "Form Builder" at bounding box center [72, 190] width 80 height 10
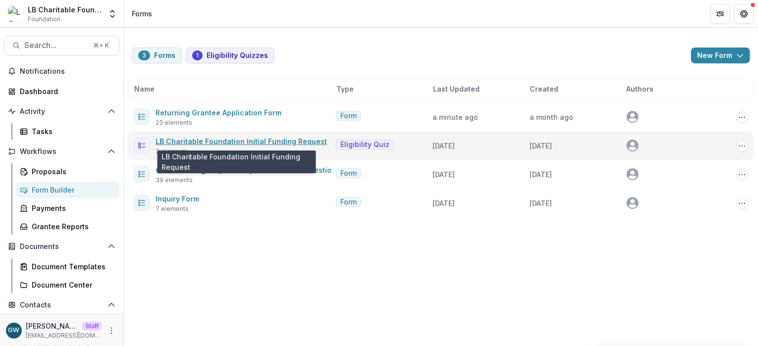
click at [231, 139] on link "LB Charitable Foundation Initial Funding Request" at bounding box center [241, 141] width 171 height 8
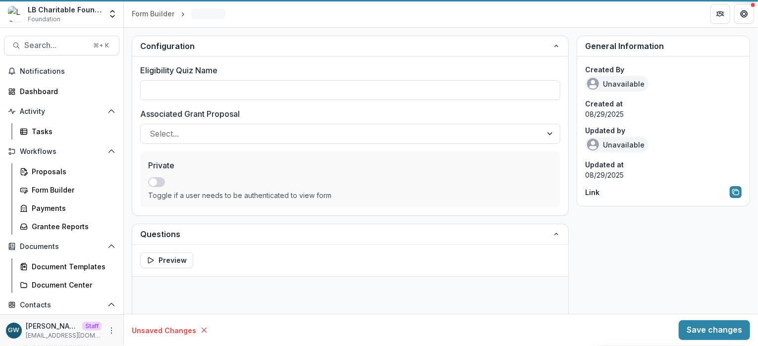
type input "**********"
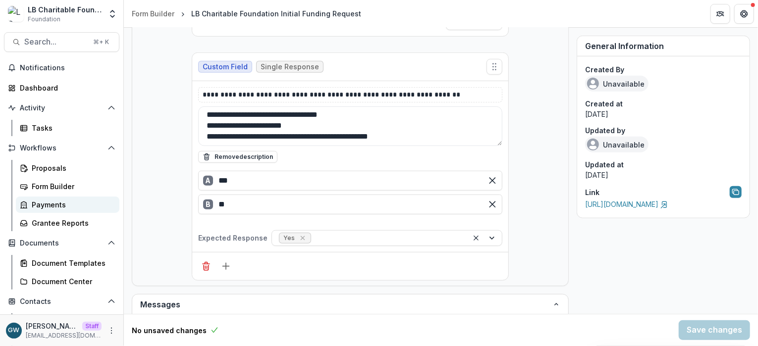
scroll to position [4, 0]
click at [71, 223] on div "Grantee Reports" at bounding box center [72, 222] width 80 height 10
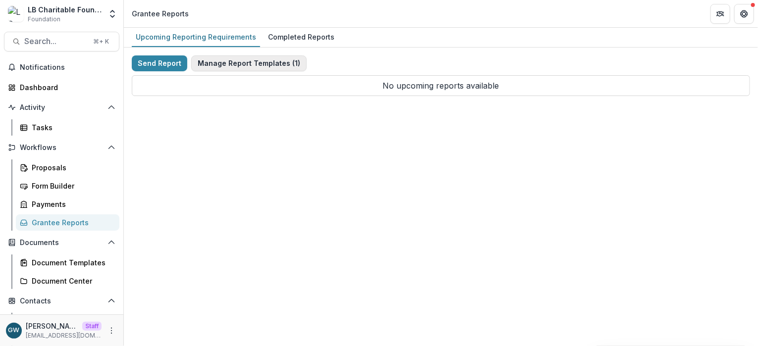
click at [238, 61] on button "Manage Report Templates ( 1 )" at bounding box center [248, 63] width 115 height 16
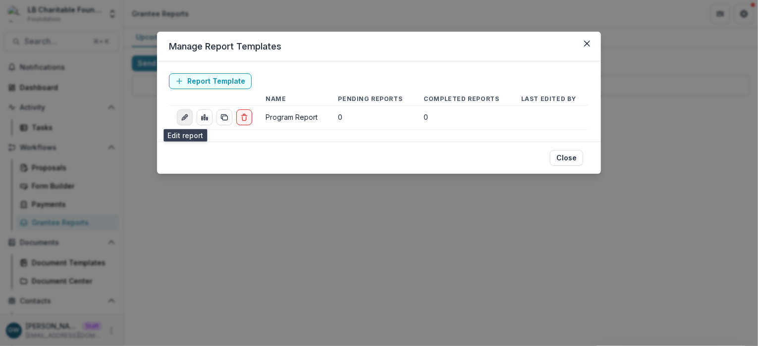
click at [189, 115] on link "edit-report" at bounding box center [185, 117] width 16 height 16
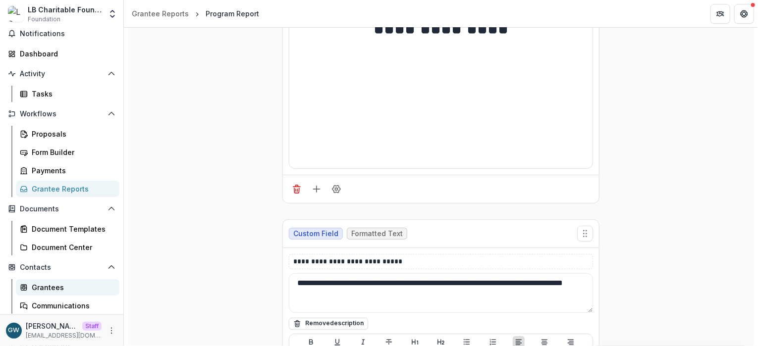
scroll to position [40, 0]
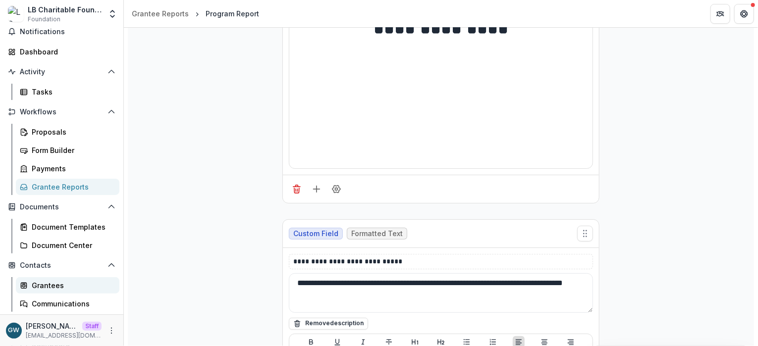
click at [55, 285] on div "Grantees" at bounding box center [72, 285] width 80 height 10
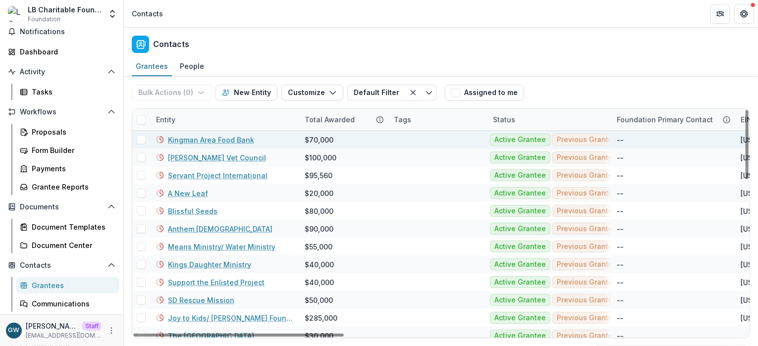
click at [217, 140] on link "Kingman Area Food Bank" at bounding box center [211, 140] width 86 height 10
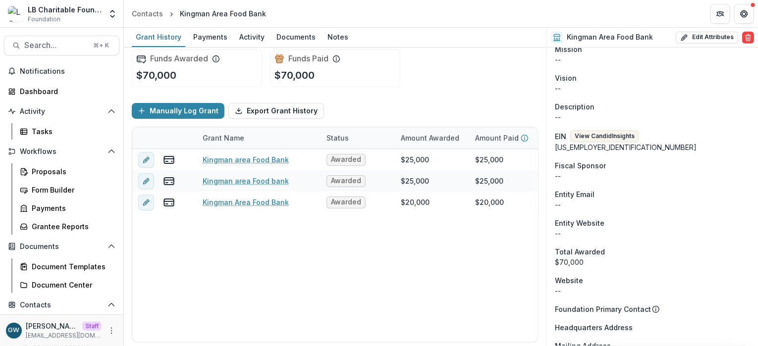
scroll to position [259, 0]
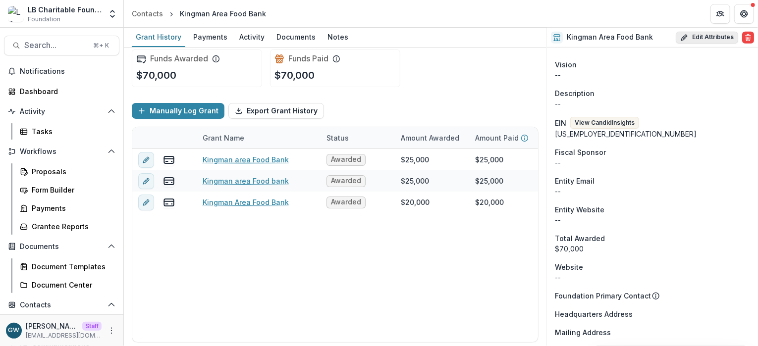
click at [713, 37] on button "Edit Attributes" at bounding box center [707, 38] width 62 height 12
select select
type input "**********"
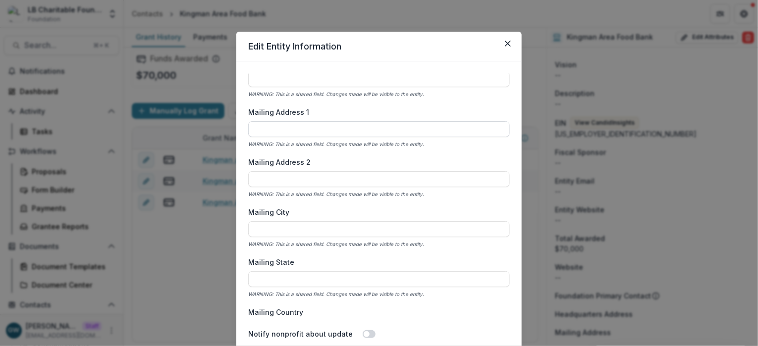
scroll to position [851, 0]
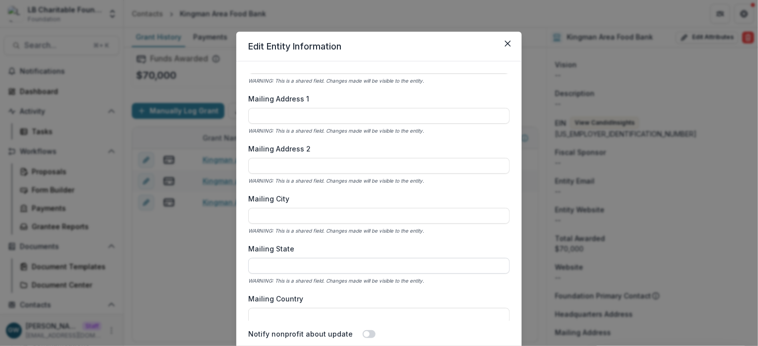
click at [304, 266] on input "Mailing State" at bounding box center [379, 266] width 262 height 16
click at [424, 241] on div "**********" at bounding box center [379, 197] width 262 height 248
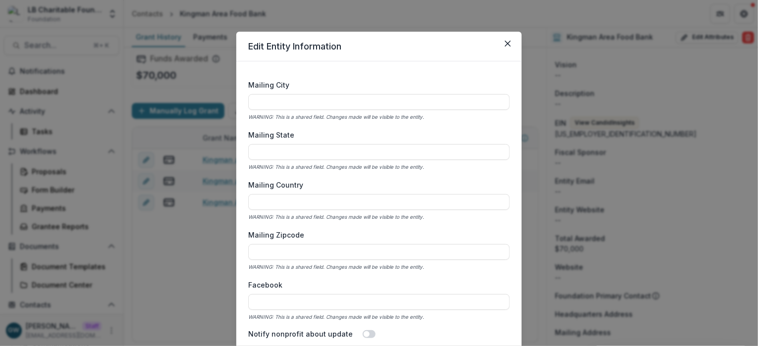
scroll to position [979, 0]
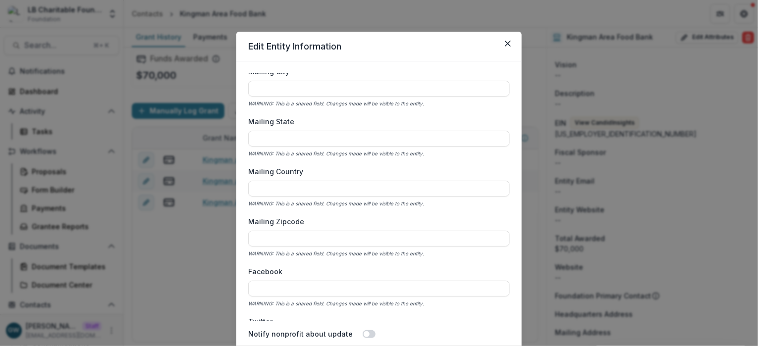
click at [163, 120] on div "**********" at bounding box center [379, 173] width 758 height 346
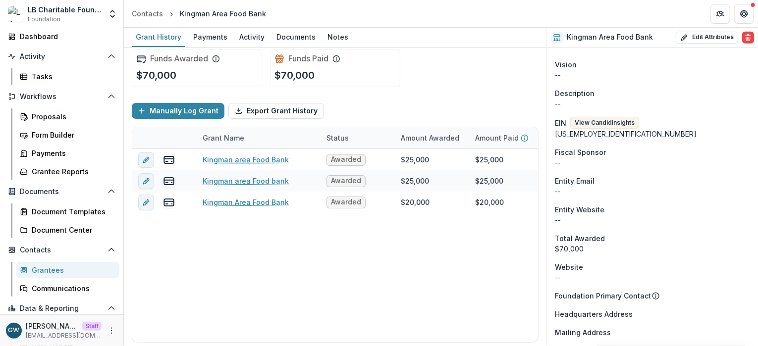
scroll to position [95, 0]
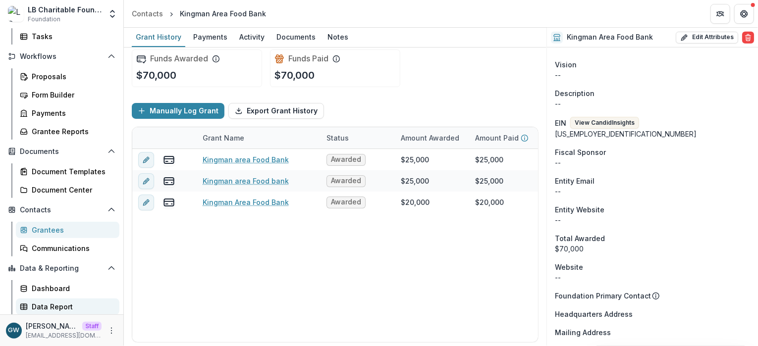
click at [48, 307] on div "Data Report" at bounding box center [72, 307] width 80 height 10
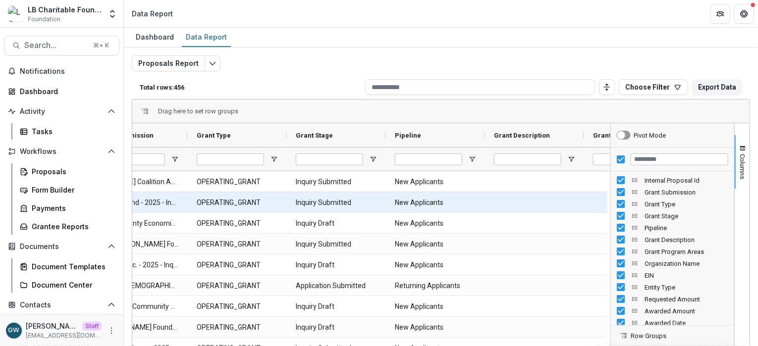
scroll to position [0, 155]
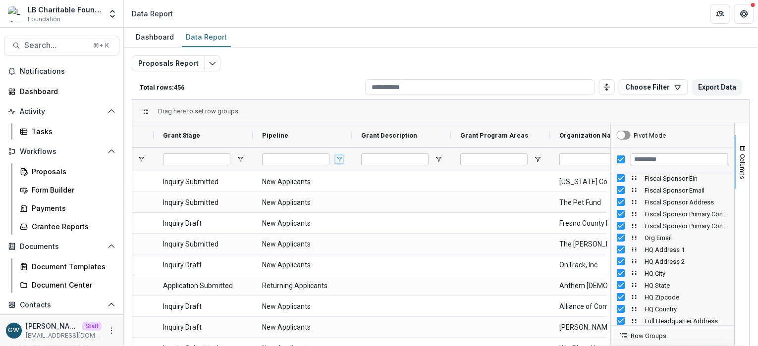
click at [337, 157] on span "Open Filter Menu" at bounding box center [339, 160] width 8 height 8
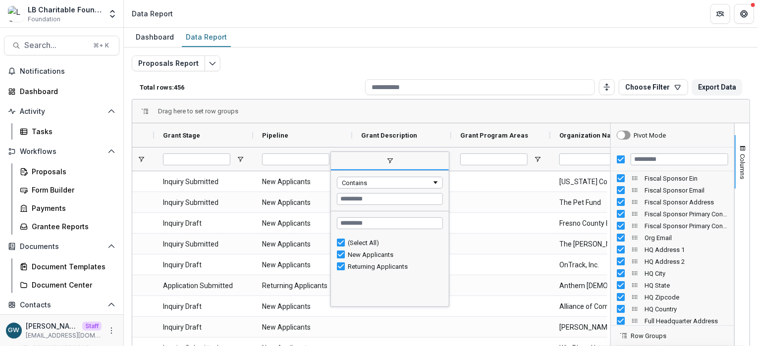
click at [324, 88] on p "Total rows: 456" at bounding box center [250, 87] width 221 height 7
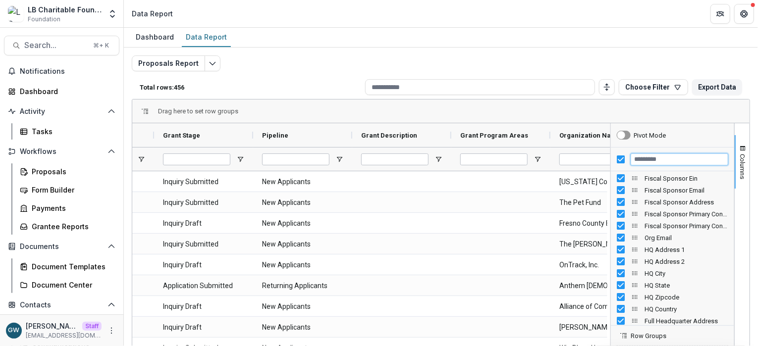
click at [653, 159] on input "Filter Columns Input" at bounding box center [680, 160] width 98 height 12
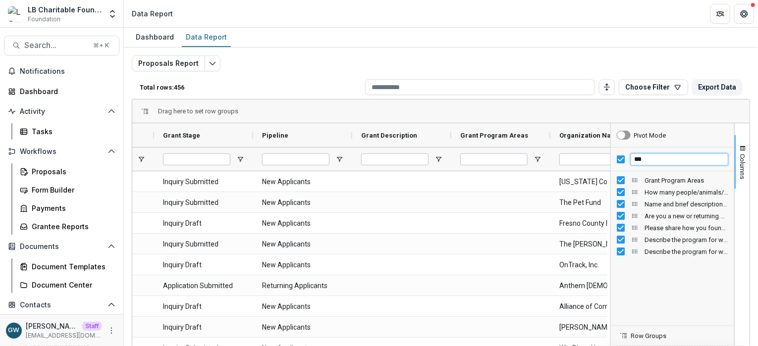
type input "***"
click at [525, 67] on div "Proposals Report Total rows: 456 Choose Filter Personal Filters Team Filters Te…" at bounding box center [441, 238] width 618 height 367
click at [718, 154] on span "Columns" at bounding box center [742, 166] width 7 height 25
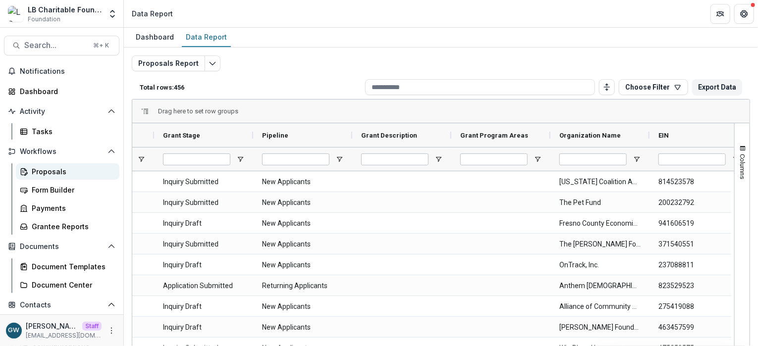
click at [54, 167] on div "Proposals" at bounding box center [72, 171] width 80 height 10
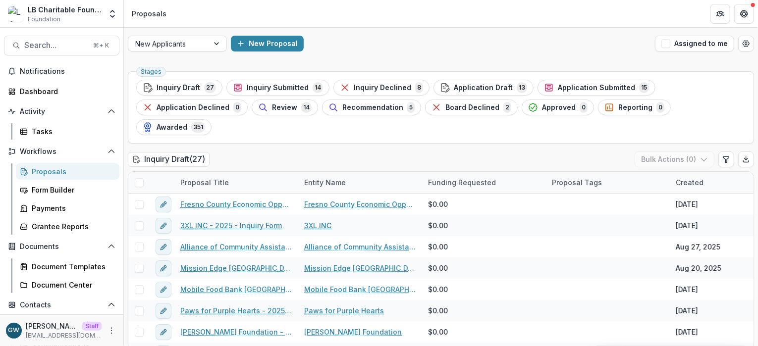
click at [291, 86] on span "Inquiry Submitted" at bounding box center [278, 88] width 62 height 8
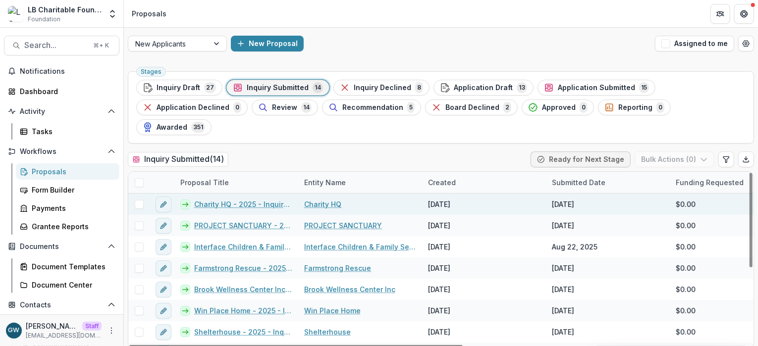
click at [139, 200] on span at bounding box center [139, 204] width 9 height 9
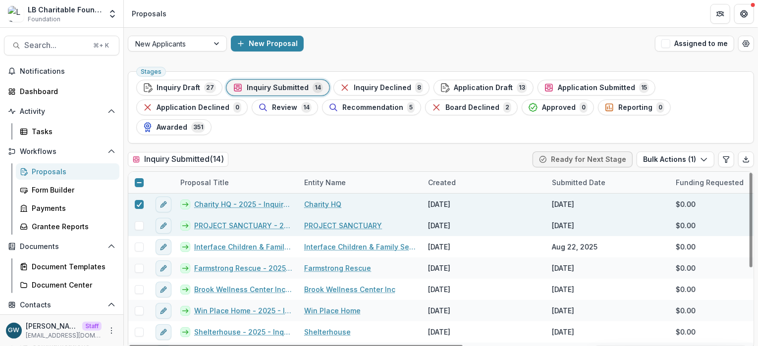
click at [140, 221] on span at bounding box center [139, 225] width 9 height 9
click at [674, 152] on button "Bulk Actions ( 2 )" at bounding box center [674, 160] width 79 height 16
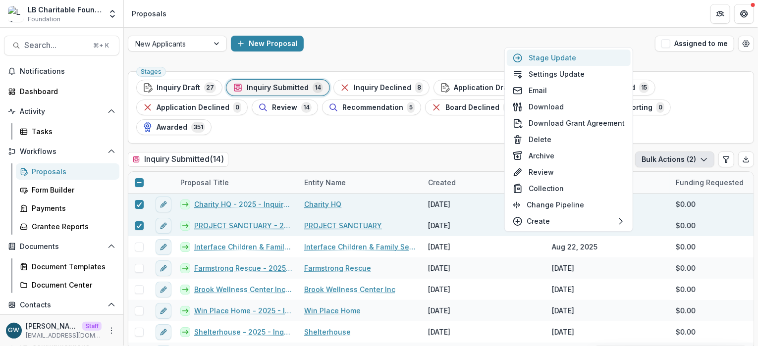
click at [584, 53] on button "Stage Update" at bounding box center [569, 58] width 124 height 16
select select "**********"
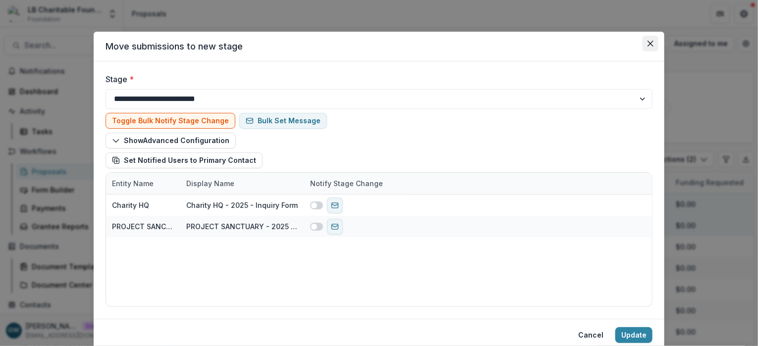
click at [648, 43] on icon "Close" at bounding box center [650, 44] width 6 height 6
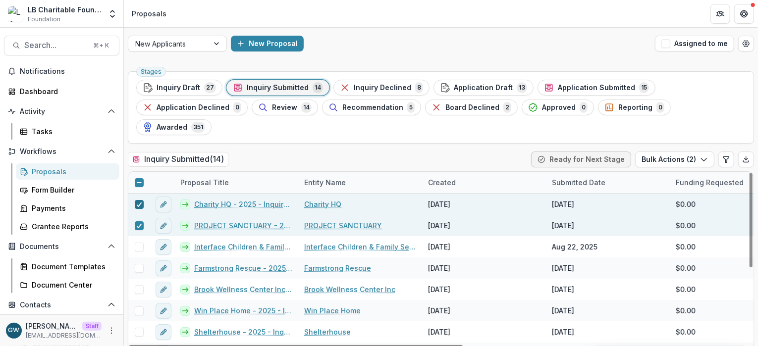
click at [140, 202] on icon at bounding box center [139, 204] width 6 height 5
click at [141, 224] on polyline at bounding box center [139, 226] width 4 height 4
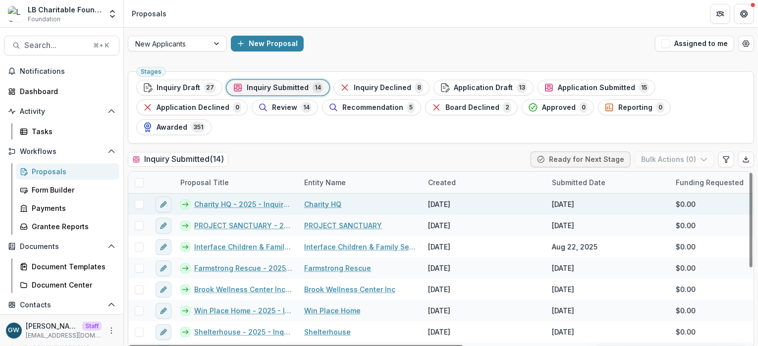
click at [222, 199] on link "Charity HQ - 2025 - Inquiry Form" at bounding box center [243, 204] width 98 height 10
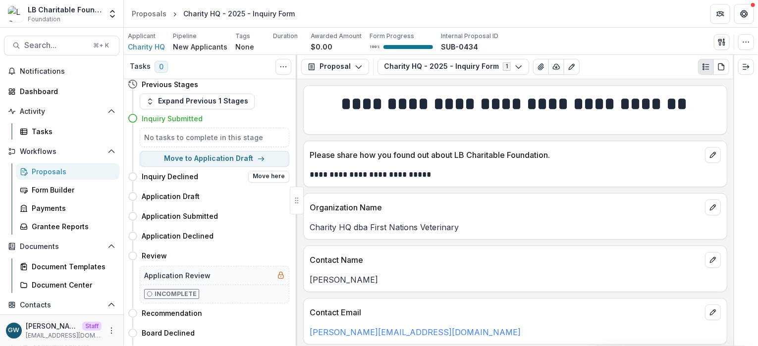
scroll to position [8, 0]
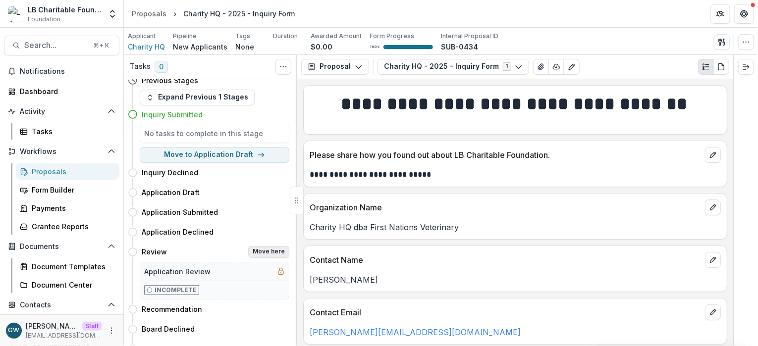
click at [263, 252] on button "Move here" at bounding box center [268, 252] width 41 height 12
select select "******"
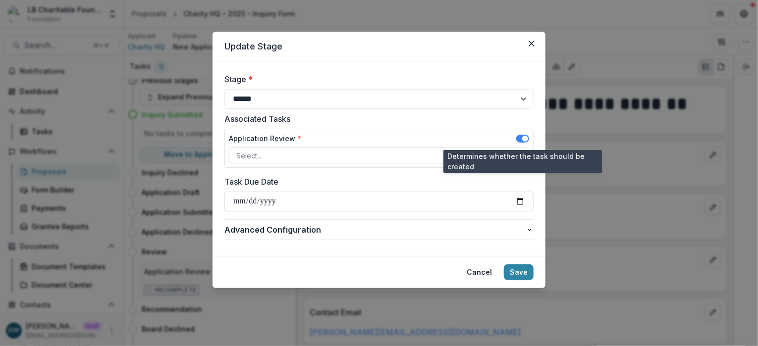
click at [524, 139] on span at bounding box center [525, 139] width 6 height 6
click at [524, 139] on span at bounding box center [522, 139] width 13 height 8
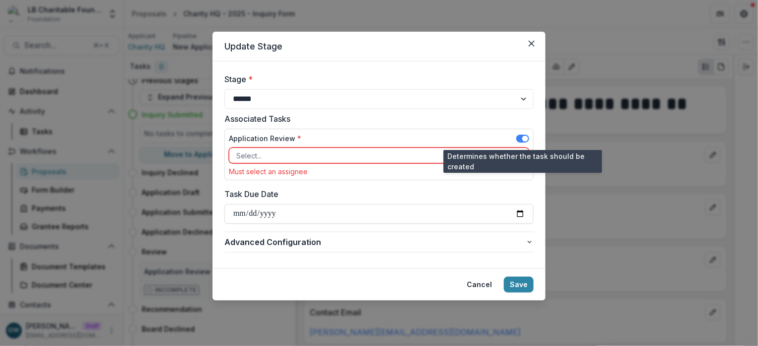
click at [524, 139] on span at bounding box center [525, 139] width 6 height 6
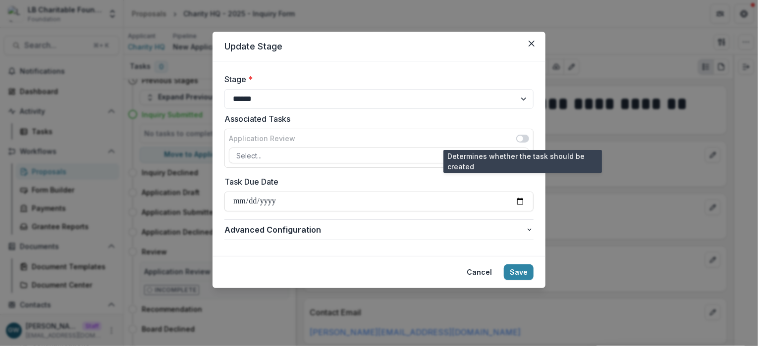
click at [522, 139] on span at bounding box center [520, 139] width 6 height 6
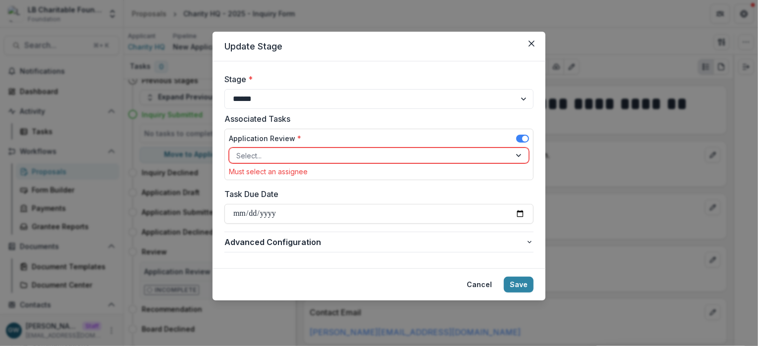
click at [525, 138] on span at bounding box center [525, 139] width 6 height 6
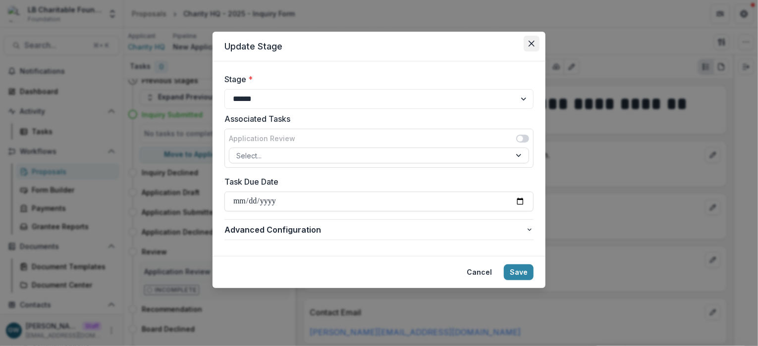
click at [533, 41] on icon "Close" at bounding box center [532, 44] width 6 height 6
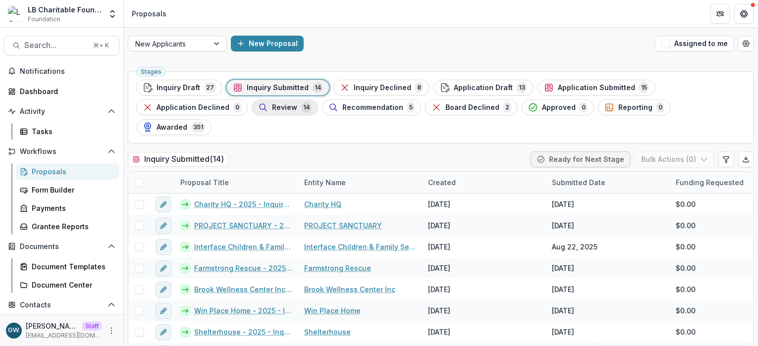
click at [283, 109] on span "Review" at bounding box center [284, 108] width 25 height 8
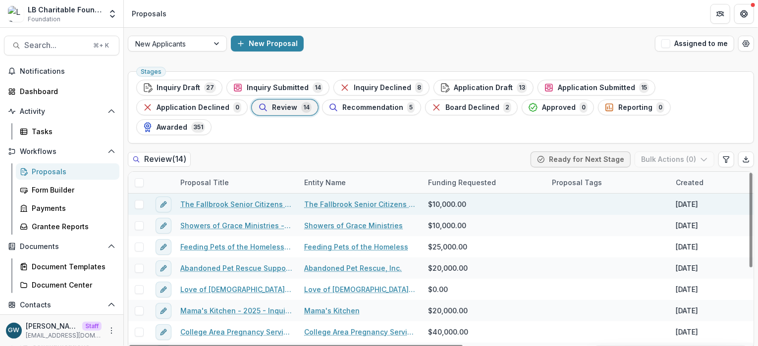
click at [141, 200] on span at bounding box center [139, 204] width 9 height 9
click at [684, 152] on button "Bulk Actions ( 1 )" at bounding box center [675, 160] width 78 height 16
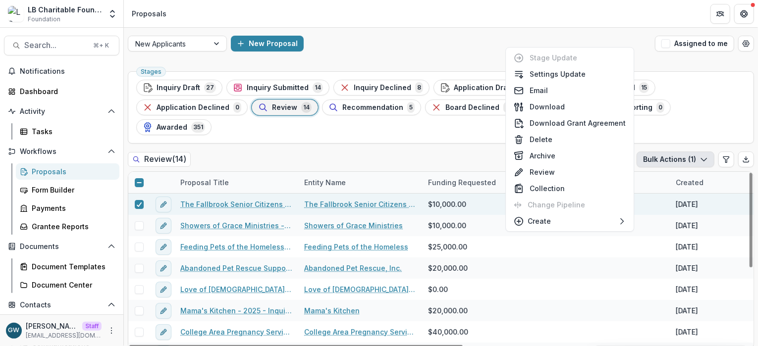
click at [346, 152] on div "Review ( 14 ) Ready for Next Stage Bulk Actions ( 1 )" at bounding box center [441, 162] width 626 height 20
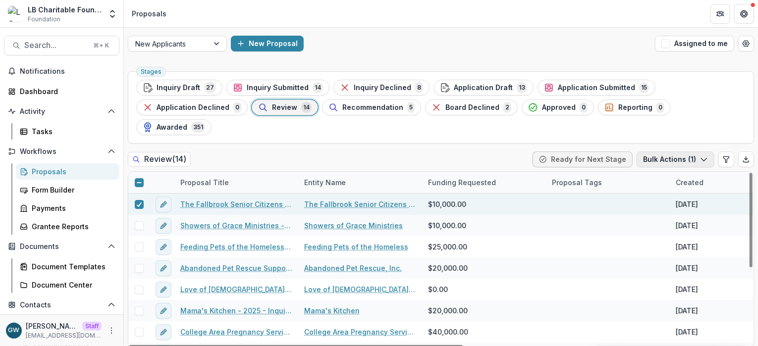
click at [655, 152] on button "Bulk Actions ( 1 )" at bounding box center [675, 160] width 78 height 16
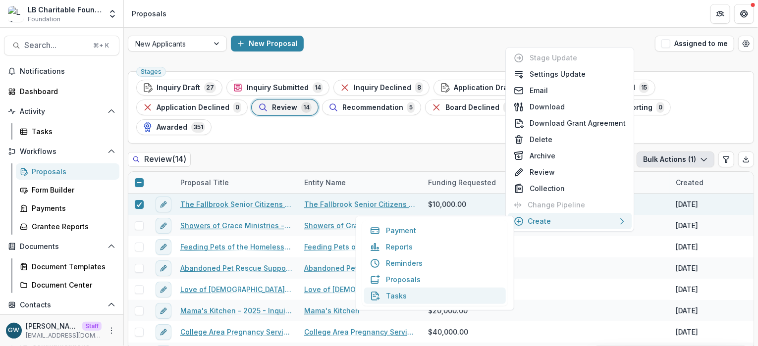
click at [394, 298] on button "Tasks" at bounding box center [435, 296] width 142 height 16
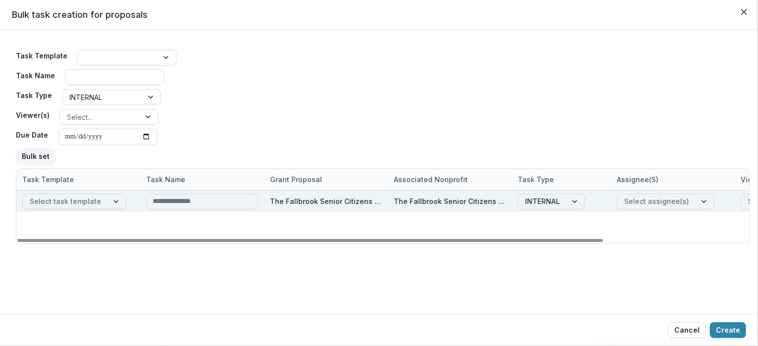
click at [90, 200] on div at bounding box center [65, 201] width 71 height 12
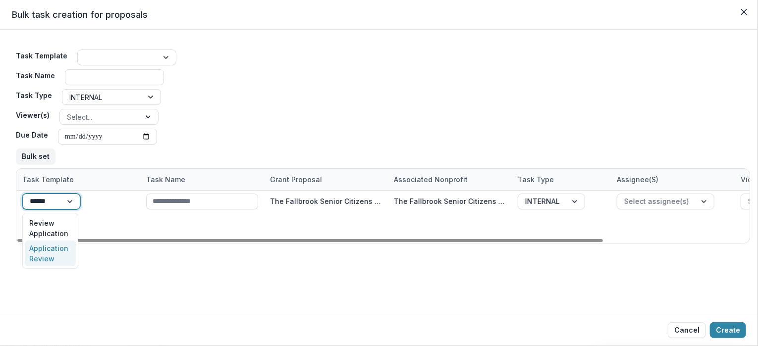
type input "******"
click at [330, 107] on div "Task Template Task Name Task Type INTERNAL Viewer(s) Select... Due Date Bulk set" at bounding box center [383, 107] width 734 height 123
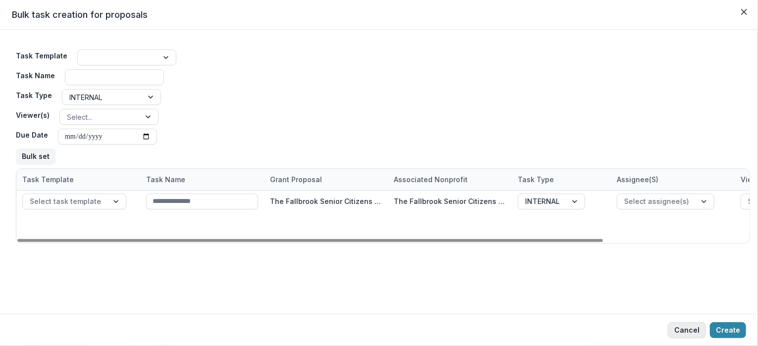
click at [689, 330] on button "Cancel" at bounding box center [687, 330] width 38 height 16
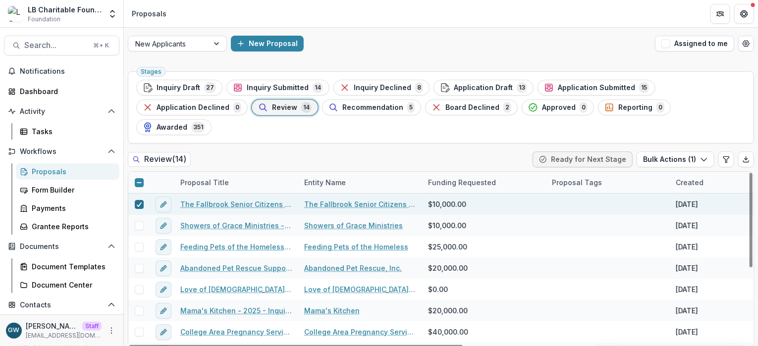
click at [139, 201] on div at bounding box center [139, 205] width 6 height 8
click at [284, 90] on span "Inquiry Submitted" at bounding box center [278, 88] width 62 height 8
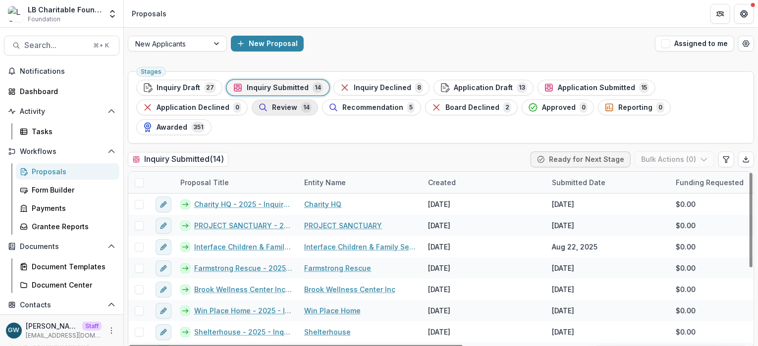
click at [274, 107] on span "Review" at bounding box center [284, 108] width 25 height 8
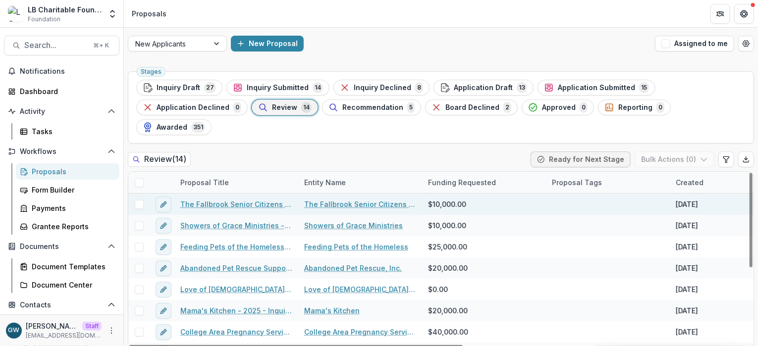
drag, startPoint x: 206, startPoint y: 184, endPoint x: 212, endPoint y: 184, distance: 5.5
click at [207, 199] on link "The Fallbrook Senior Citizens Service Club - 2025 - Grant Funding Request Requi…" at bounding box center [236, 204] width 112 height 10
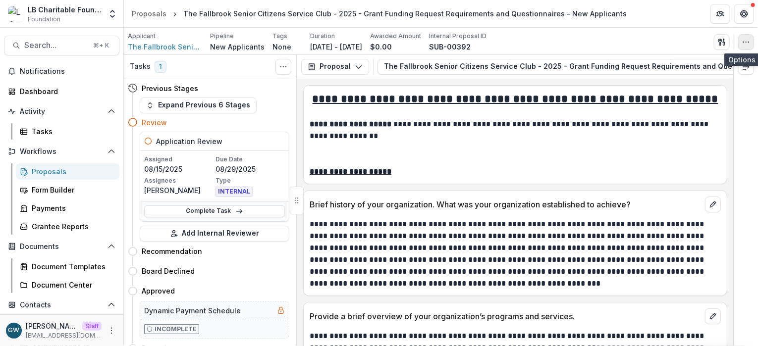
click at [718, 43] on icon "button" at bounding box center [746, 42] width 8 height 8
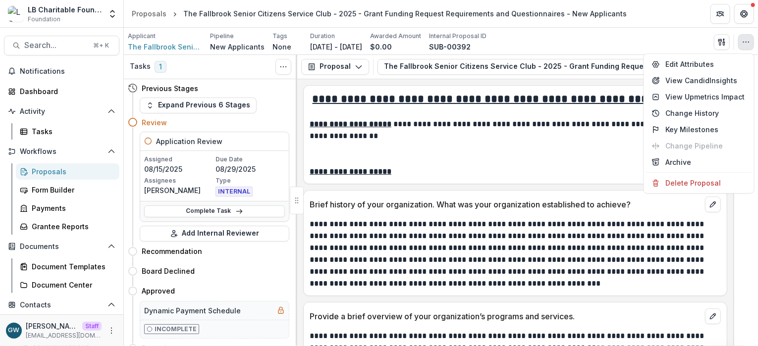
click at [661, 38] on div "Applicant The Fallbrook Senior Citizens Service Club Pipeline New Applicants Ta…" at bounding box center [441, 42] width 626 height 20
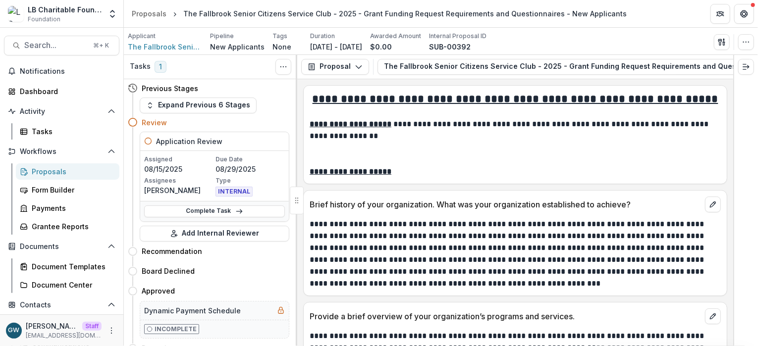
click at [61, 168] on div "Proposals" at bounding box center [72, 171] width 80 height 10
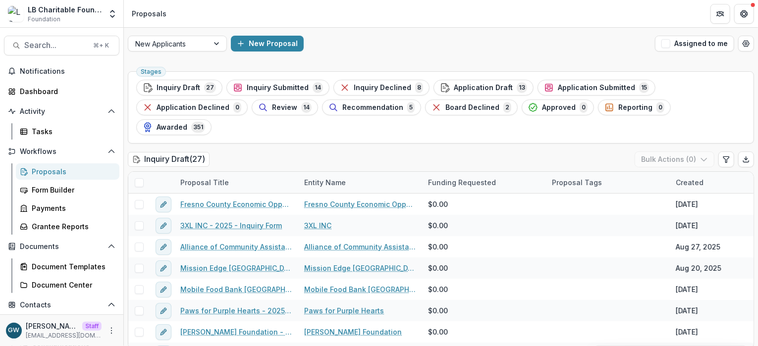
click at [59, 169] on div "Proposals" at bounding box center [72, 171] width 80 height 10
click at [265, 87] on span "Inquiry Submitted" at bounding box center [278, 88] width 62 height 8
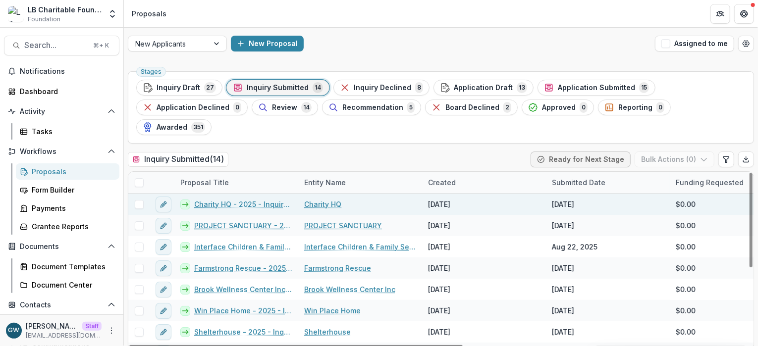
click at [233, 199] on link "Charity HQ - 2025 - Inquiry Form" at bounding box center [243, 204] width 98 height 10
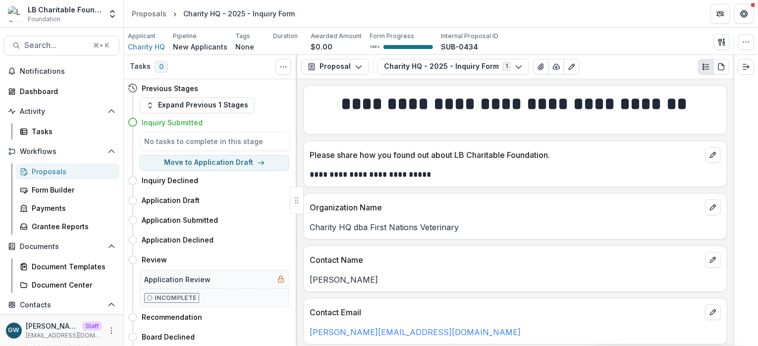
click at [49, 171] on div "Proposals" at bounding box center [72, 171] width 80 height 10
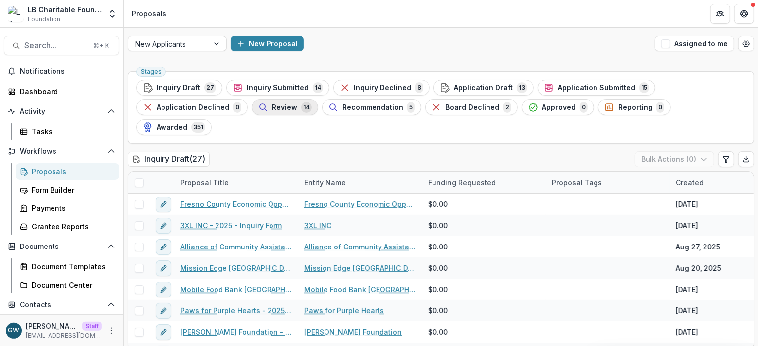
click at [280, 108] on span "Review" at bounding box center [284, 108] width 25 height 8
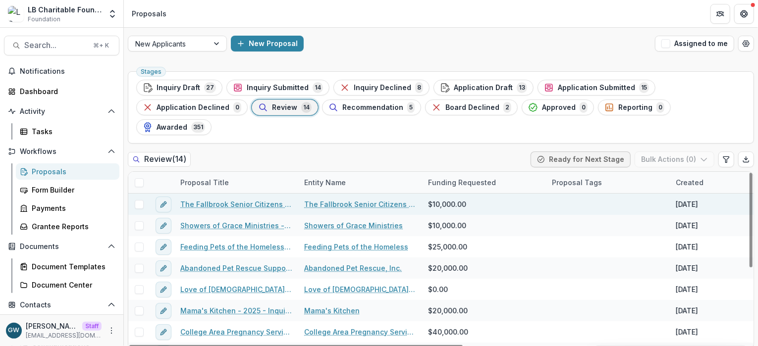
click at [217, 199] on link "The Fallbrook Senior Citizens Service Club - 2025 - Grant Funding Request Requi…" at bounding box center [236, 204] width 112 height 10
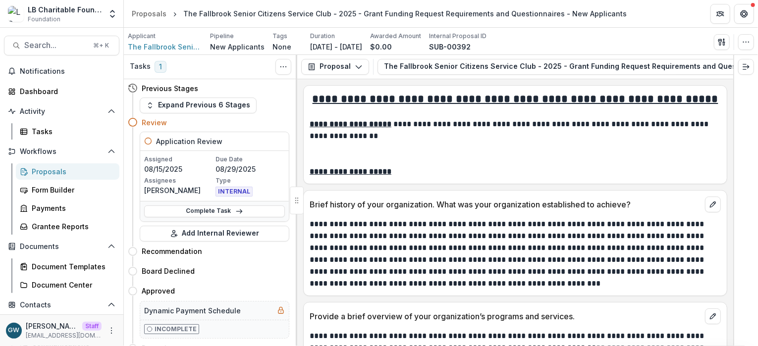
click at [64, 174] on div "Proposals" at bounding box center [72, 171] width 80 height 10
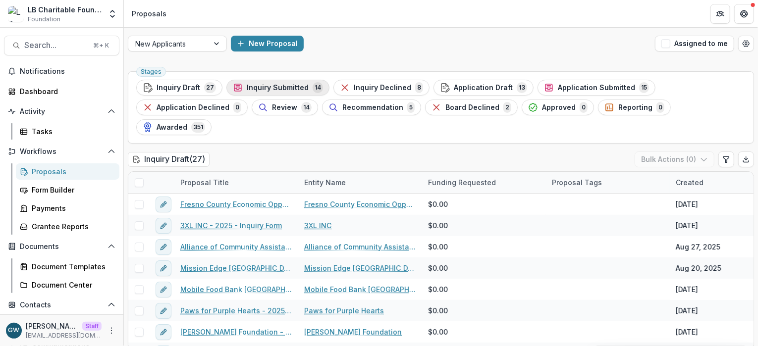
click at [274, 89] on span "Inquiry Submitted" at bounding box center [278, 88] width 62 height 8
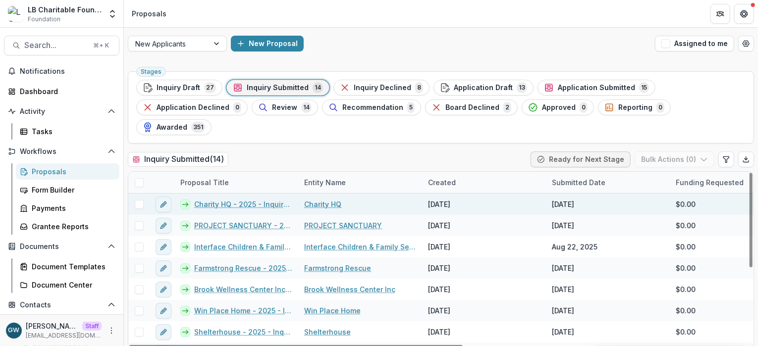
click at [213, 199] on link "Charity HQ - 2025 - Inquiry Form" at bounding box center [243, 204] width 98 height 10
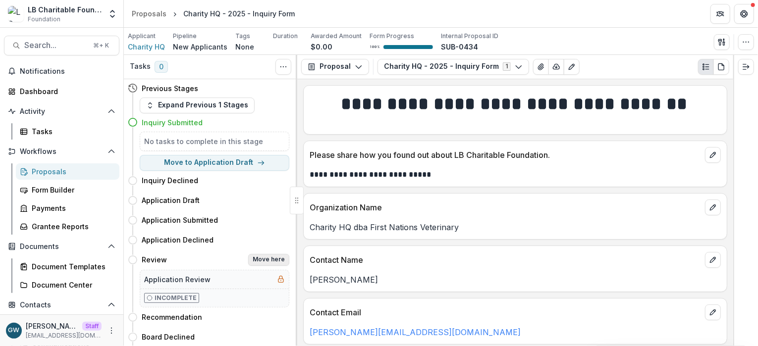
click at [258, 260] on button "Move here" at bounding box center [268, 260] width 41 height 12
select select "******"
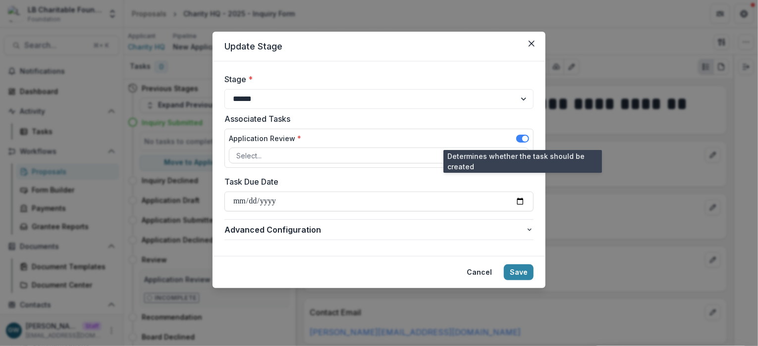
click at [522, 139] on span at bounding box center [525, 139] width 6 height 6
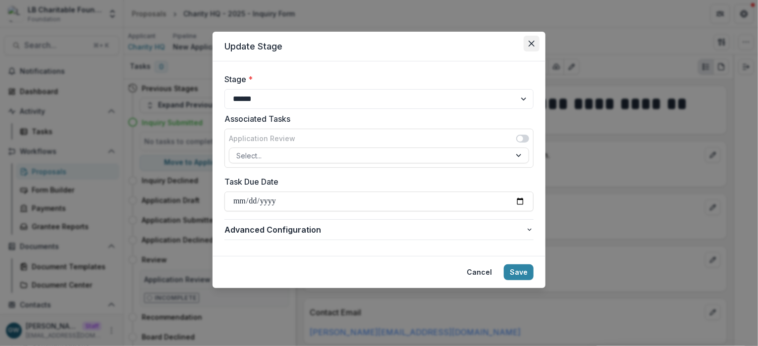
click at [529, 42] on icon "Close" at bounding box center [532, 44] width 6 height 6
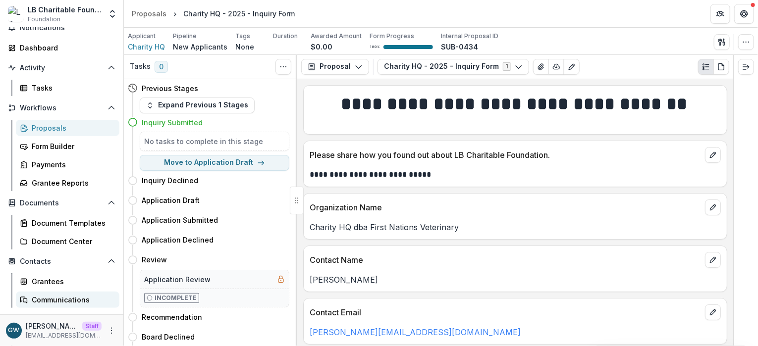
scroll to position [45, 0]
click at [50, 280] on div "Grantees" at bounding box center [72, 280] width 80 height 10
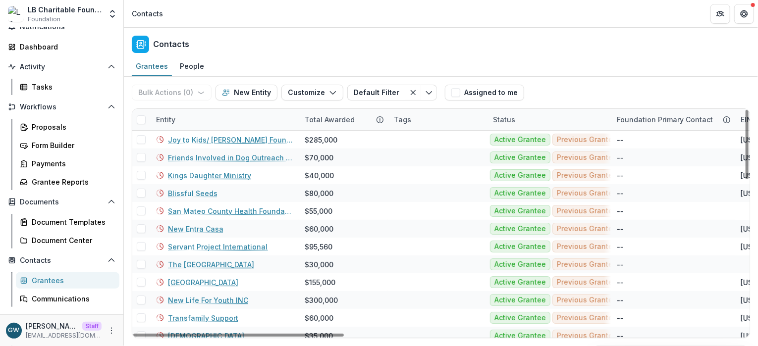
click at [195, 122] on div "Entity" at bounding box center [224, 119] width 149 height 21
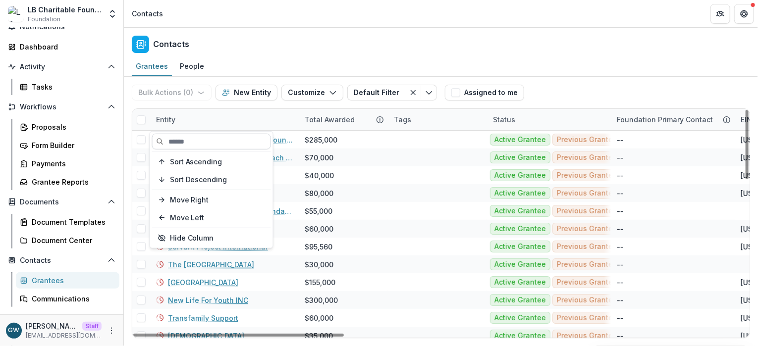
click at [195, 139] on input at bounding box center [211, 142] width 119 height 16
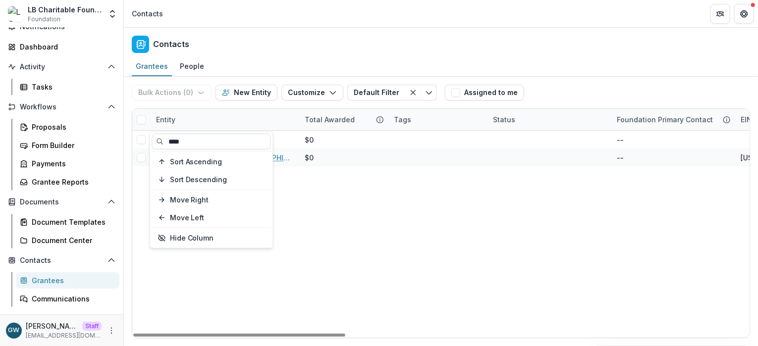
type input "****"
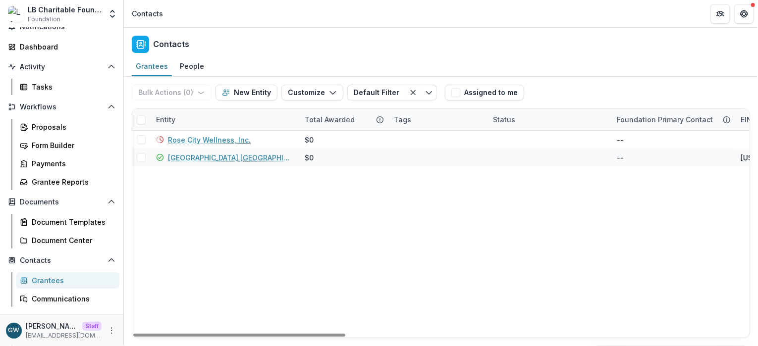
click at [546, 74] on div "Grantees People" at bounding box center [441, 67] width 634 height 20
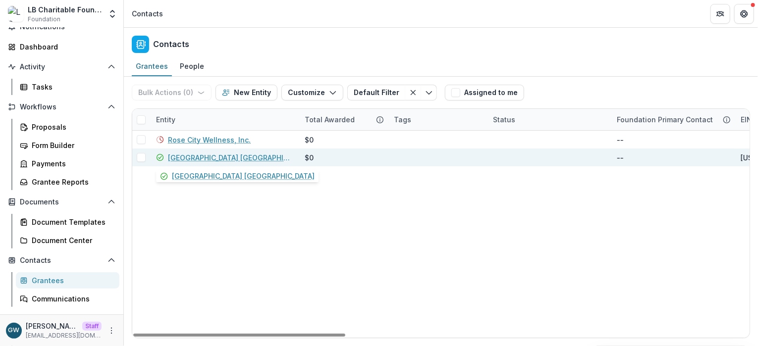
click at [202, 159] on link "City of Refuge Sacramento" at bounding box center [230, 158] width 125 height 10
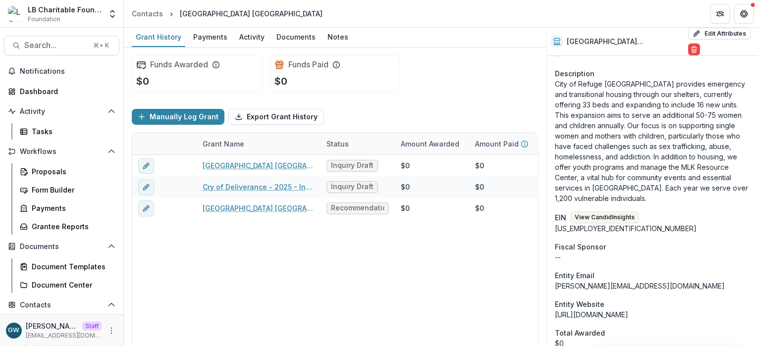
scroll to position [314, 0]
drag, startPoint x: 599, startPoint y: 221, endPoint x: 555, endPoint y: 219, distance: 43.6
click at [555, 223] on div "20-5794023" at bounding box center [652, 228] width 195 height 10
click at [388, 115] on div "Manually Log Grant Export Grant History" at bounding box center [335, 117] width 407 height 32
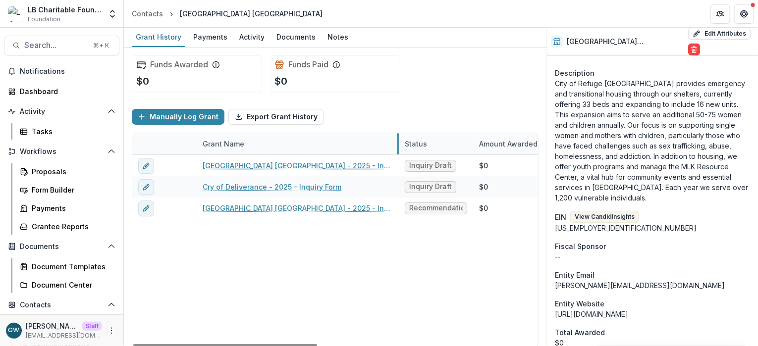
drag, startPoint x: 319, startPoint y: 145, endPoint x: 397, endPoint y: 144, distance: 78.3
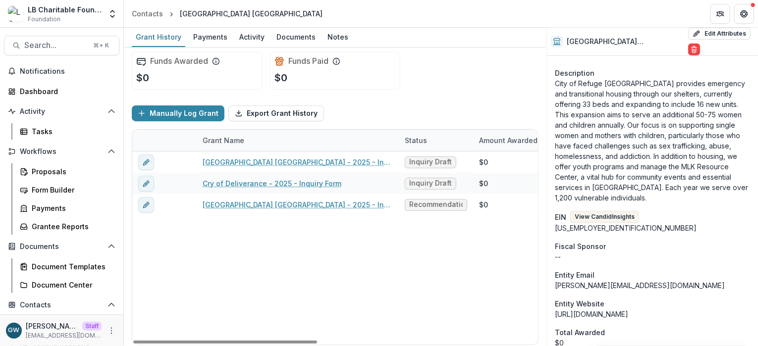
scroll to position [4, 0]
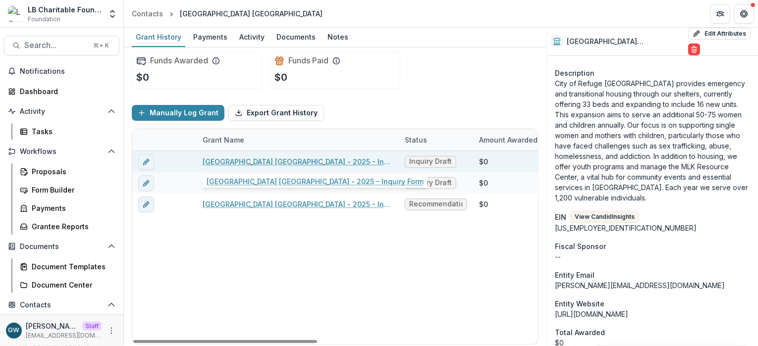
click at [262, 159] on link "City of Refuge Sacramento - 2025 - Inquiry Form" at bounding box center [298, 162] width 190 height 10
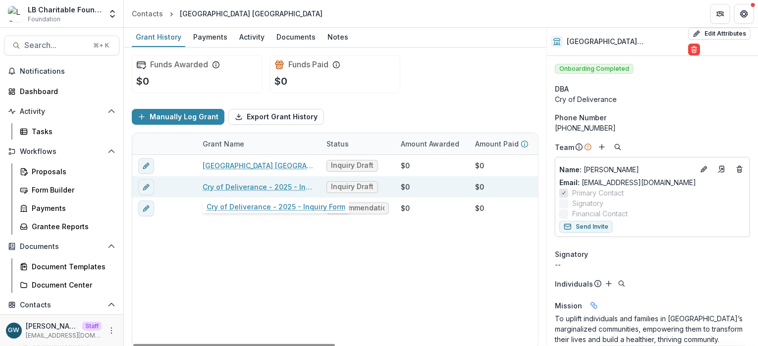
click at [250, 185] on link "Cry of Deliverance - 2025 - Inquiry Form" at bounding box center [259, 187] width 112 height 10
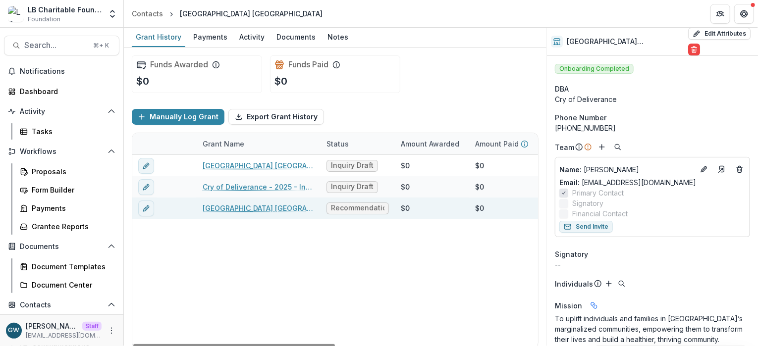
click at [252, 208] on link "City of Refuge Sacramento - 2025 - Inquiry Form" at bounding box center [259, 208] width 112 height 10
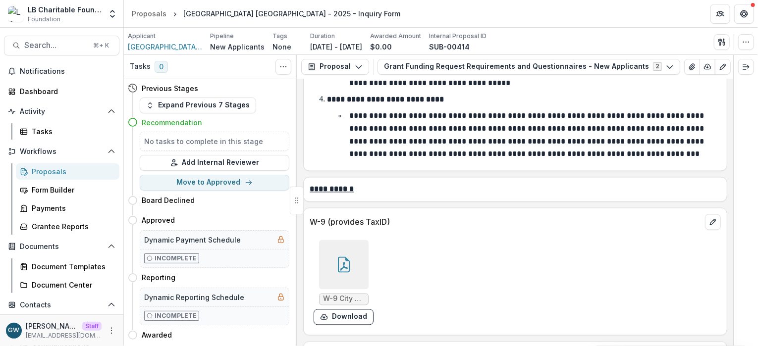
scroll to position [6639, 0]
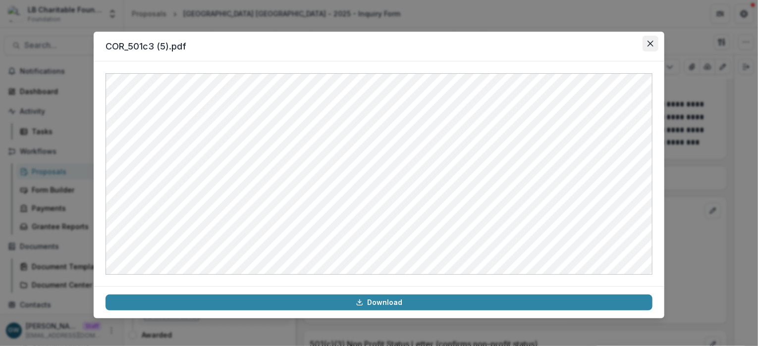
click at [653, 43] on icon "Close" at bounding box center [650, 44] width 6 height 6
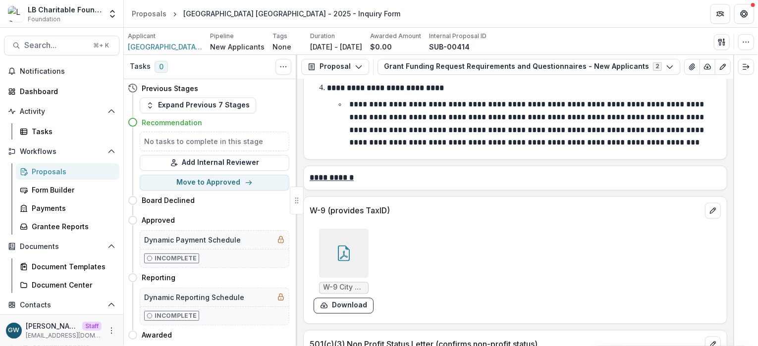
click at [358, 229] on div at bounding box center [344, 254] width 50 height 50
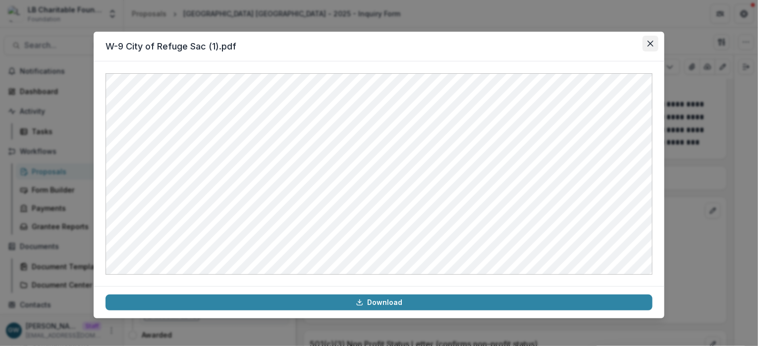
click at [649, 46] on icon "Close" at bounding box center [650, 44] width 6 height 6
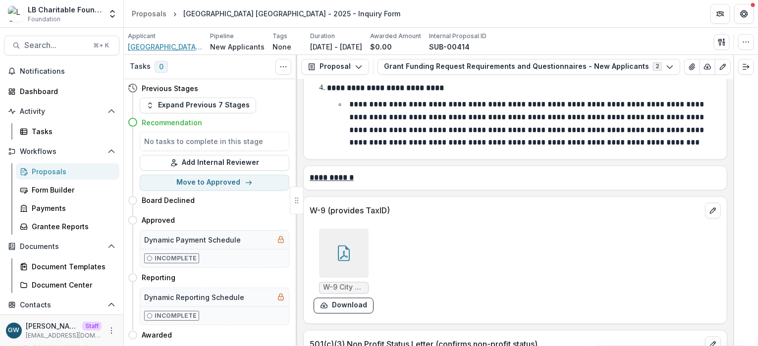
click at [178, 46] on span "City of Refuge Sacramento" at bounding box center [165, 47] width 74 height 10
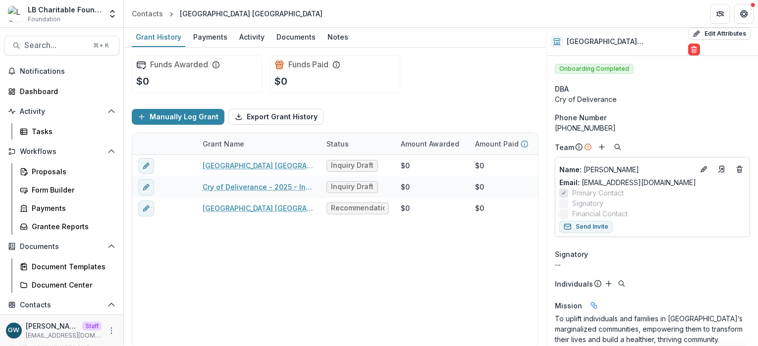
scroll to position [2, 0]
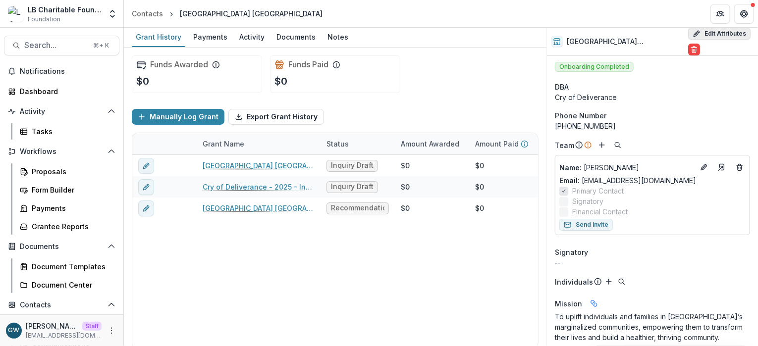
click at [709, 34] on button "Edit Attributes" at bounding box center [719, 34] width 62 height 12
select select "**"
select select
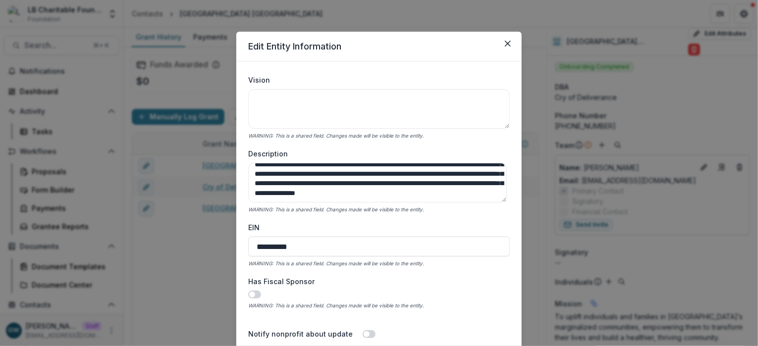
scroll to position [52, 0]
drag, startPoint x: 307, startPoint y: 247, endPoint x: 251, endPoint y: 244, distance: 56.0
click at [251, 244] on input "**********" at bounding box center [379, 247] width 262 height 20
click at [295, 224] on label "EIN" at bounding box center [376, 227] width 256 height 10
click at [295, 237] on input "**********" at bounding box center [379, 247] width 262 height 20
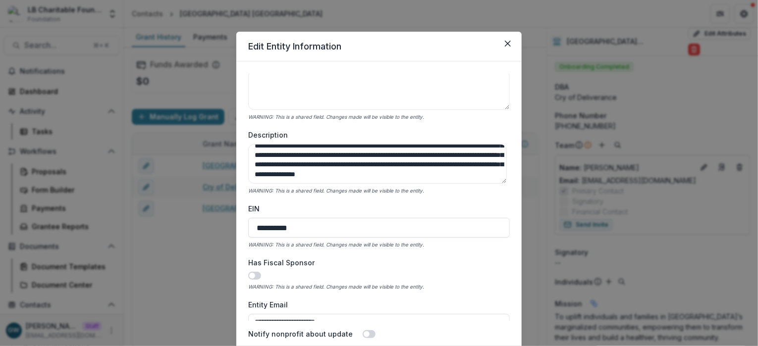
scroll to position [246, 0]
click at [506, 41] on icon "Close" at bounding box center [508, 44] width 6 height 6
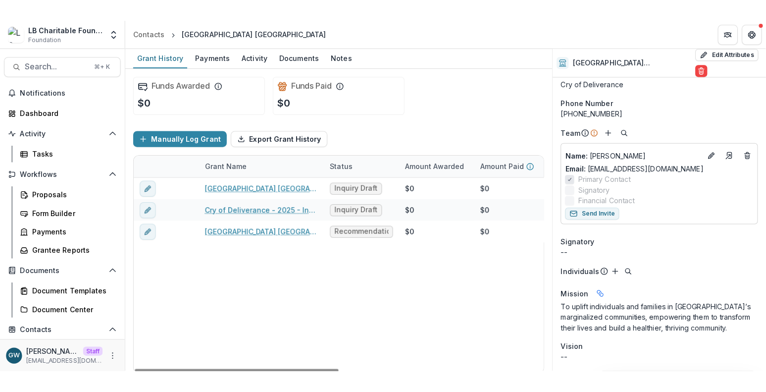
scroll to position [0, 0]
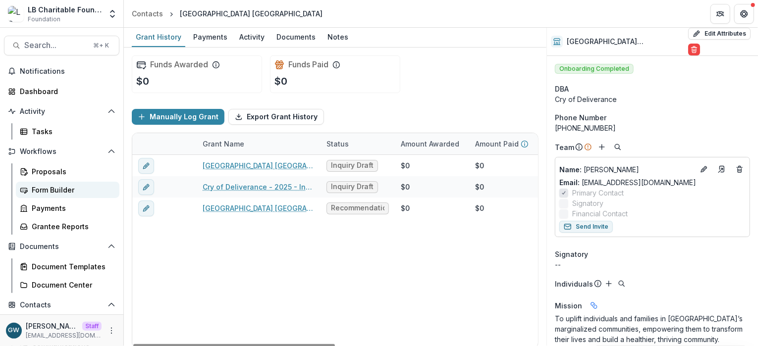
click at [53, 190] on div "Form Builder" at bounding box center [72, 190] width 80 height 10
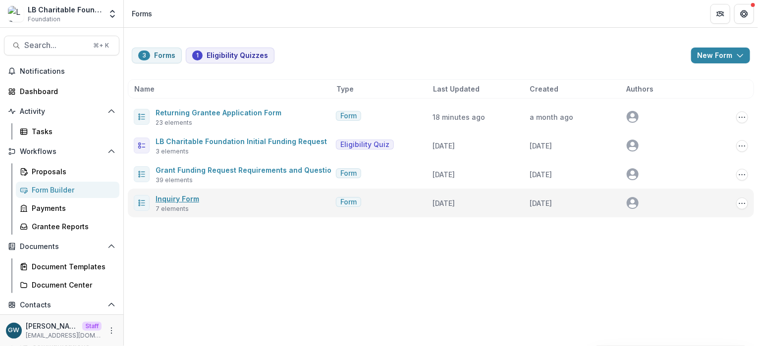
click at [183, 197] on link "Inquiry Form" at bounding box center [178, 199] width 44 height 8
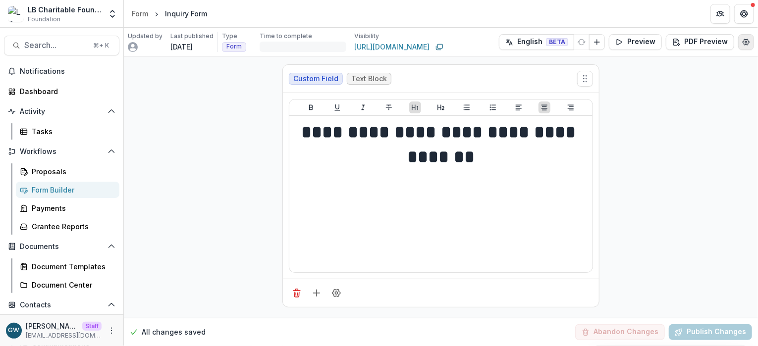
click at [718, 42] on circle "Edit Form Settings" at bounding box center [746, 42] width 2 height 2
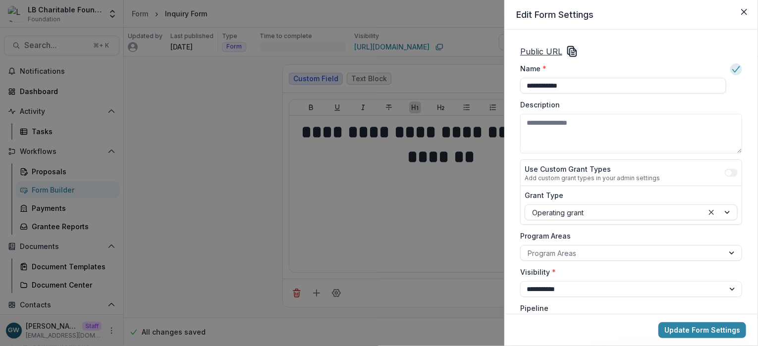
click at [570, 52] on icon "Copy Link" at bounding box center [572, 52] width 12 height 12
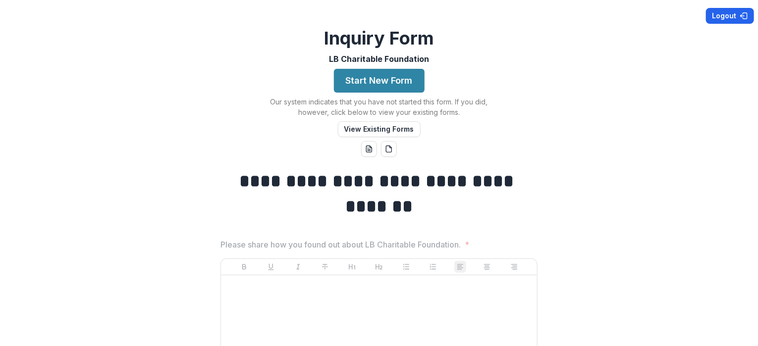
click at [735, 15] on button "Logout" at bounding box center [730, 16] width 48 height 16
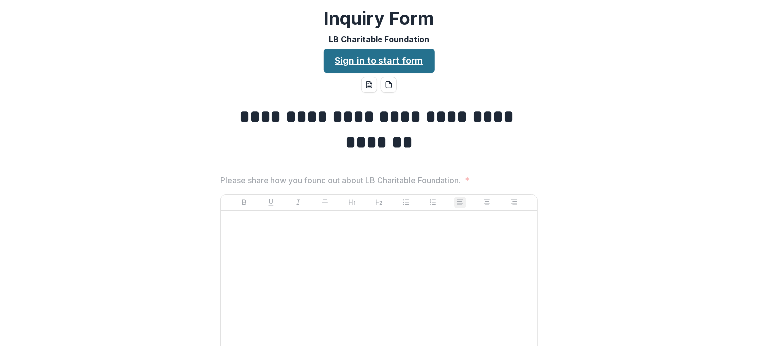
click at [377, 61] on link "Sign in to start form" at bounding box center [378, 61] width 111 height 24
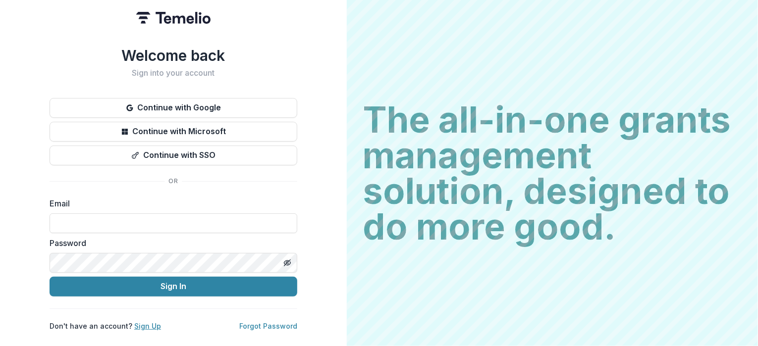
click at [139, 323] on link "Sign Up" at bounding box center [147, 326] width 27 height 8
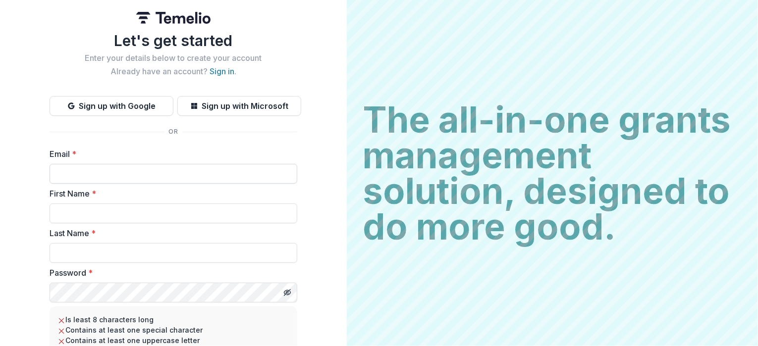
click at [108, 175] on input "Email *" at bounding box center [174, 174] width 248 height 20
type input "**********"
click at [132, 212] on input "First Name *" at bounding box center [174, 214] width 248 height 20
type input "*****"
click at [207, 247] on input "Last Name *" at bounding box center [174, 253] width 248 height 20
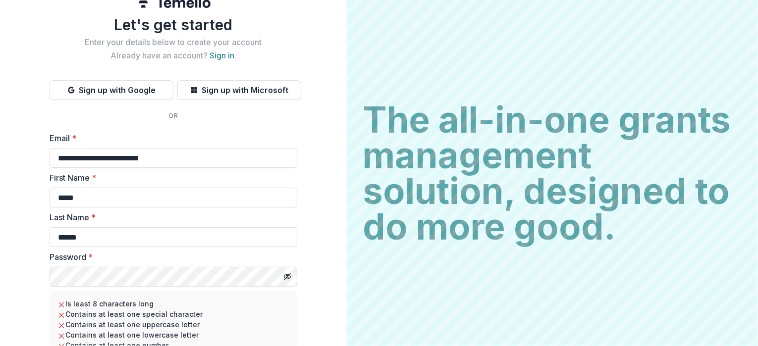
scroll to position [29, 0]
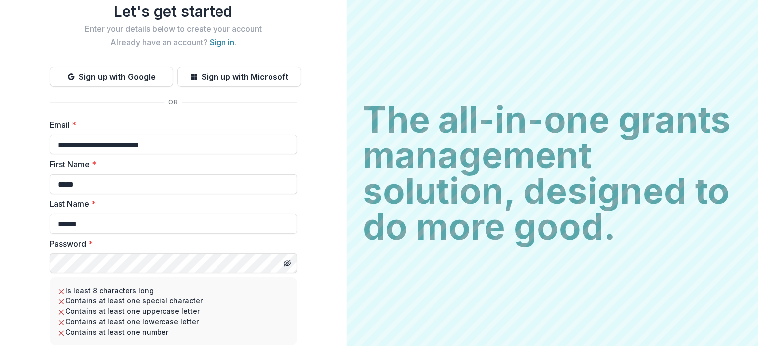
type input "******"
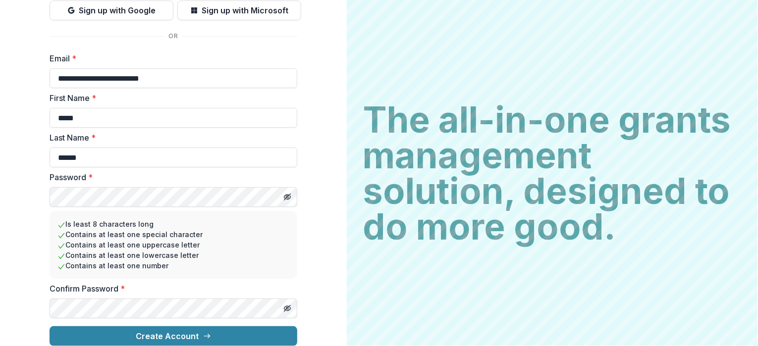
scroll to position [103, 0]
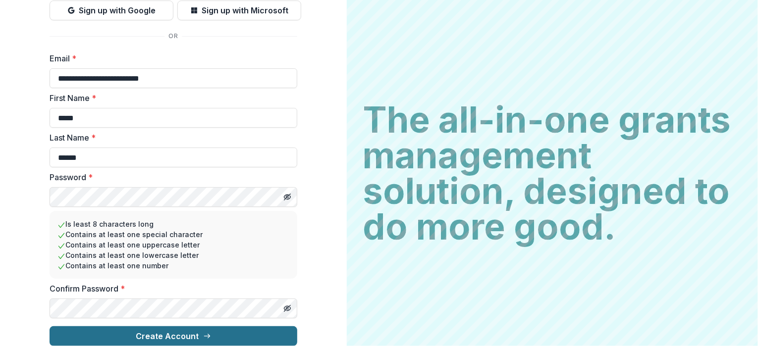
click at [112, 332] on button "Create Account" at bounding box center [174, 336] width 248 height 20
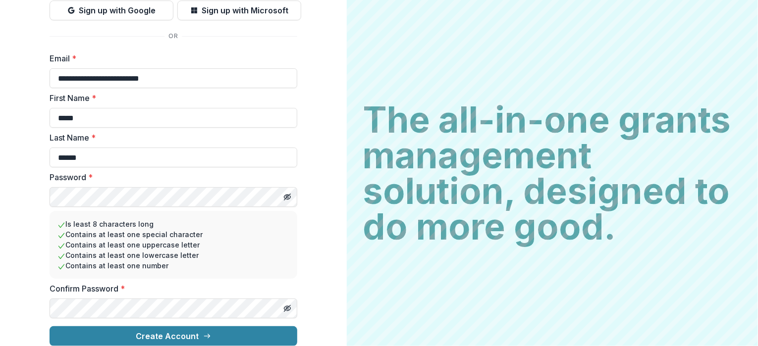
click at [50, 326] on button "Create Account" at bounding box center [174, 336] width 248 height 20
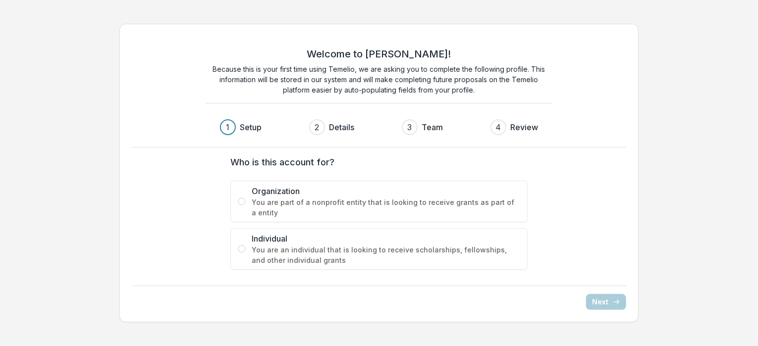
click at [242, 203] on span at bounding box center [242, 202] width 8 height 8
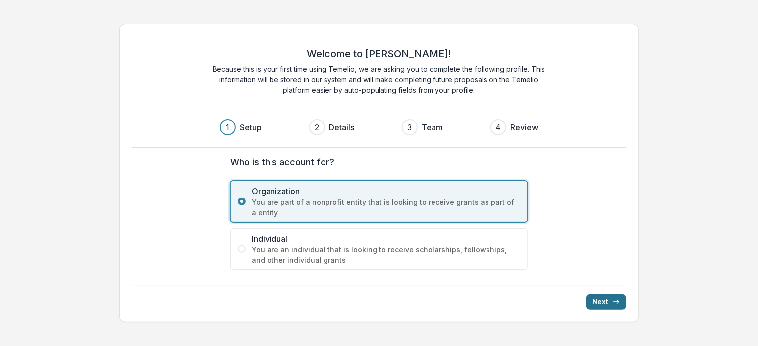
click at [609, 301] on button "Next" at bounding box center [606, 302] width 40 height 16
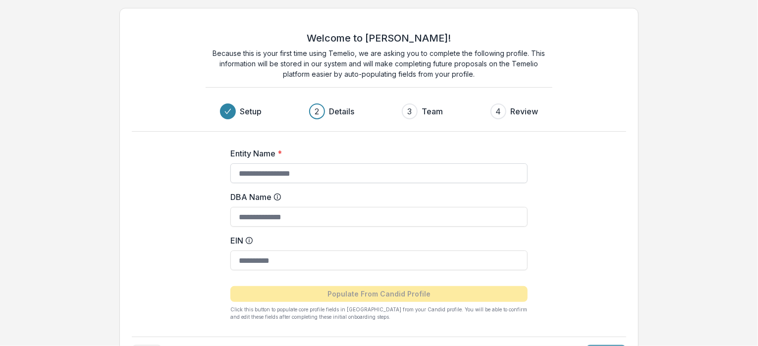
click at [289, 170] on input "Entity Name *" at bounding box center [378, 173] width 297 height 20
click at [268, 262] on input "EIN" at bounding box center [378, 261] width 297 height 20
type input "**********"
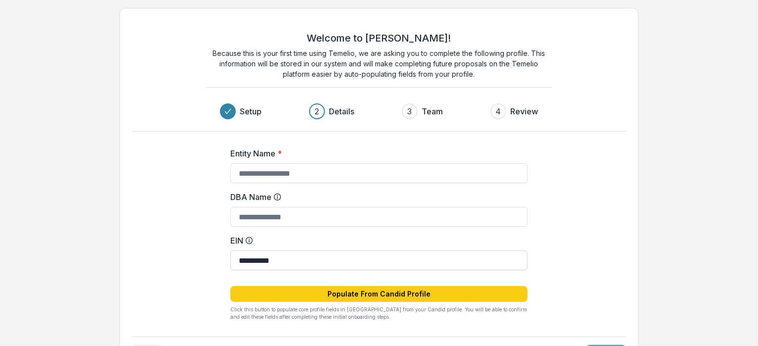
click at [261, 261] on input "**********" at bounding box center [378, 261] width 297 height 20
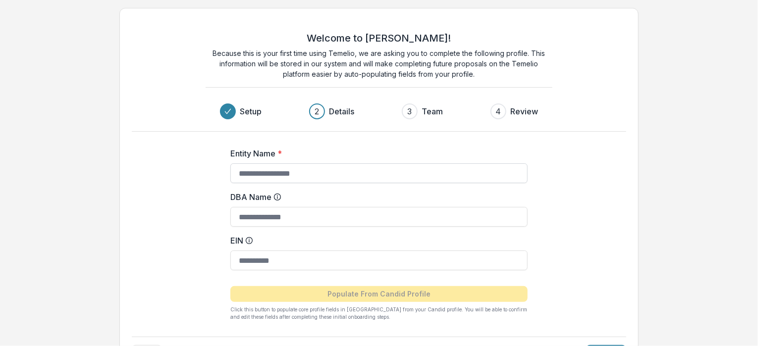
click at [262, 176] on input "Entity Name *" at bounding box center [378, 173] width 297 height 20
type input "**********"
click at [252, 219] on input "DBA Name" at bounding box center [378, 217] width 297 height 20
click at [270, 254] on input "EIN" at bounding box center [378, 261] width 297 height 20
click at [627, 218] on div "**********" at bounding box center [379, 191] width 520 height 366
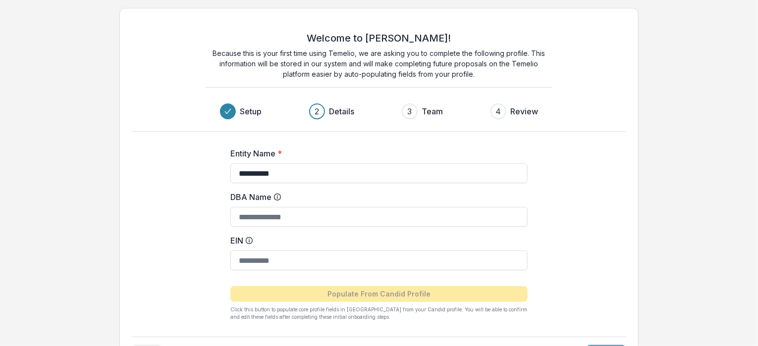
click at [660, 146] on div "**********" at bounding box center [379, 190] width 758 height 381
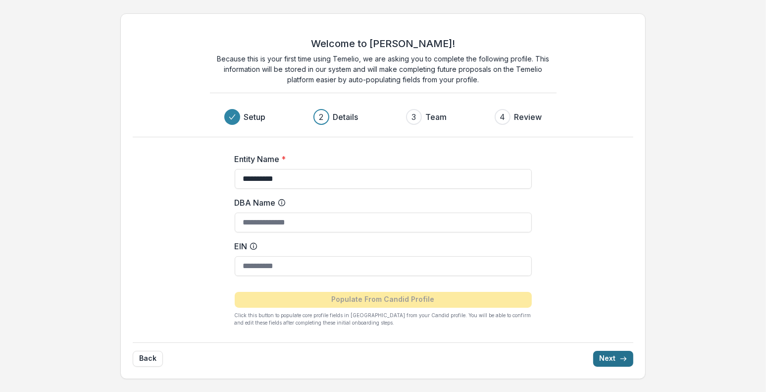
click at [614, 346] on button "Next" at bounding box center [613, 359] width 40 height 16
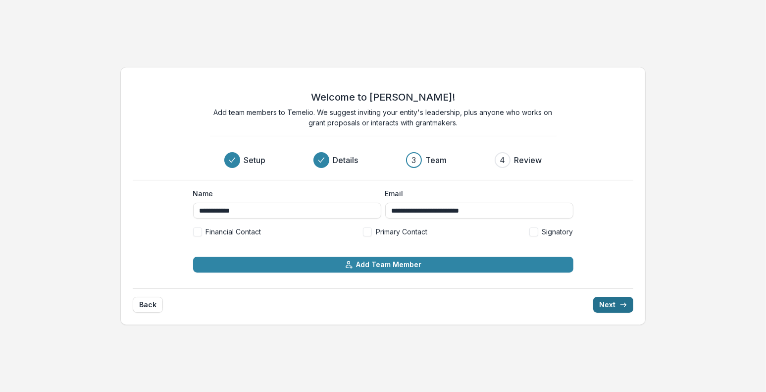
click at [619, 308] on button "Next" at bounding box center [613, 305] width 40 height 16
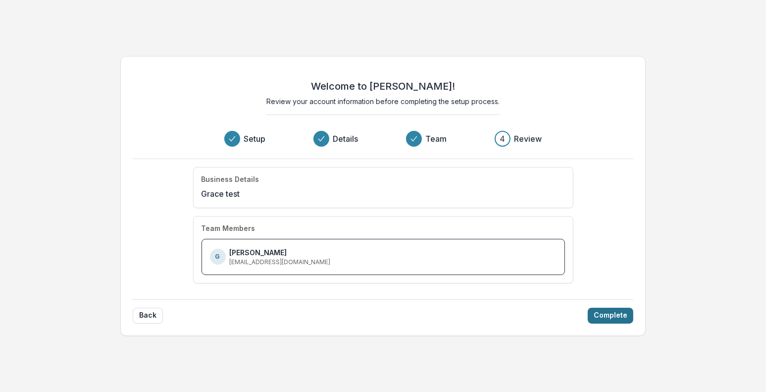
click at [613, 316] on button "Complete" at bounding box center [611, 316] width 46 height 16
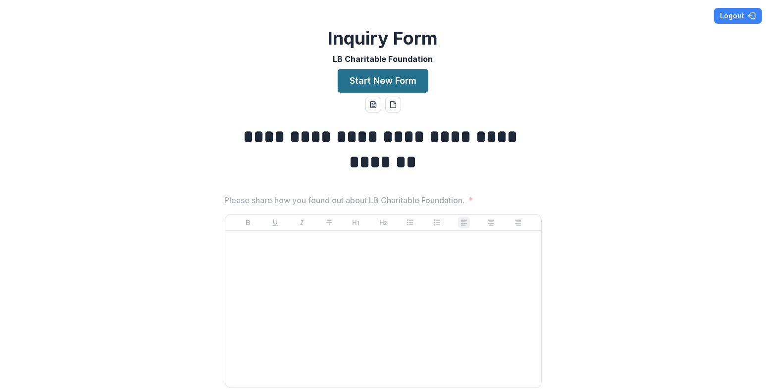
click at [359, 84] on button "Start New Form" at bounding box center [383, 81] width 91 height 24
